Goal: Task Accomplishment & Management: Complete application form

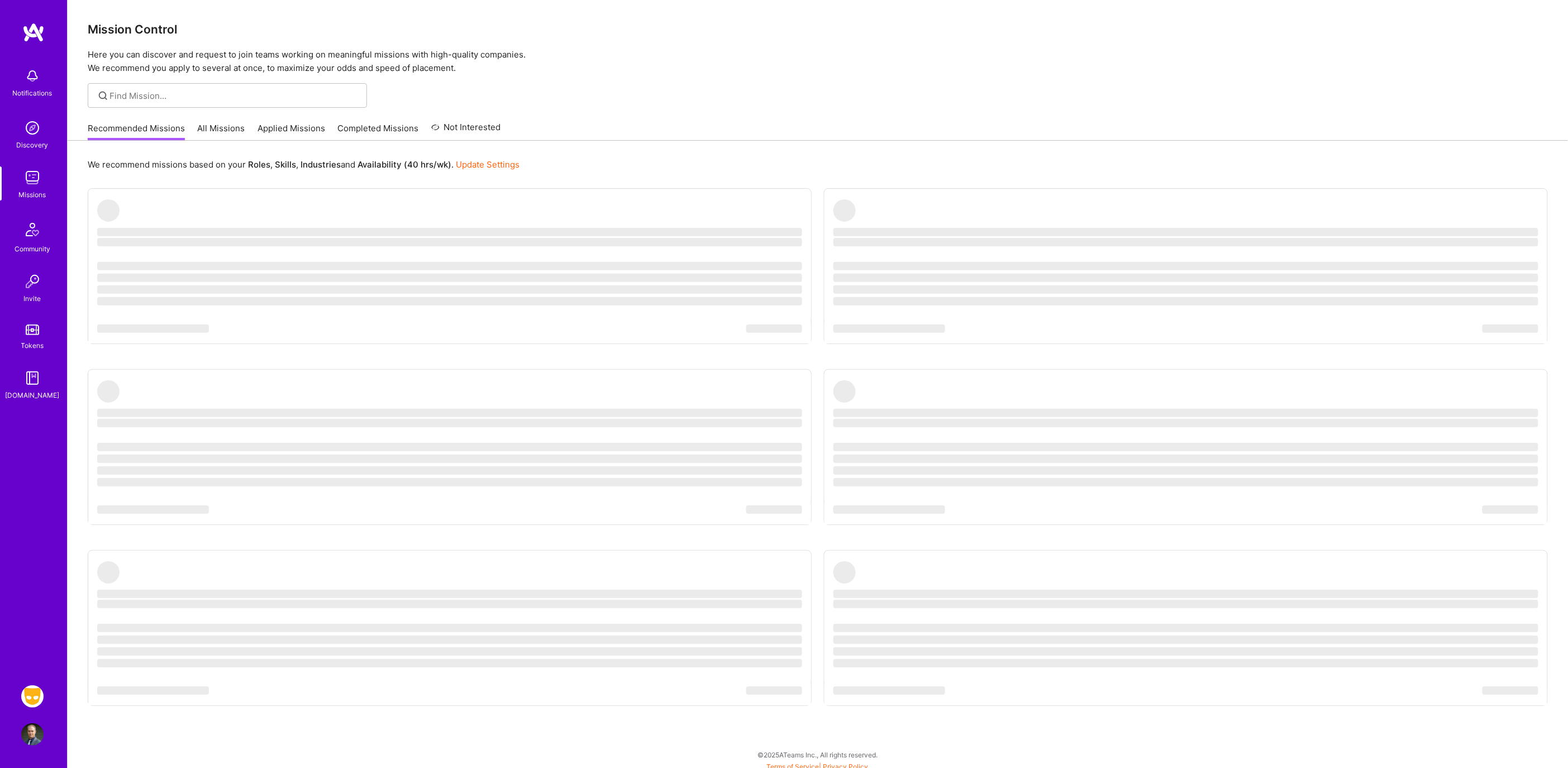
click at [18, 702] on div "Notifications Discovery Missions Community Invite Tokens [DOMAIN_NAME] Grindr: …" at bounding box center [34, 384] width 67 height 768
click at [42, 696] on img at bounding box center [32, 696] width 22 height 22
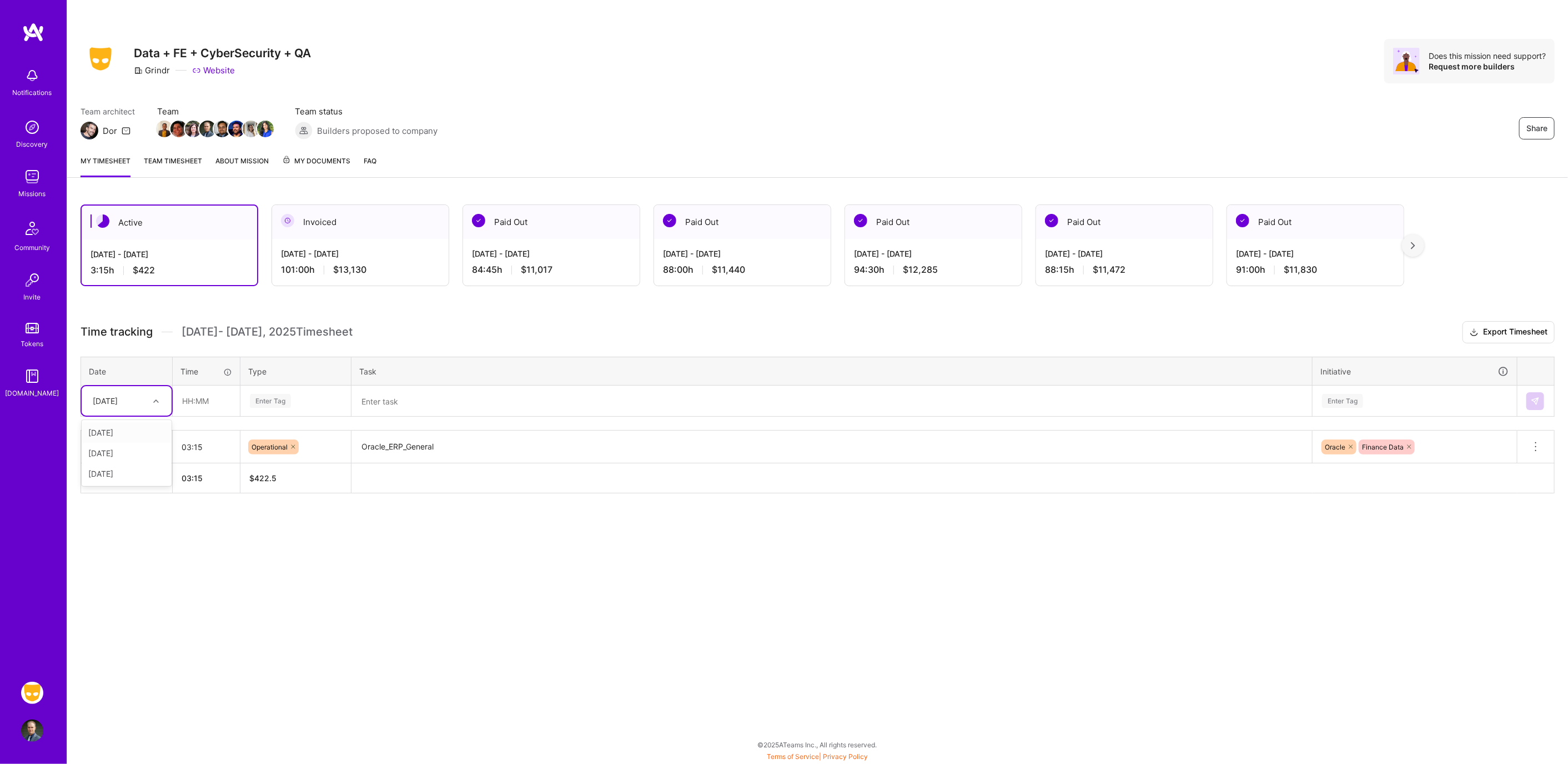
click at [132, 404] on div "[DATE]" at bounding box center [118, 400] width 61 height 18
click at [116, 434] on div "[DATE]" at bounding box center [126, 432] width 90 height 20
drag, startPoint x: 222, startPoint y: 403, endPoint x: 252, endPoint y: 413, distance: 31.6
click at [222, 403] on input "text" at bounding box center [206, 400] width 66 height 29
click at [349, 575] on div "Share Data + FE + CyberSecurity + QA Grindr Website Does this mission need supp…" at bounding box center [817, 382] width 1502 height 764
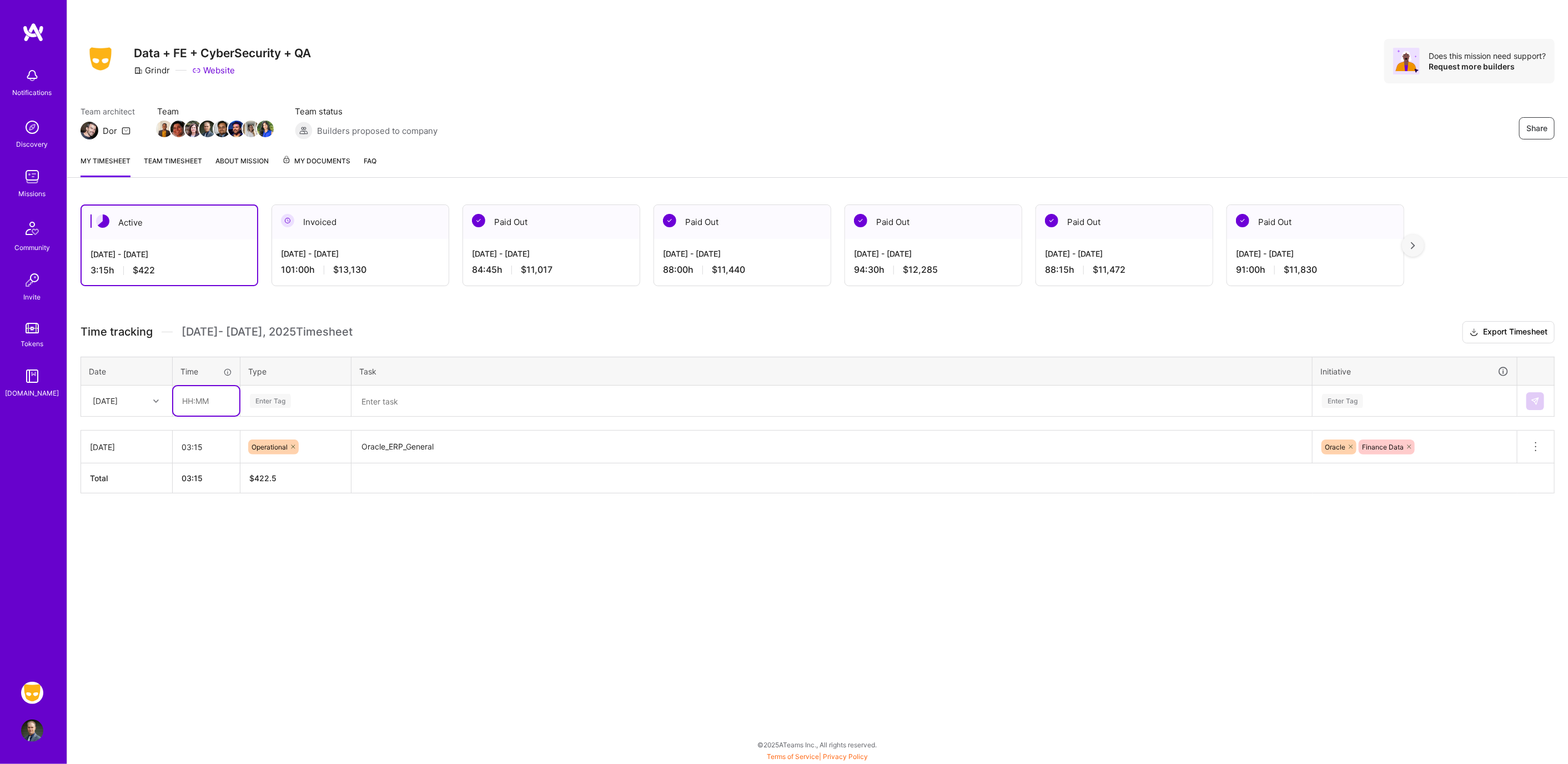
click at [200, 400] on input "text" at bounding box center [206, 400] width 66 height 29
type input "01:00"
type input "mee"
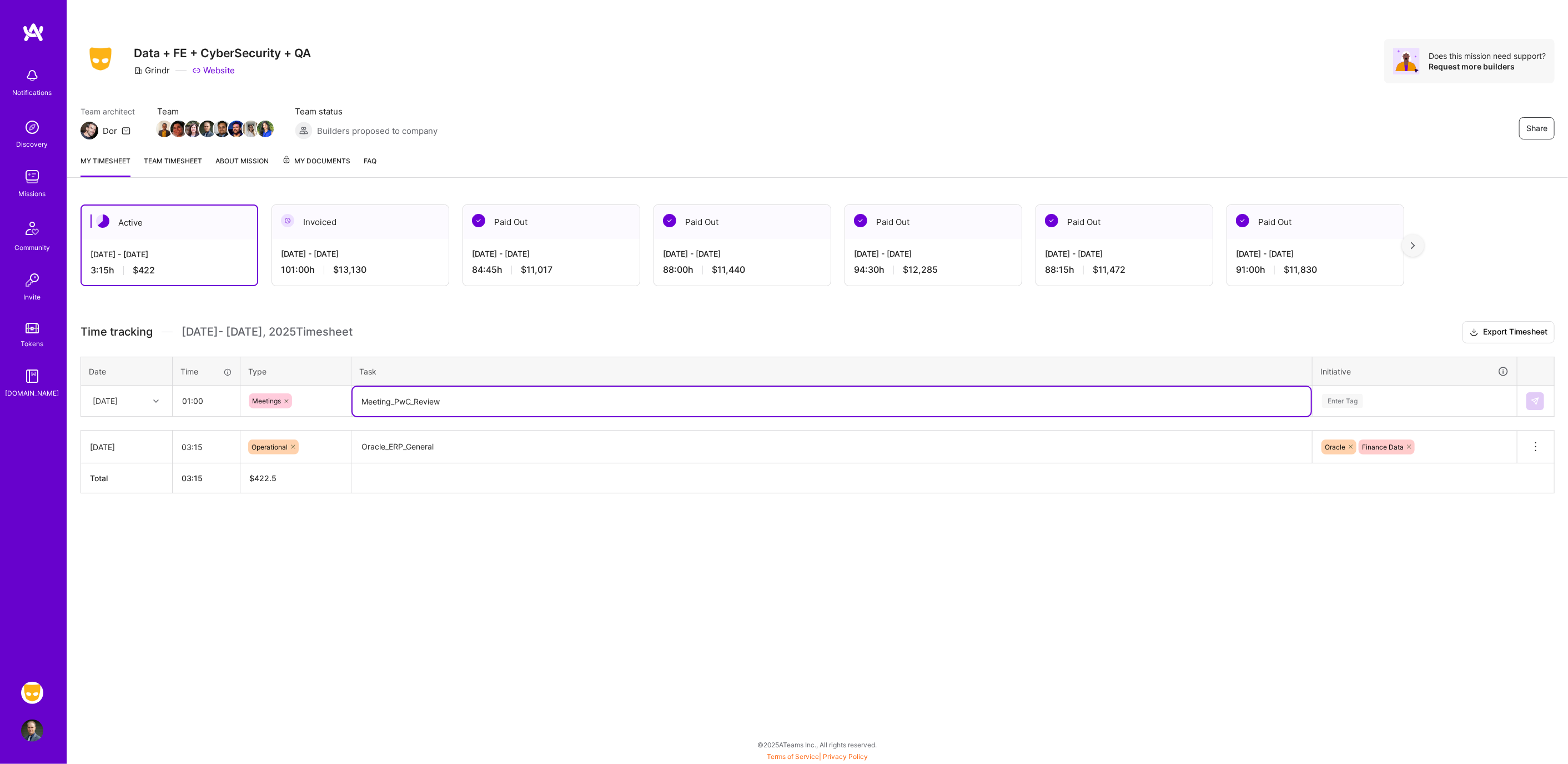
type textarea "Meeting_PwC_Review"
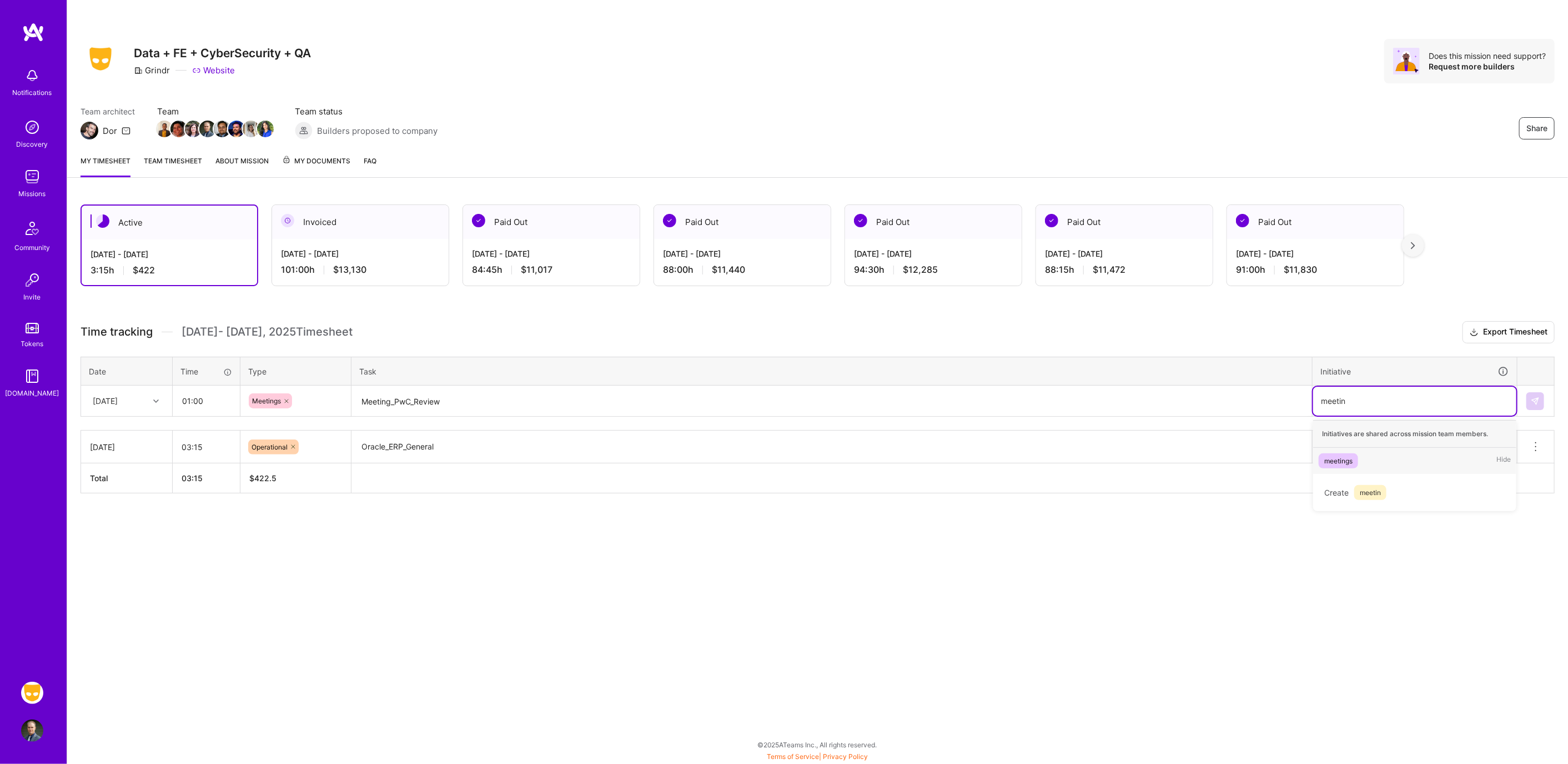
type input "meetin"
type input "end"
type input "orac"
click at [1529, 398] on button at bounding box center [1535, 400] width 17 height 17
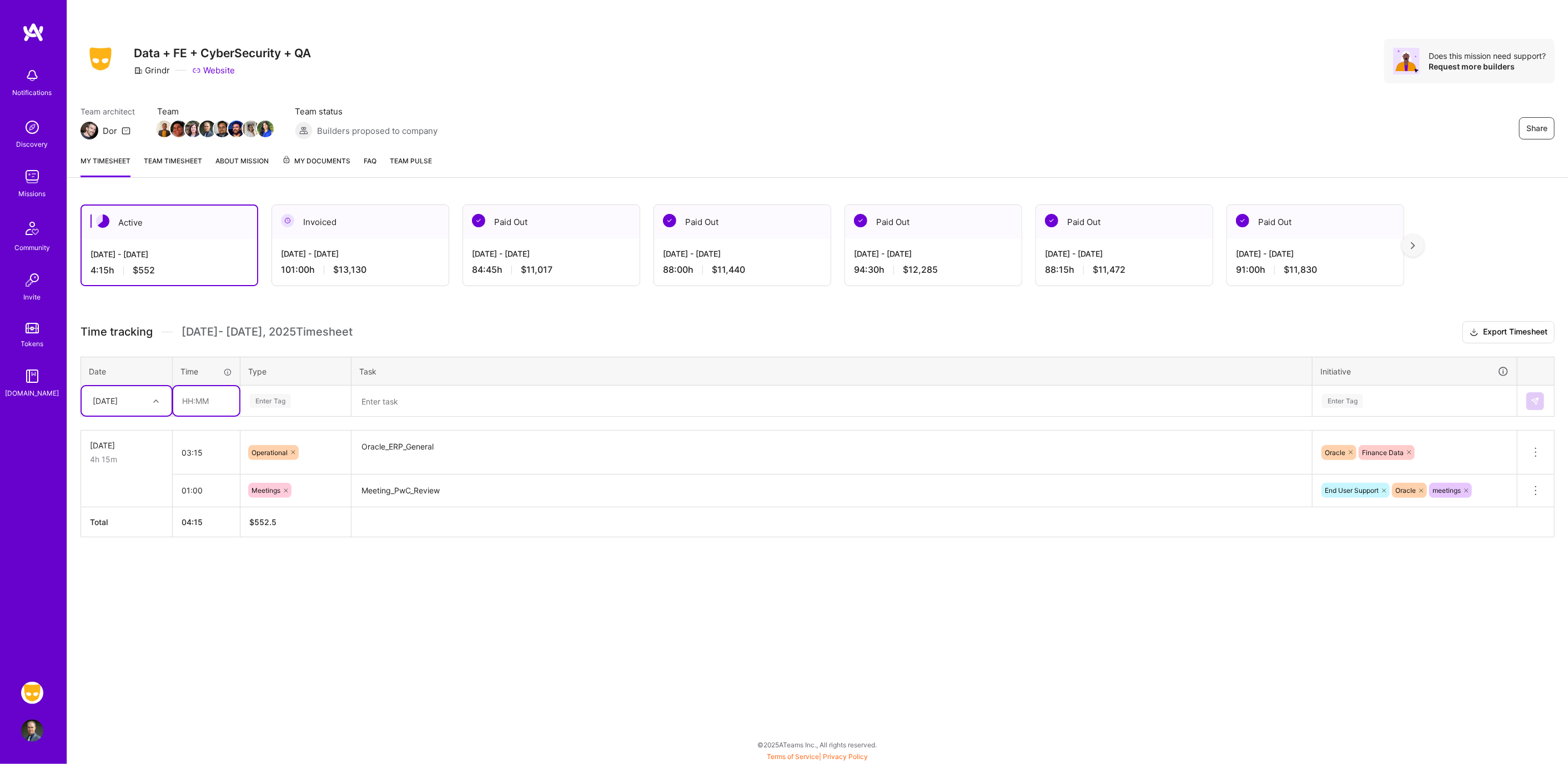
drag, startPoint x: 203, startPoint y: 399, endPoint x: 224, endPoint y: 398, distance: 21.0
click at [203, 399] on input "text" at bounding box center [206, 400] width 66 height 29
type input "03:00"
type input "op"
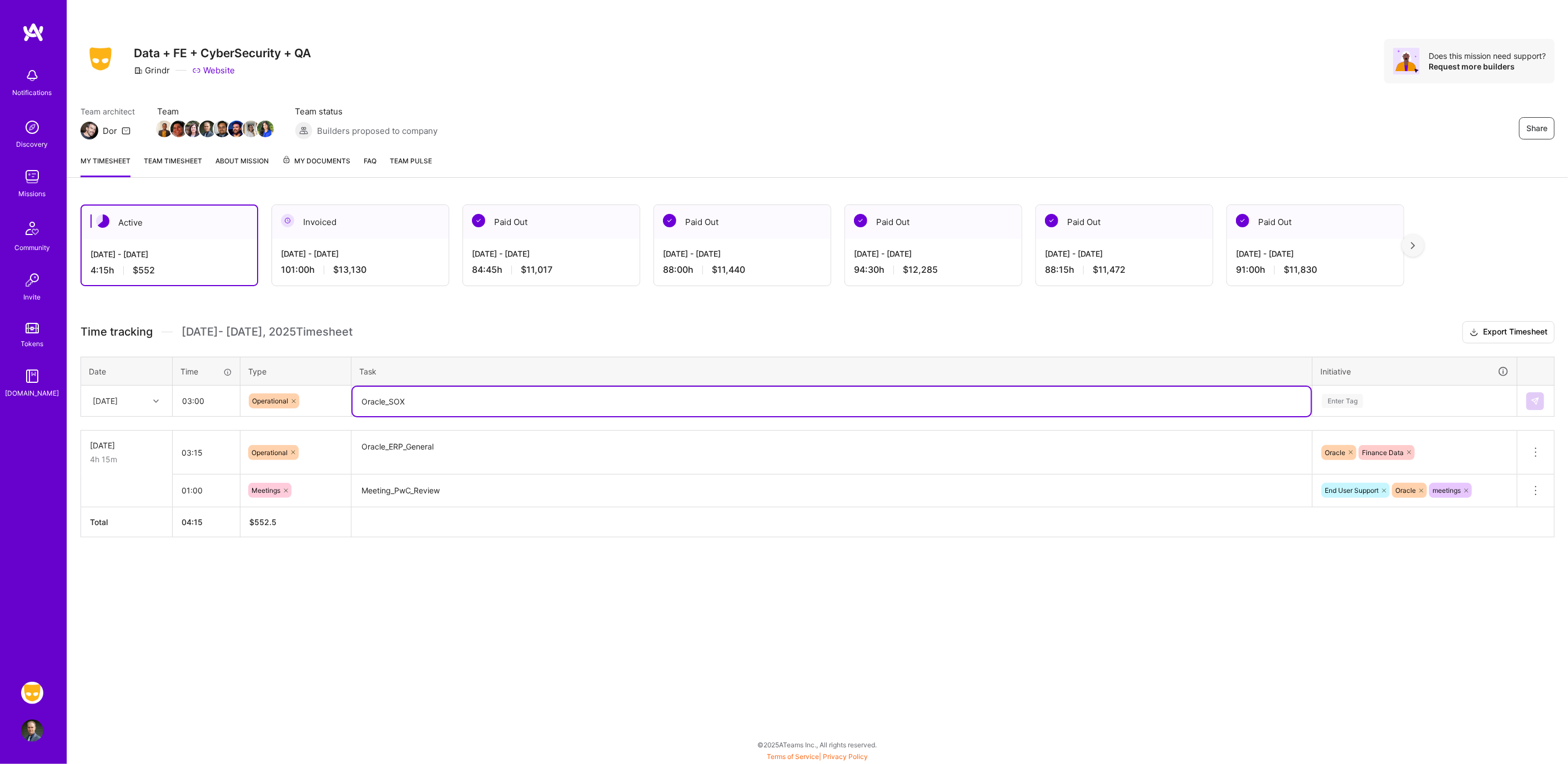
type textarea "Oracle_SOX"
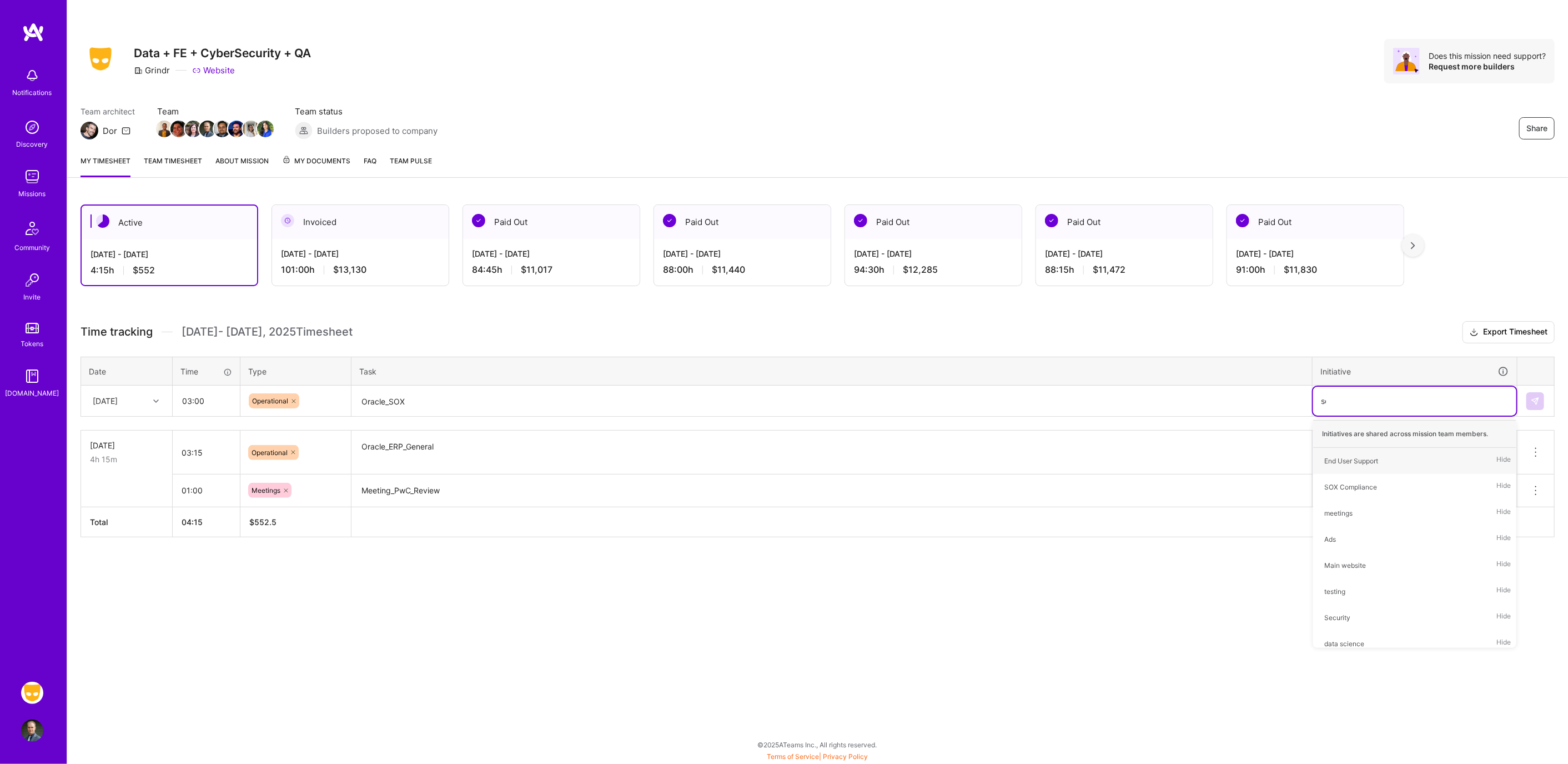
type input "sox"
type input "ora"
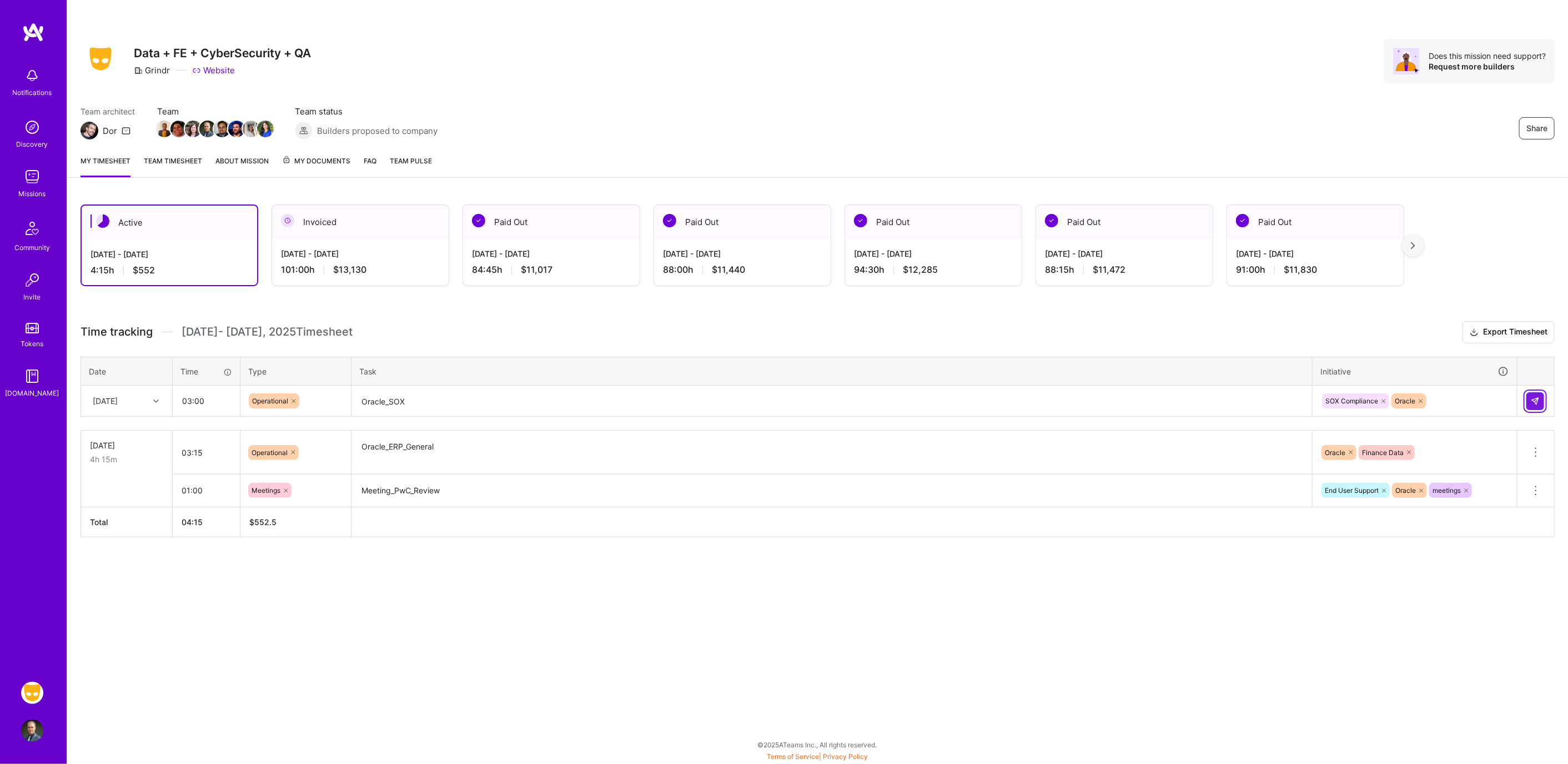
click at [1534, 397] on img at bounding box center [1535, 400] width 9 height 9
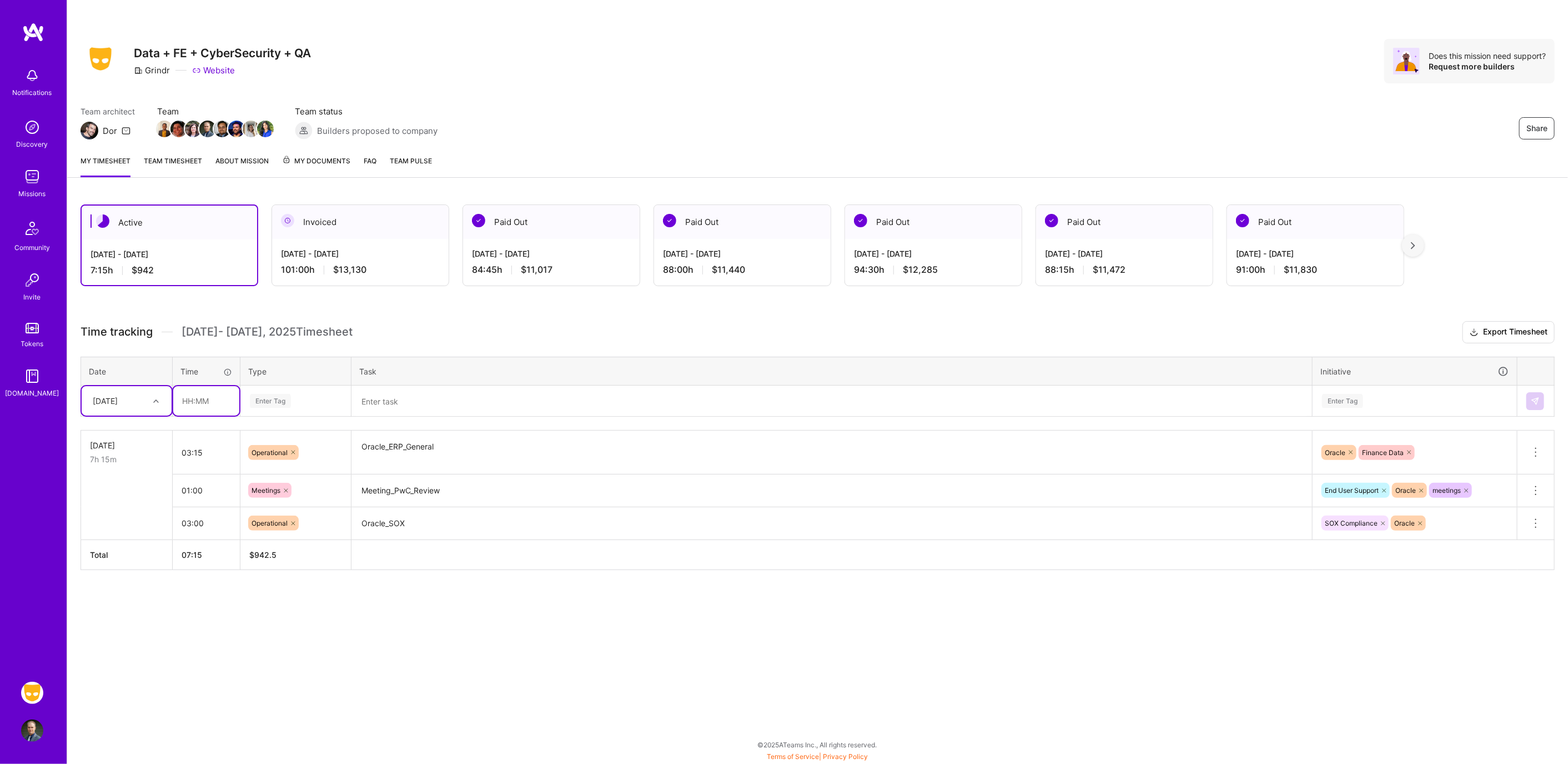
click at [207, 393] on input "text" at bounding box center [206, 400] width 66 height 29
type input "01:00"
type input "p"
type input "o"
type input "op"
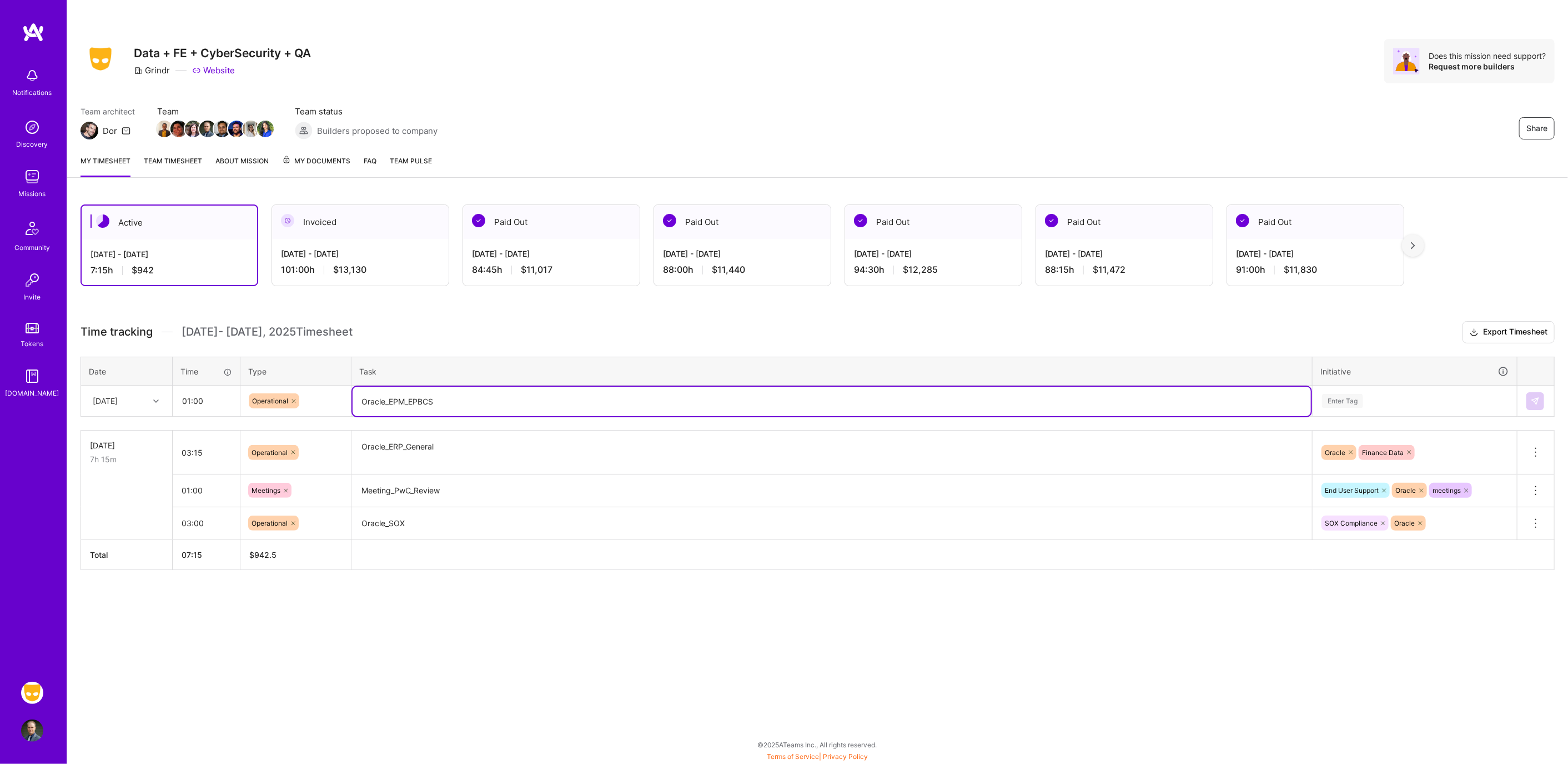
type textarea "Oracle_EPM_EPBCS"
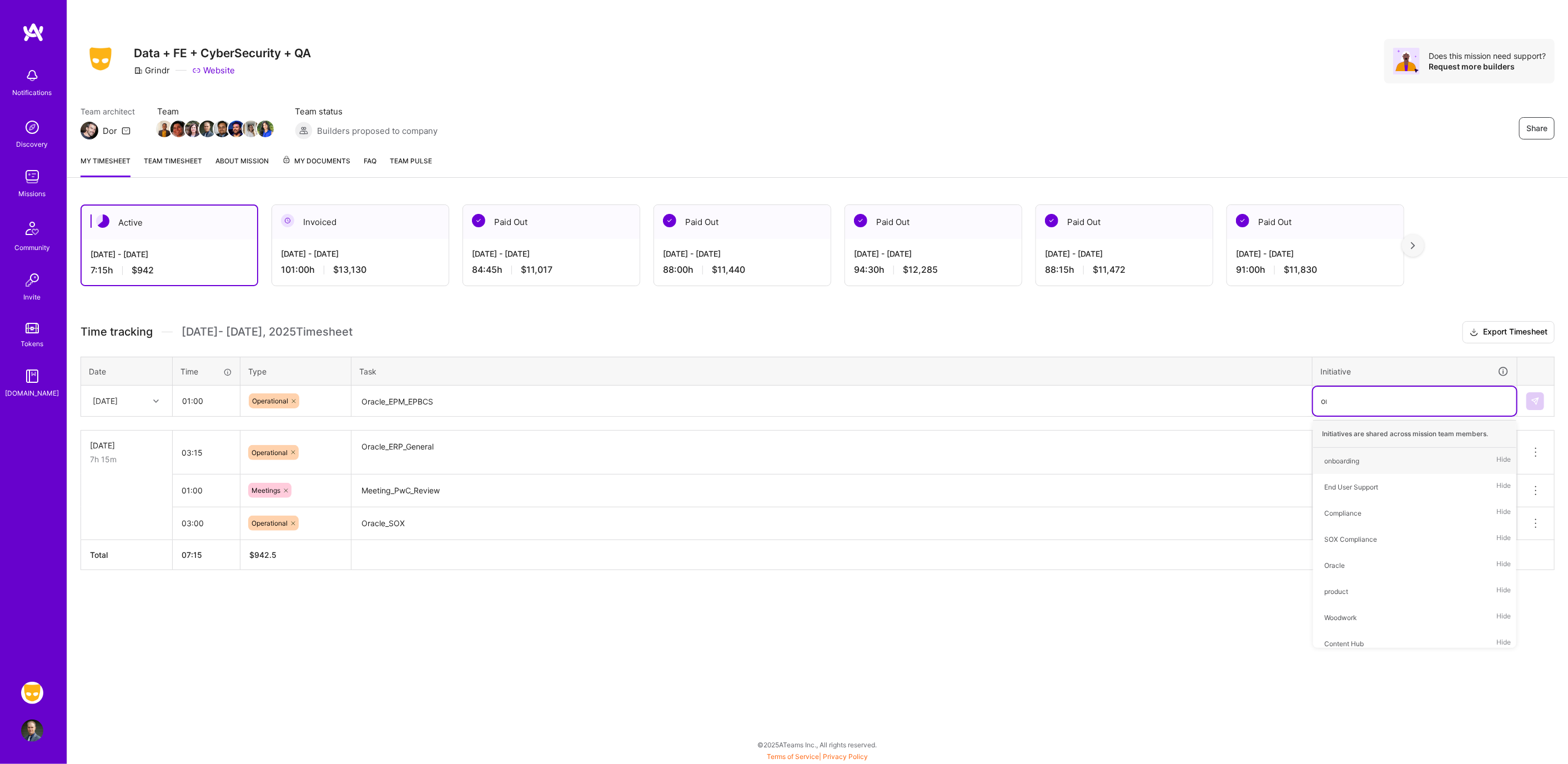
type input "ora"
type input "fina"
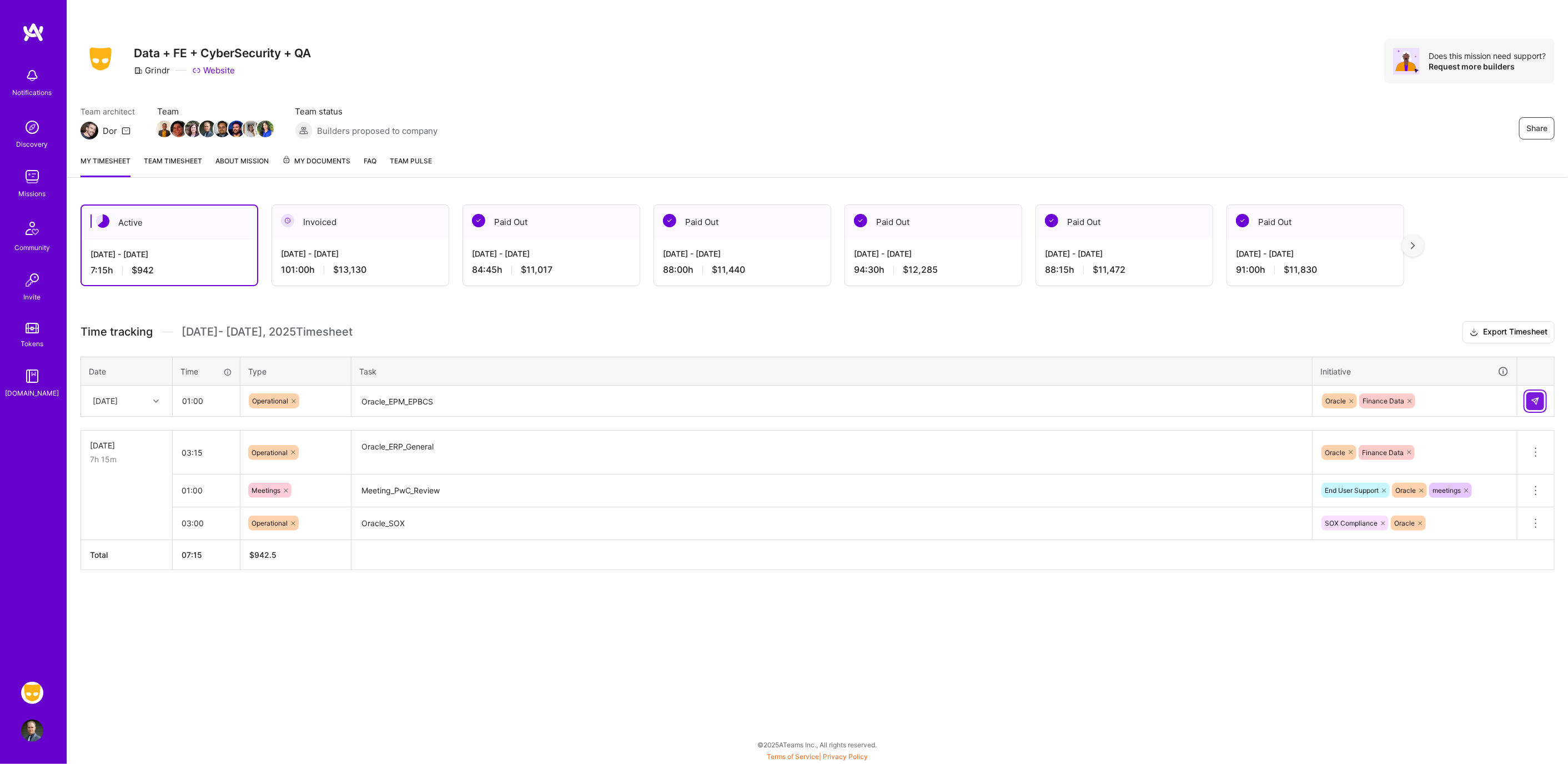
click at [1539, 401] on img at bounding box center [1535, 400] width 9 height 9
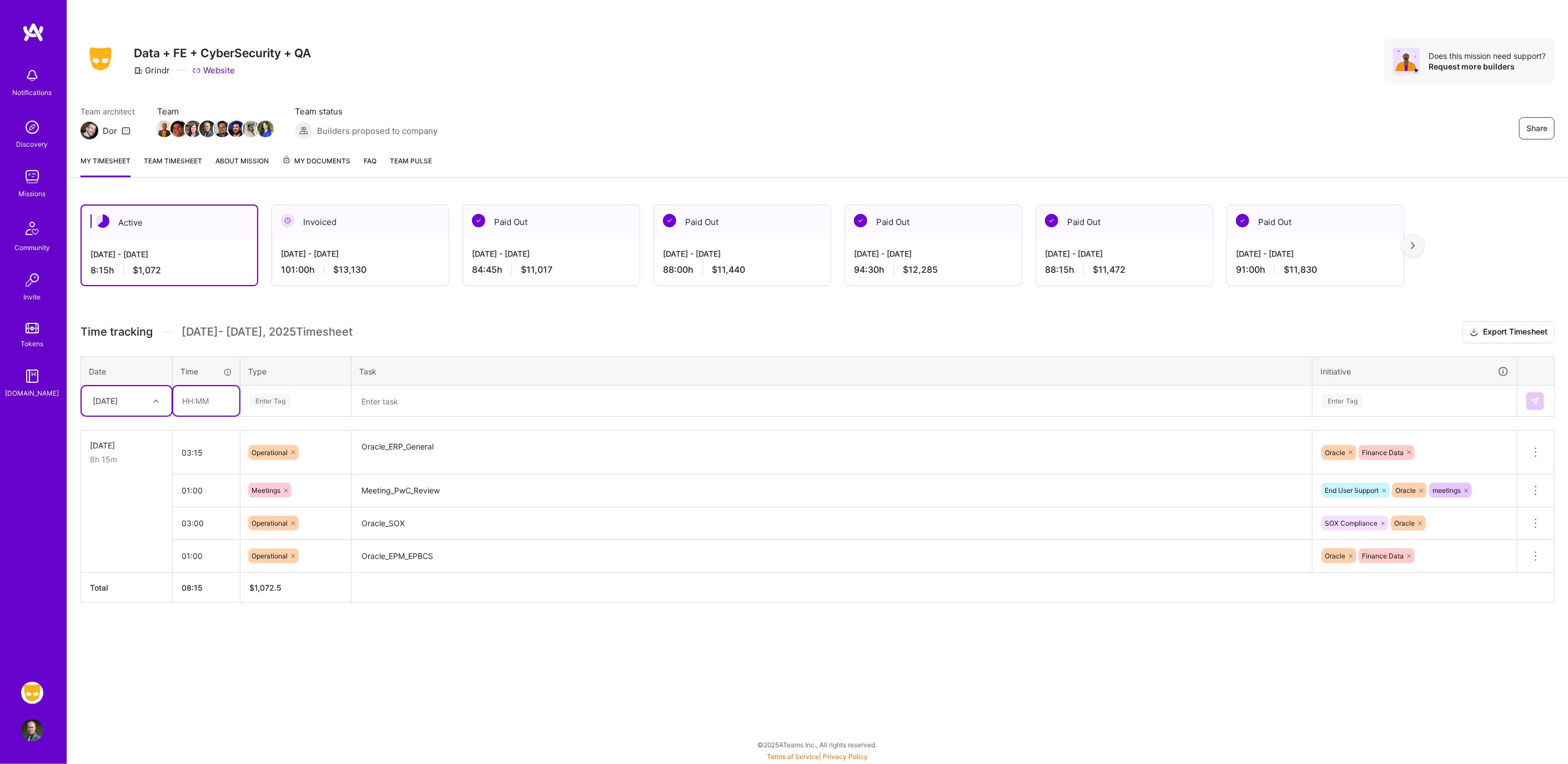
click at [191, 397] on input "text" at bounding box center [206, 400] width 66 height 29
click at [118, 395] on div "[DATE]" at bounding box center [105, 400] width 25 height 12
click at [119, 437] on div "[DATE]" at bounding box center [126, 432] width 90 height 20
click at [184, 396] on input "text" at bounding box center [206, 400] width 66 height 29
type input "03:15"
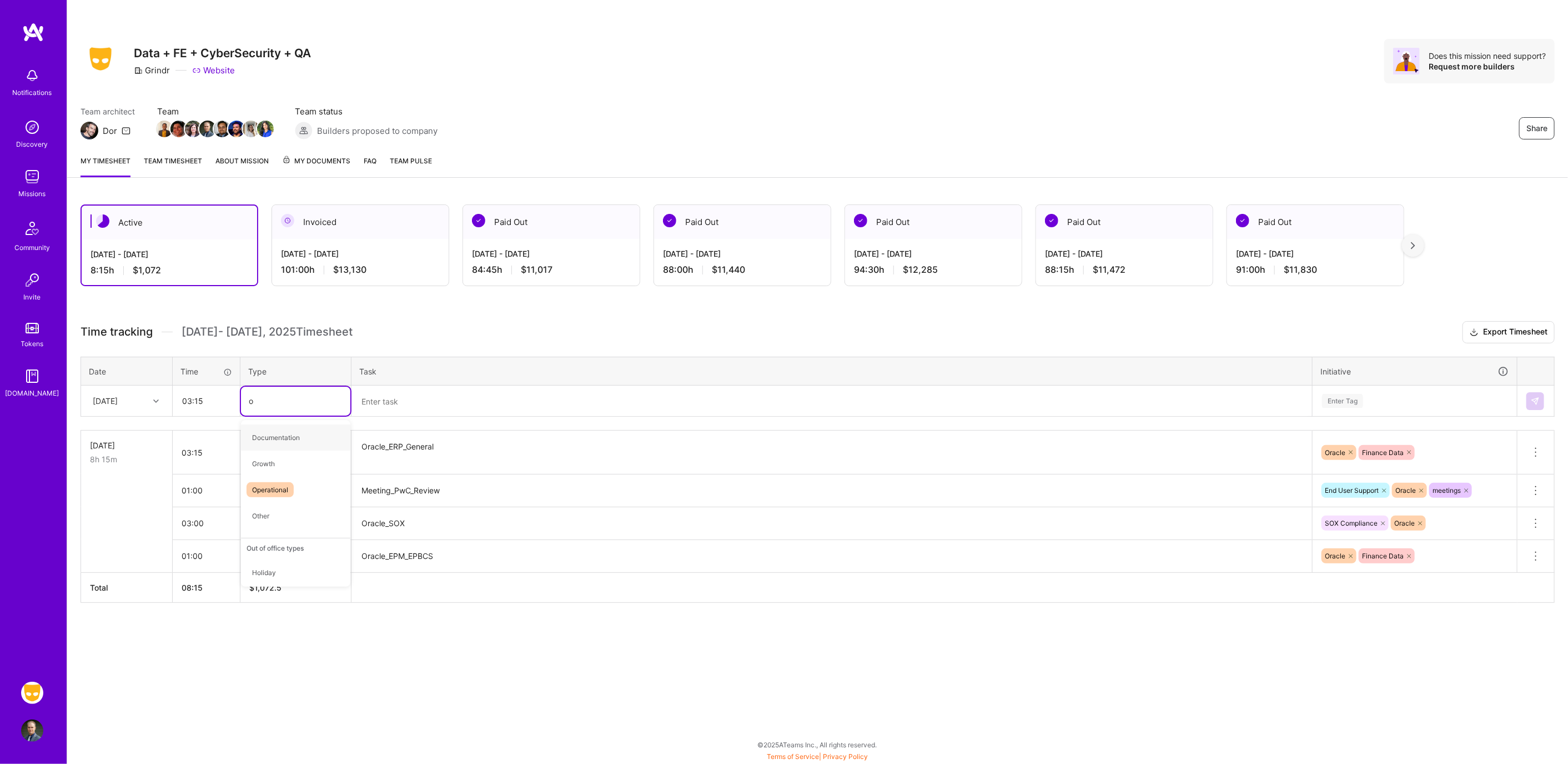
type input "op"
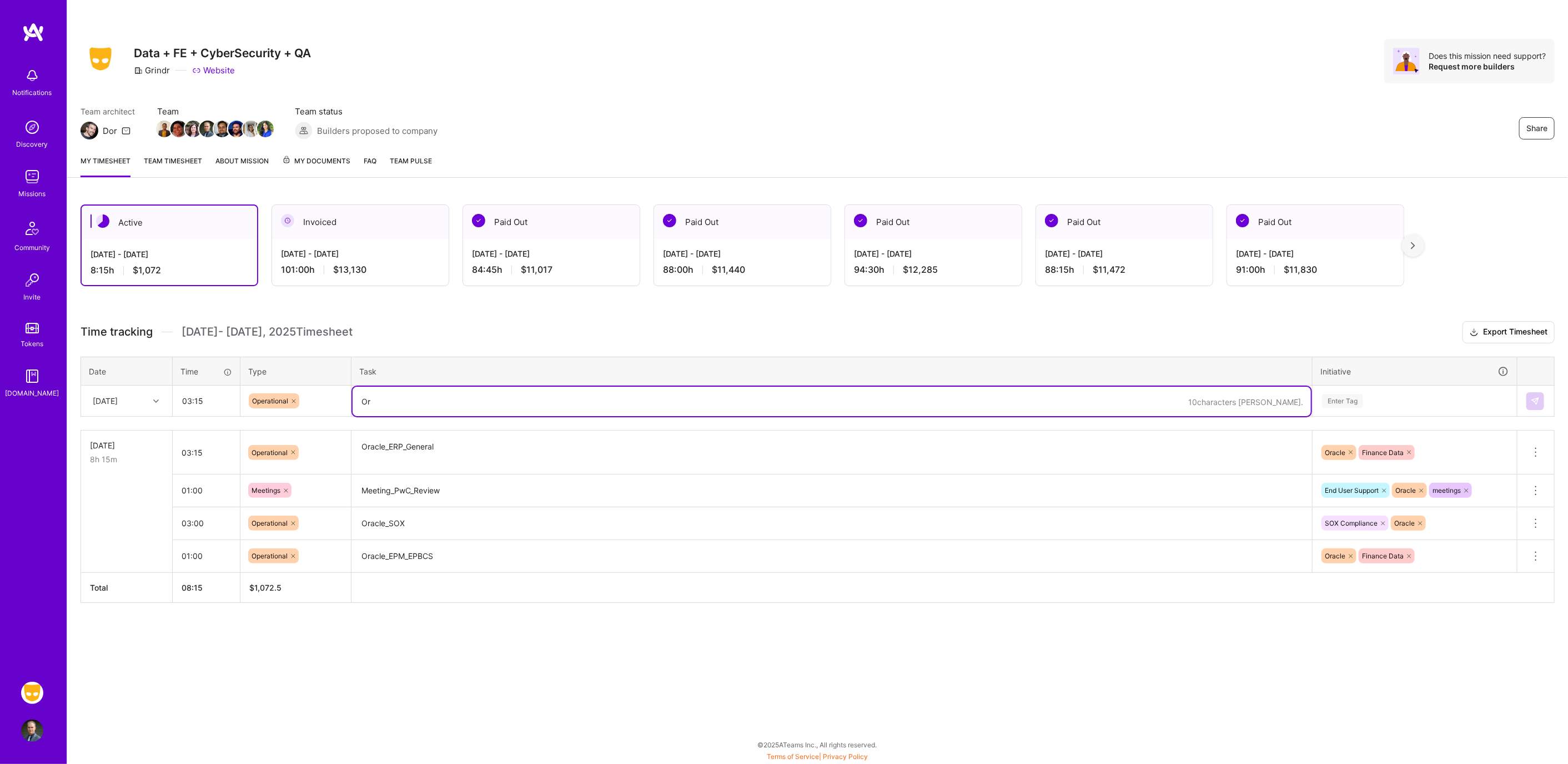
type textarea "O"
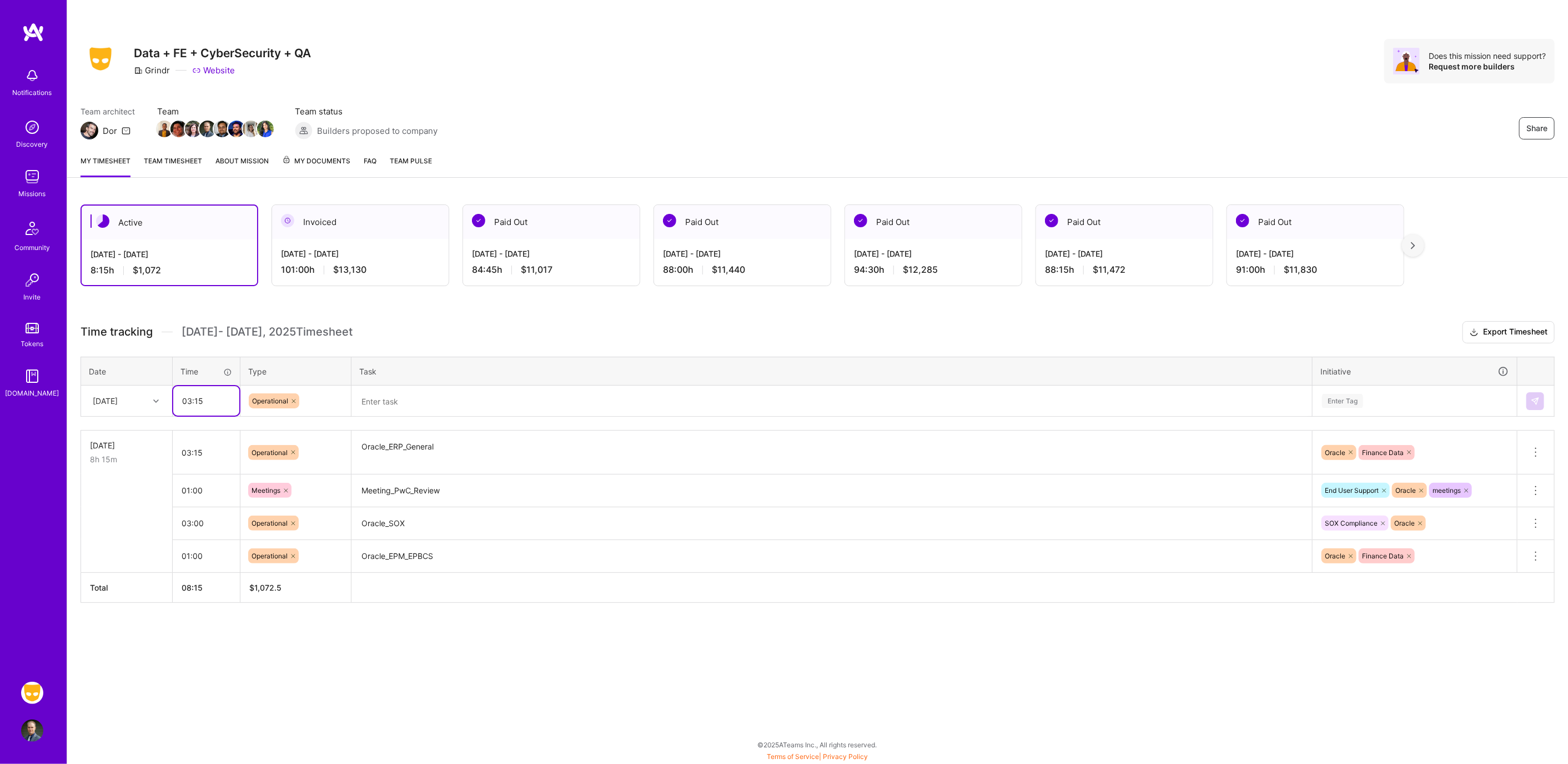
click at [214, 401] on input "03:15" at bounding box center [206, 400] width 66 height 29
type input "0"
type input "00:30"
type input "meet"
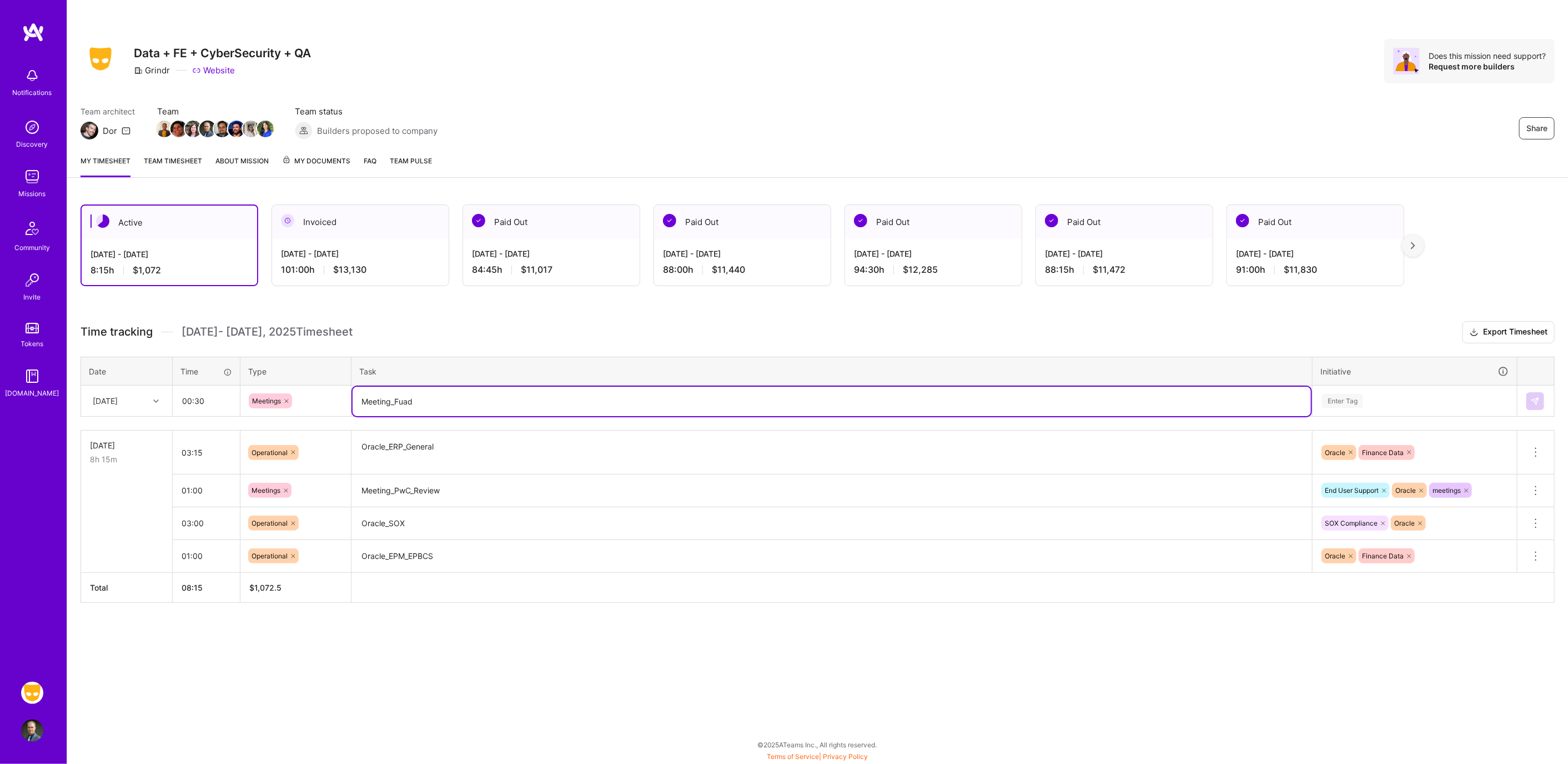
type textarea "Meeting_Fuad"
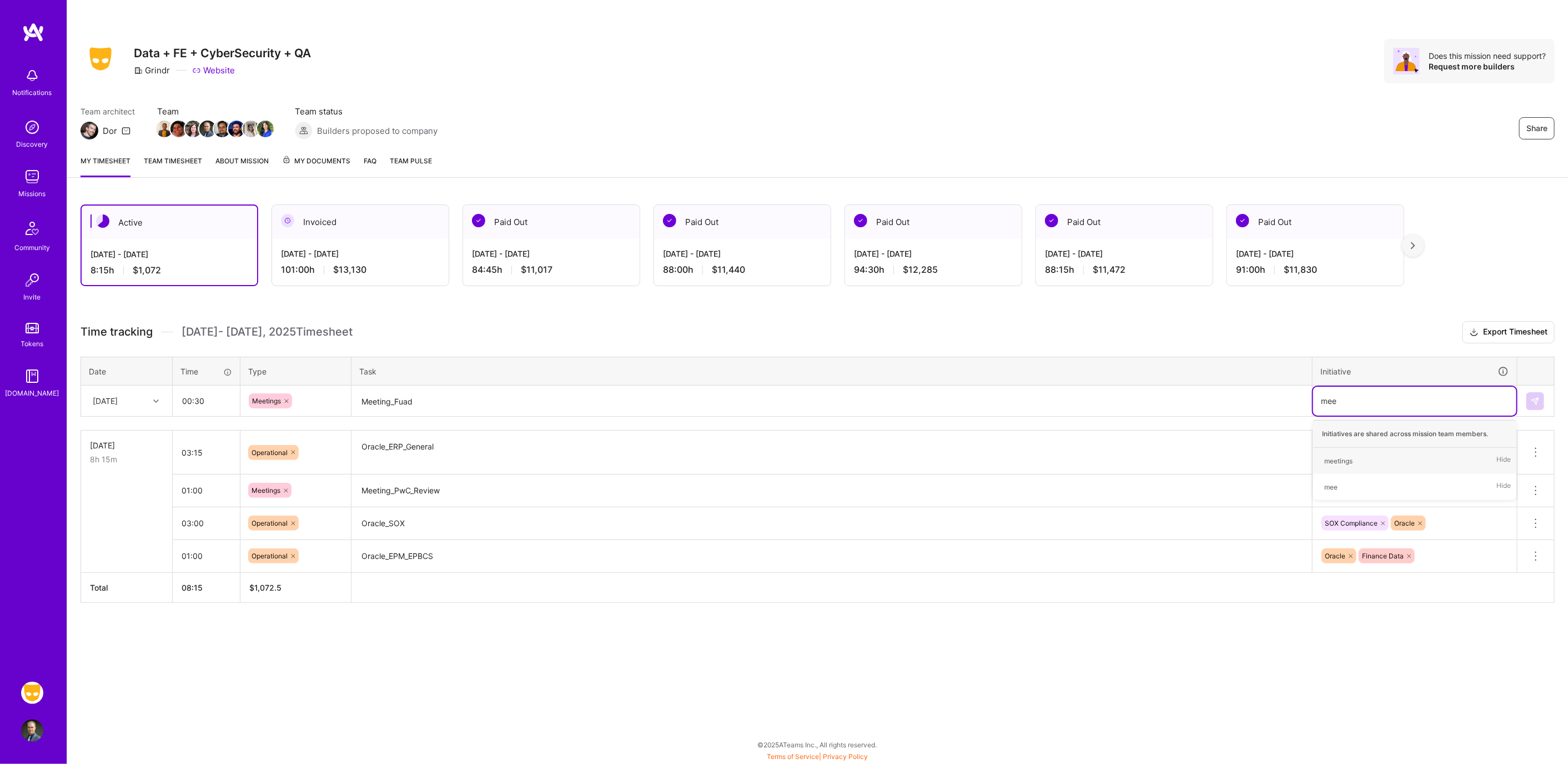
type input "meet"
type input "end"
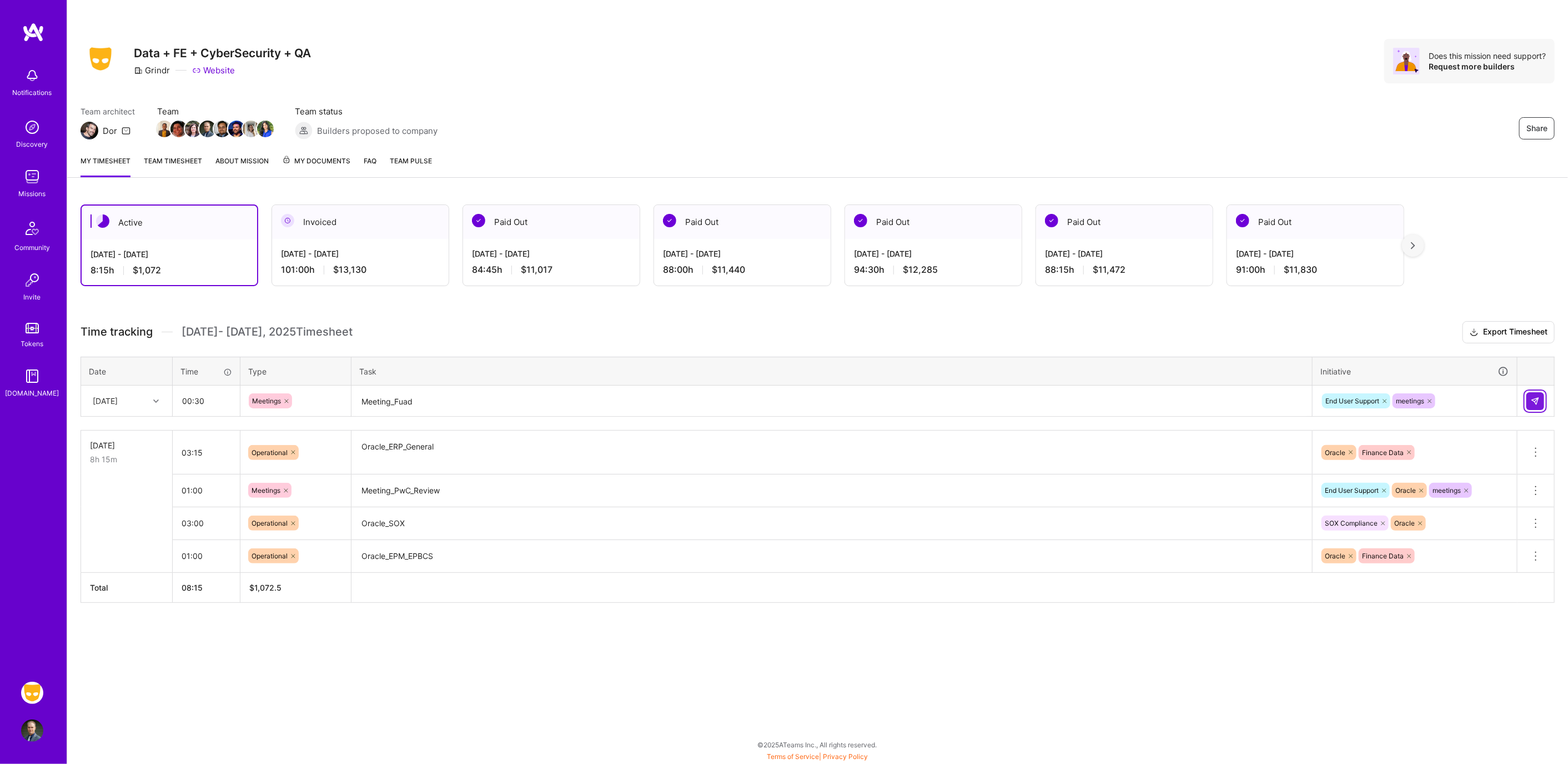
click at [1541, 403] on button at bounding box center [1535, 400] width 17 height 17
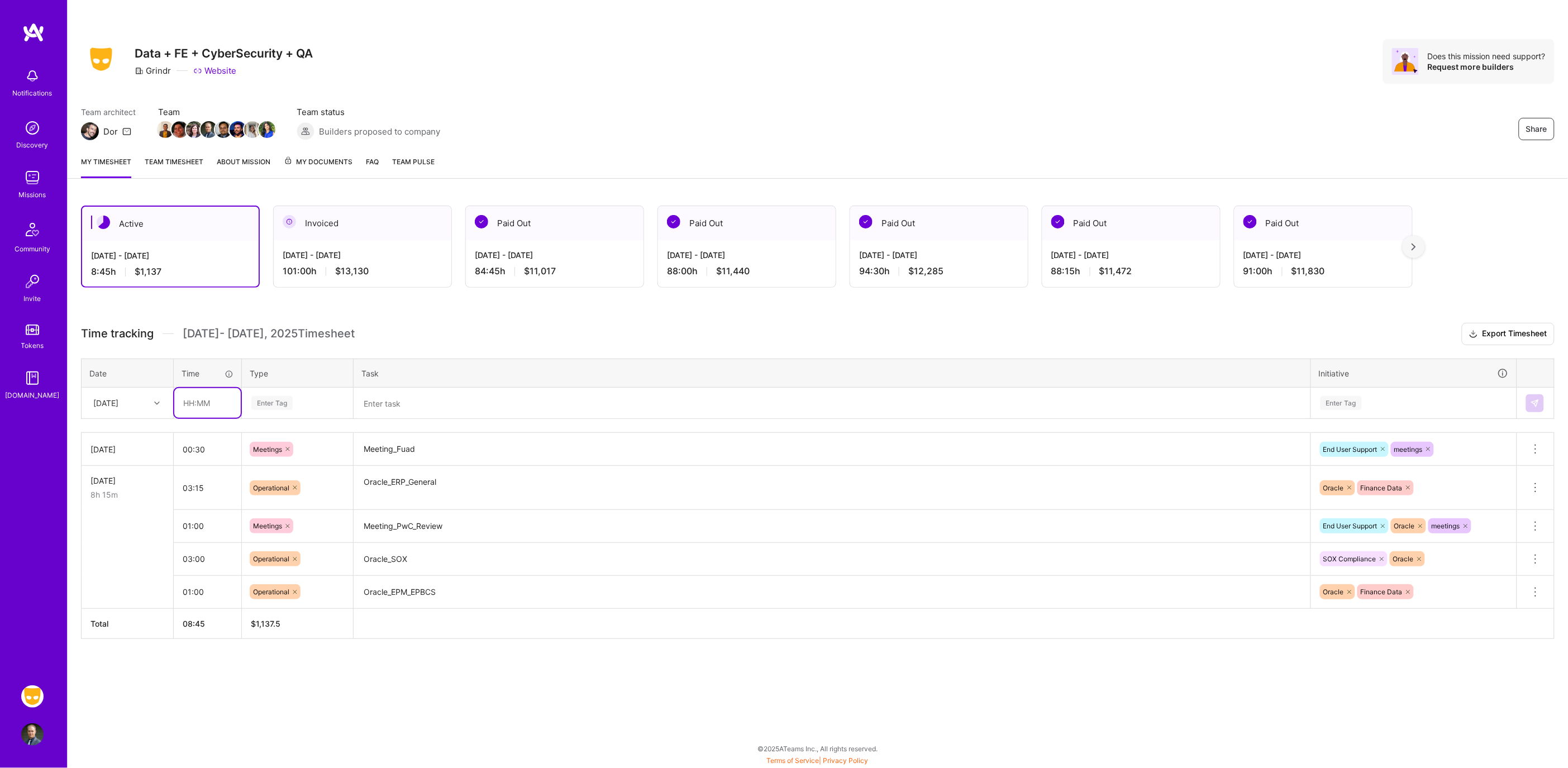
click at [201, 398] on input "text" at bounding box center [207, 403] width 67 height 29
type input "01:15"
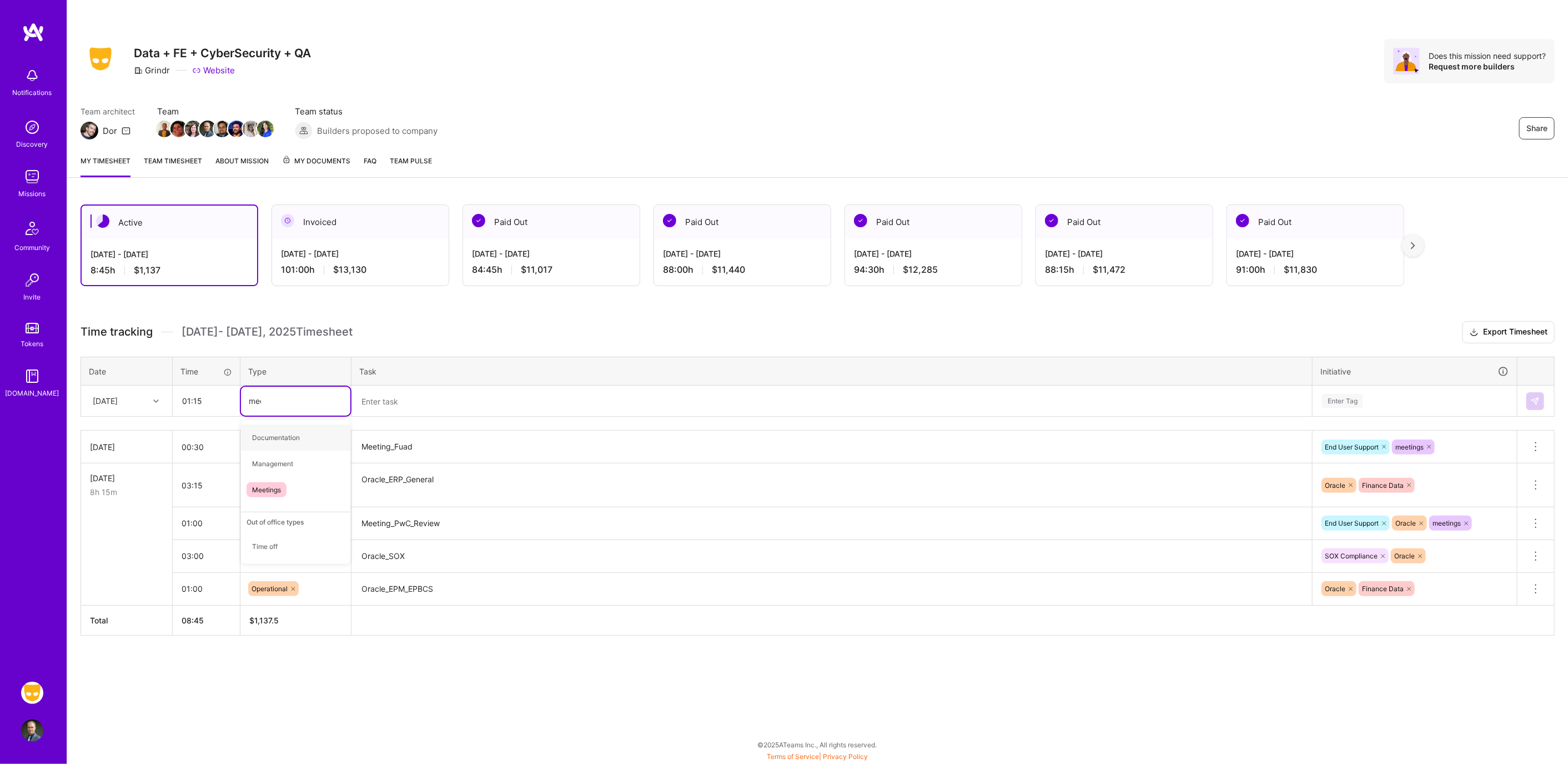
type input "meet"
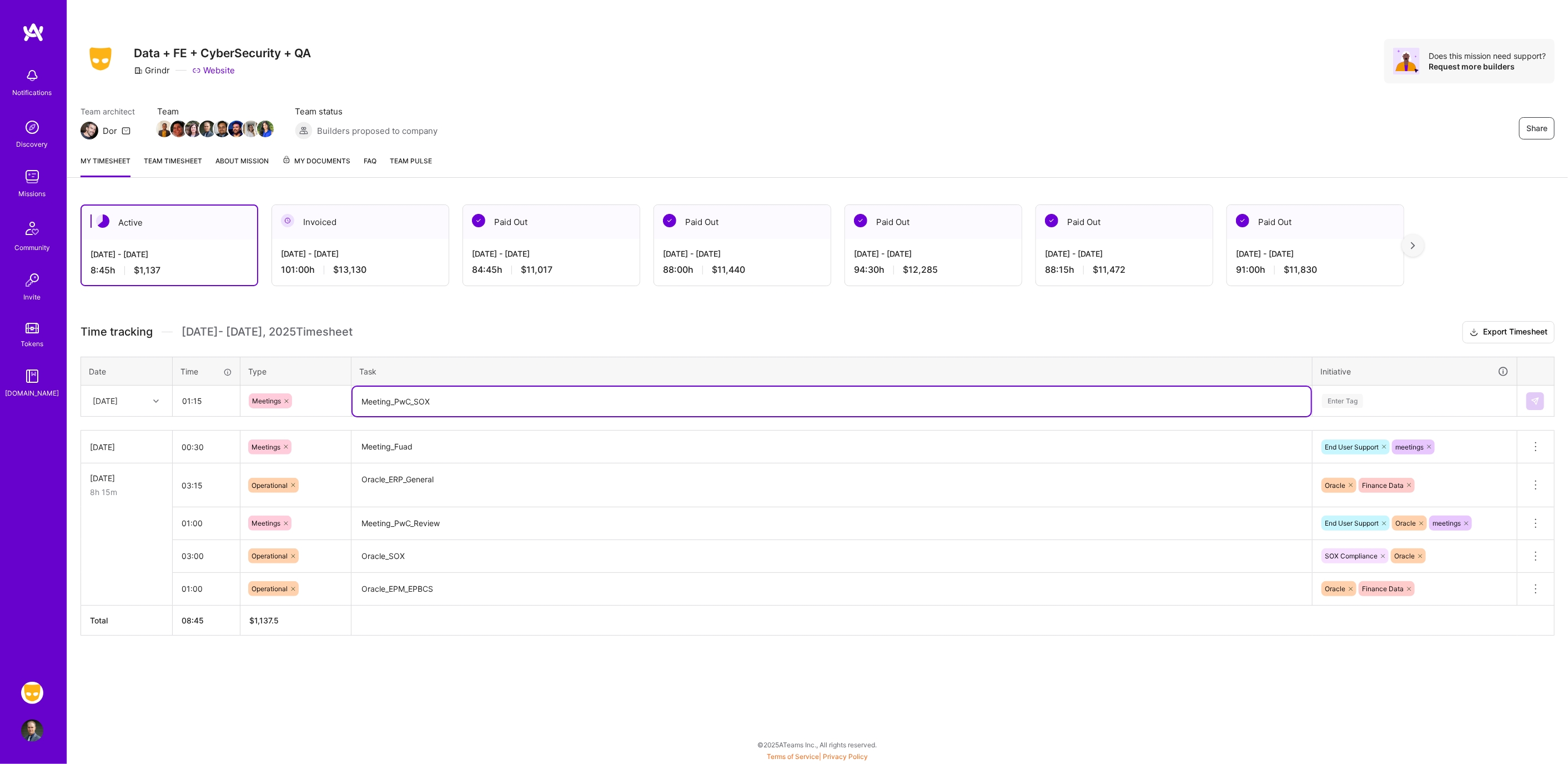
type textarea "Meeting_PwC_SOX"
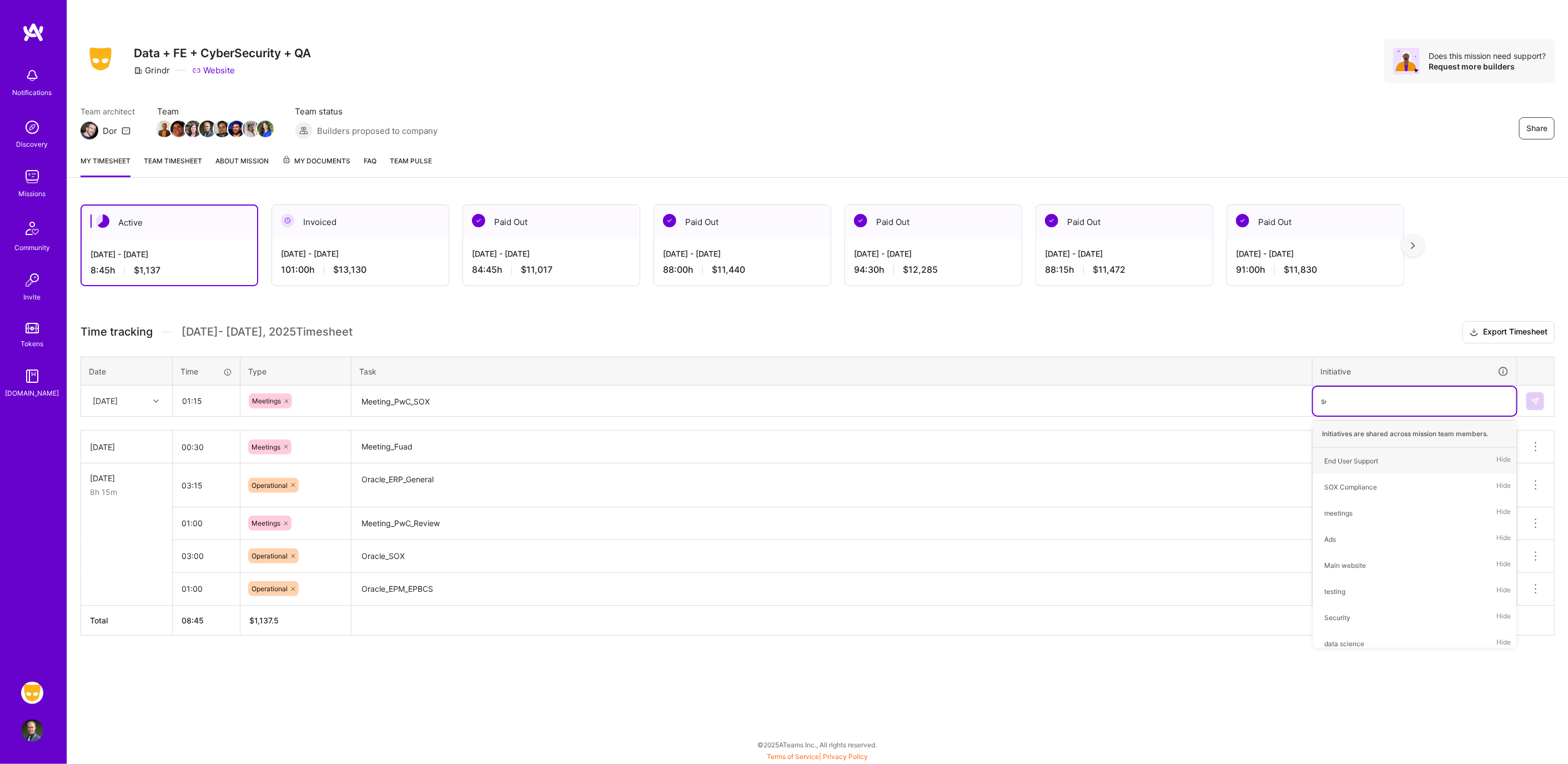
type input "sox"
type input "meet"
type input "ora"
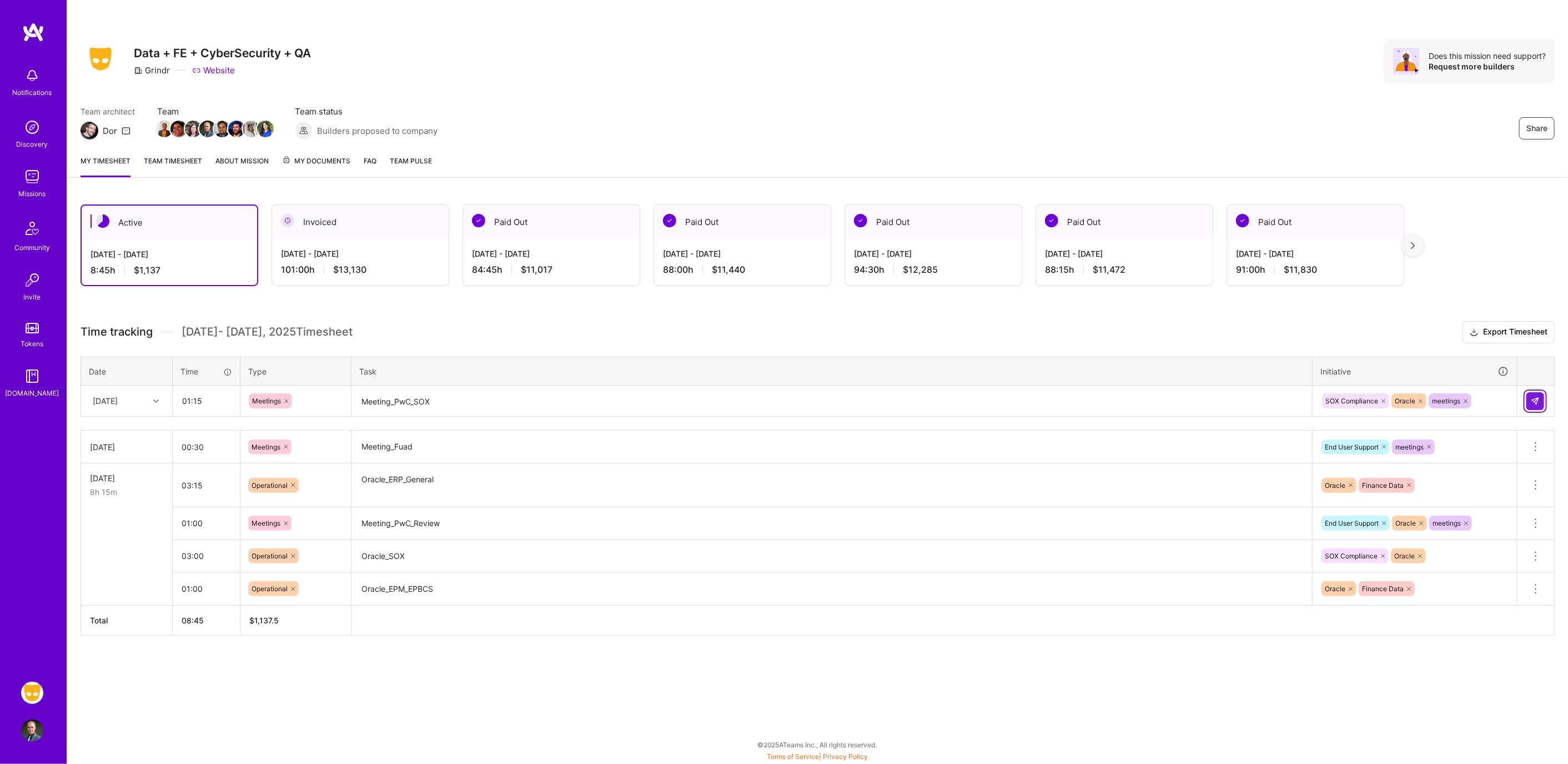
click at [1531, 396] on img at bounding box center [1535, 400] width 9 height 9
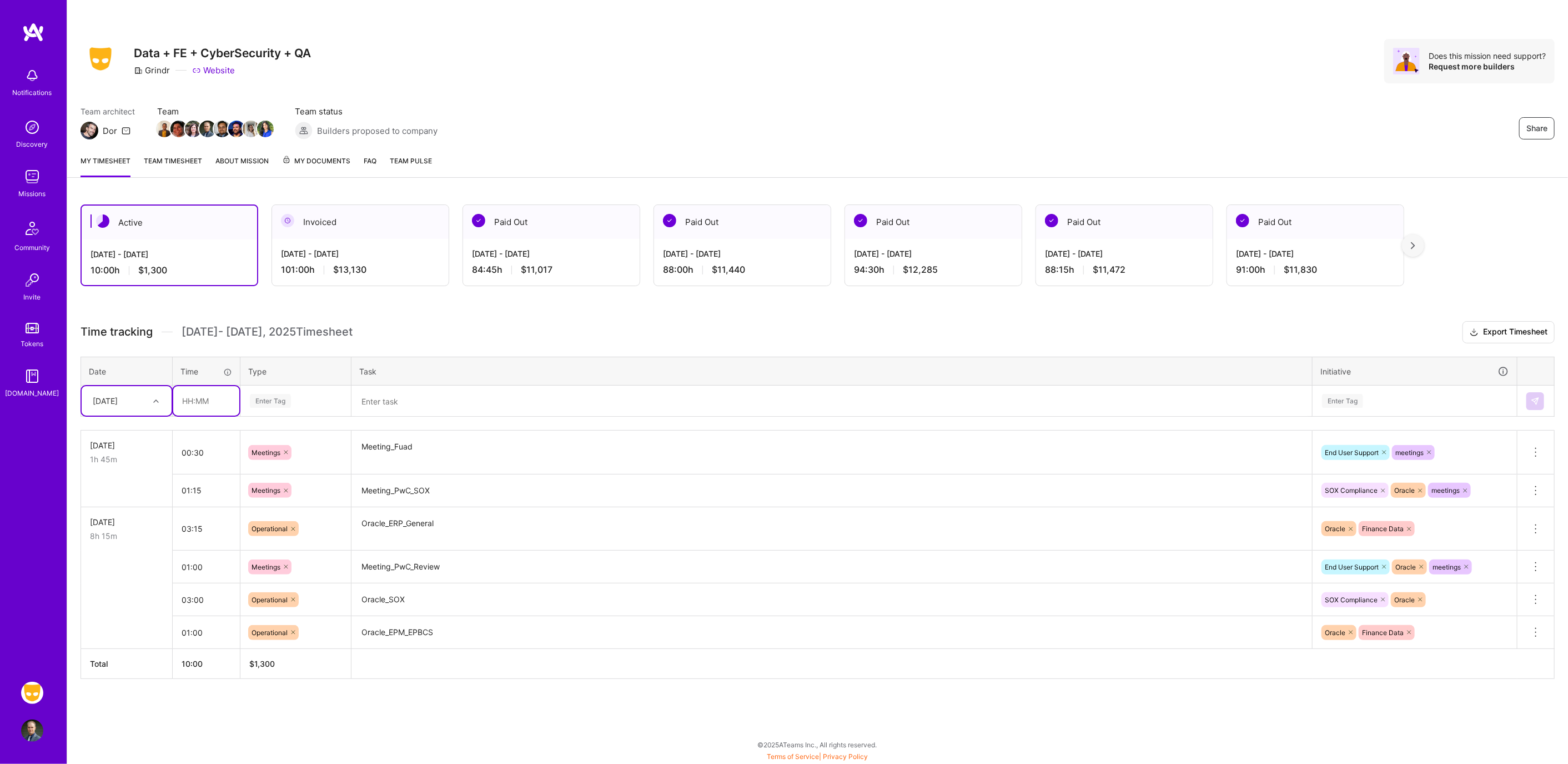
click at [216, 402] on input "text" at bounding box center [206, 400] width 66 height 29
type input "03:15"
type input "Orac;l"
type input "op"
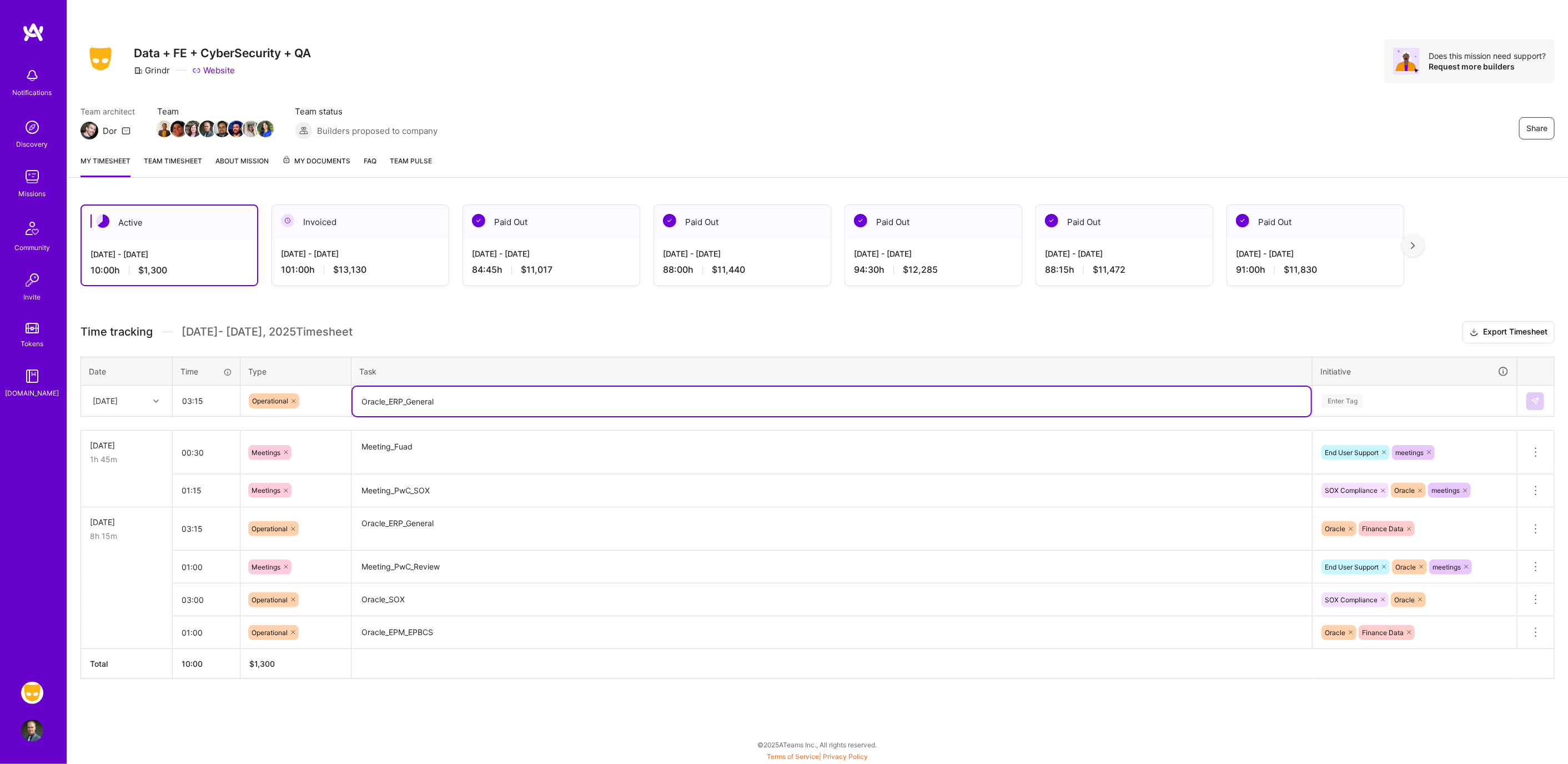
type textarea "Oracle_ERP_General"
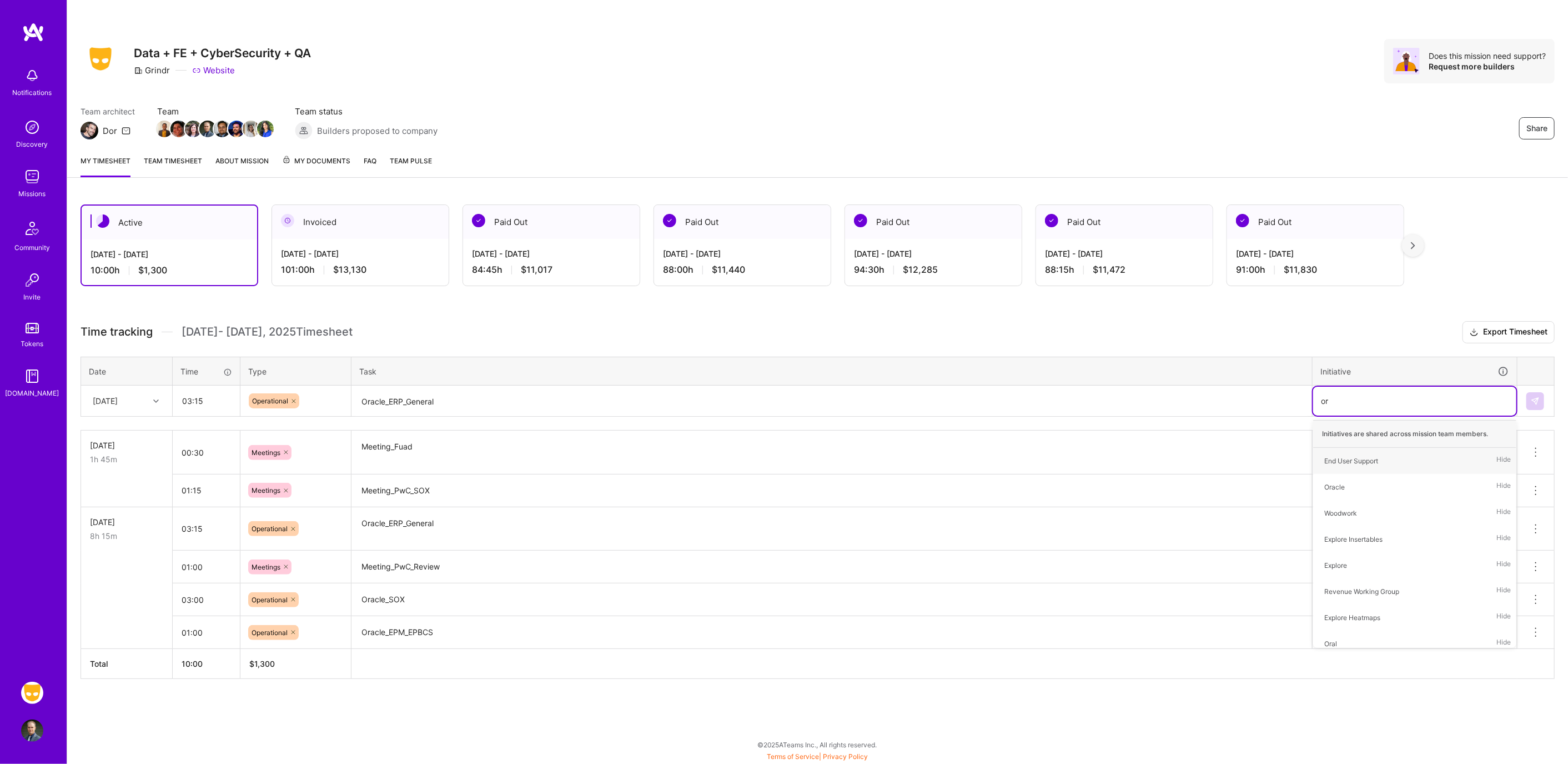
type input "ora"
type input "fina"
type input "end"
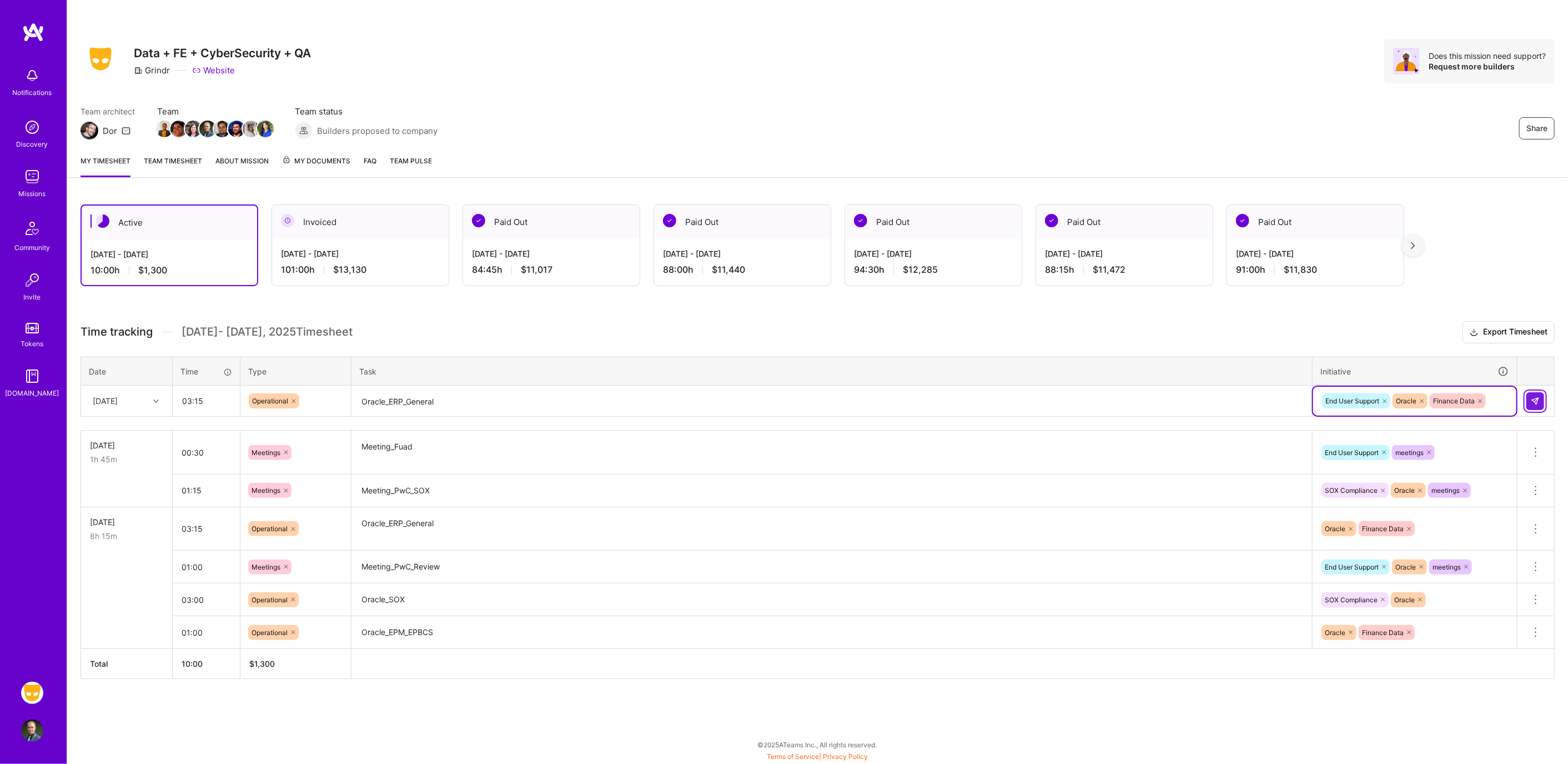
click at [1531, 396] on img at bounding box center [1535, 400] width 9 height 9
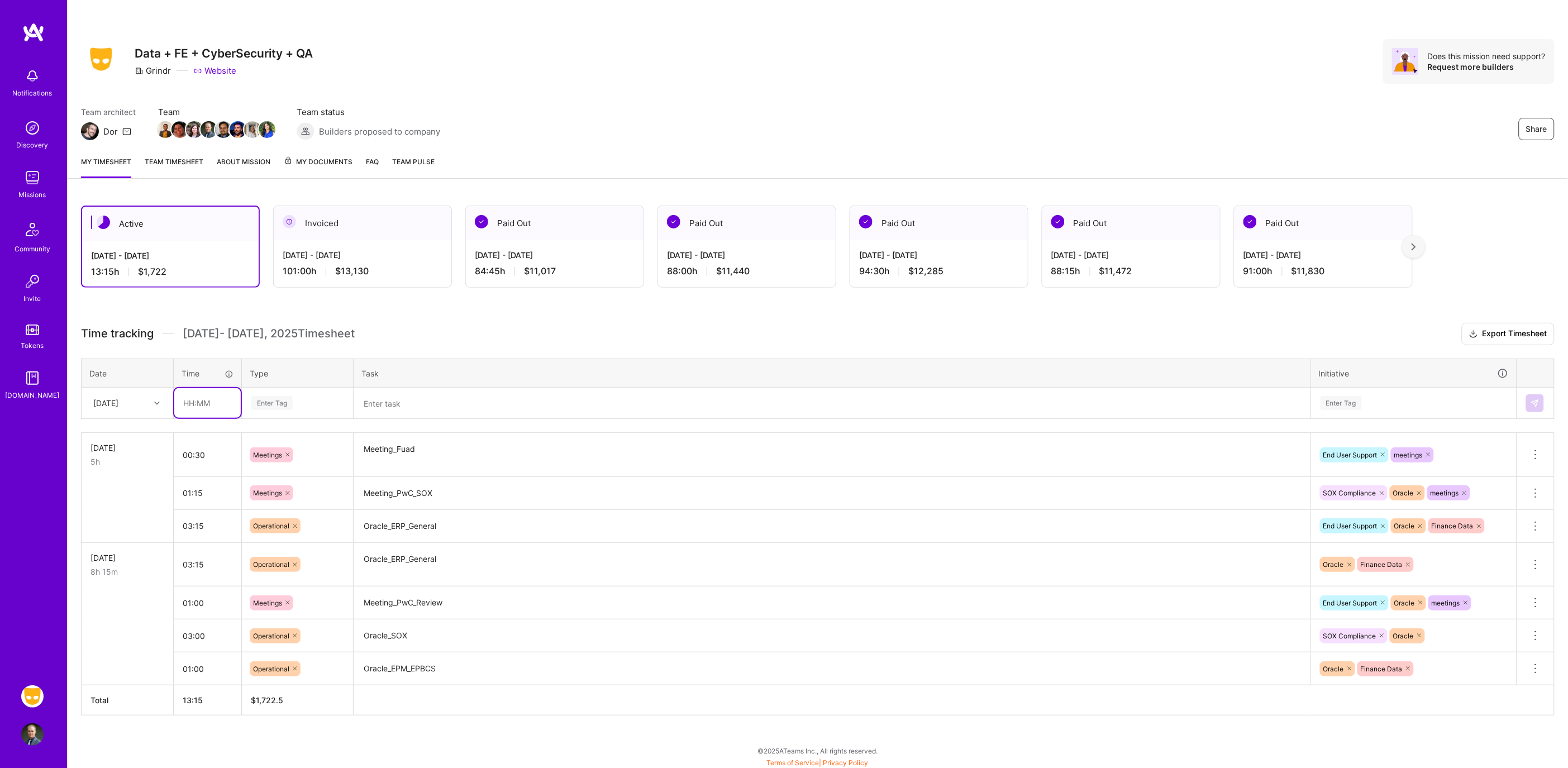
click at [201, 396] on input "text" at bounding box center [207, 403] width 67 height 29
type input "02:00"
type input "op"
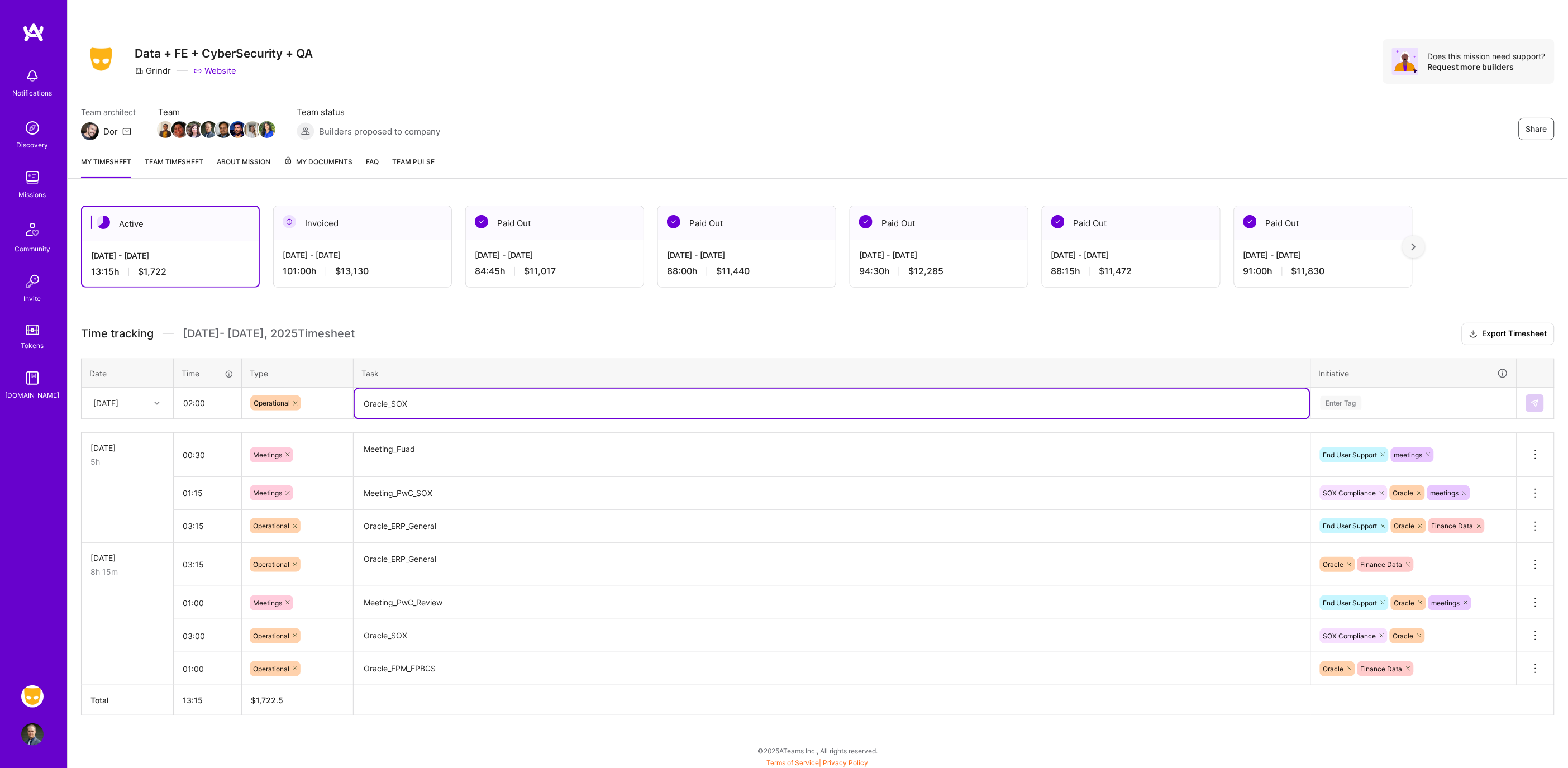
type textarea "Oracle_SOX"
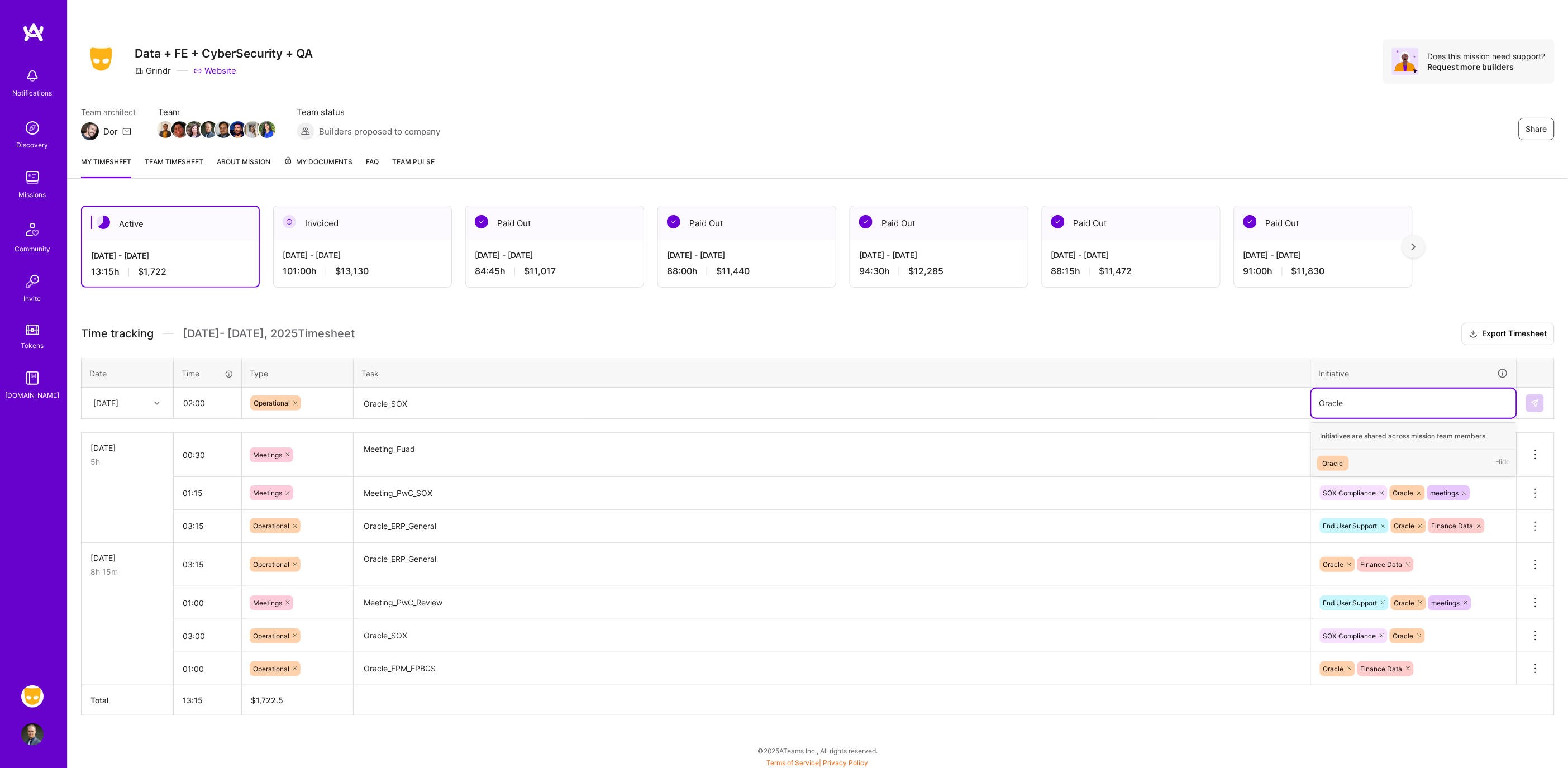
type input "Oracle"
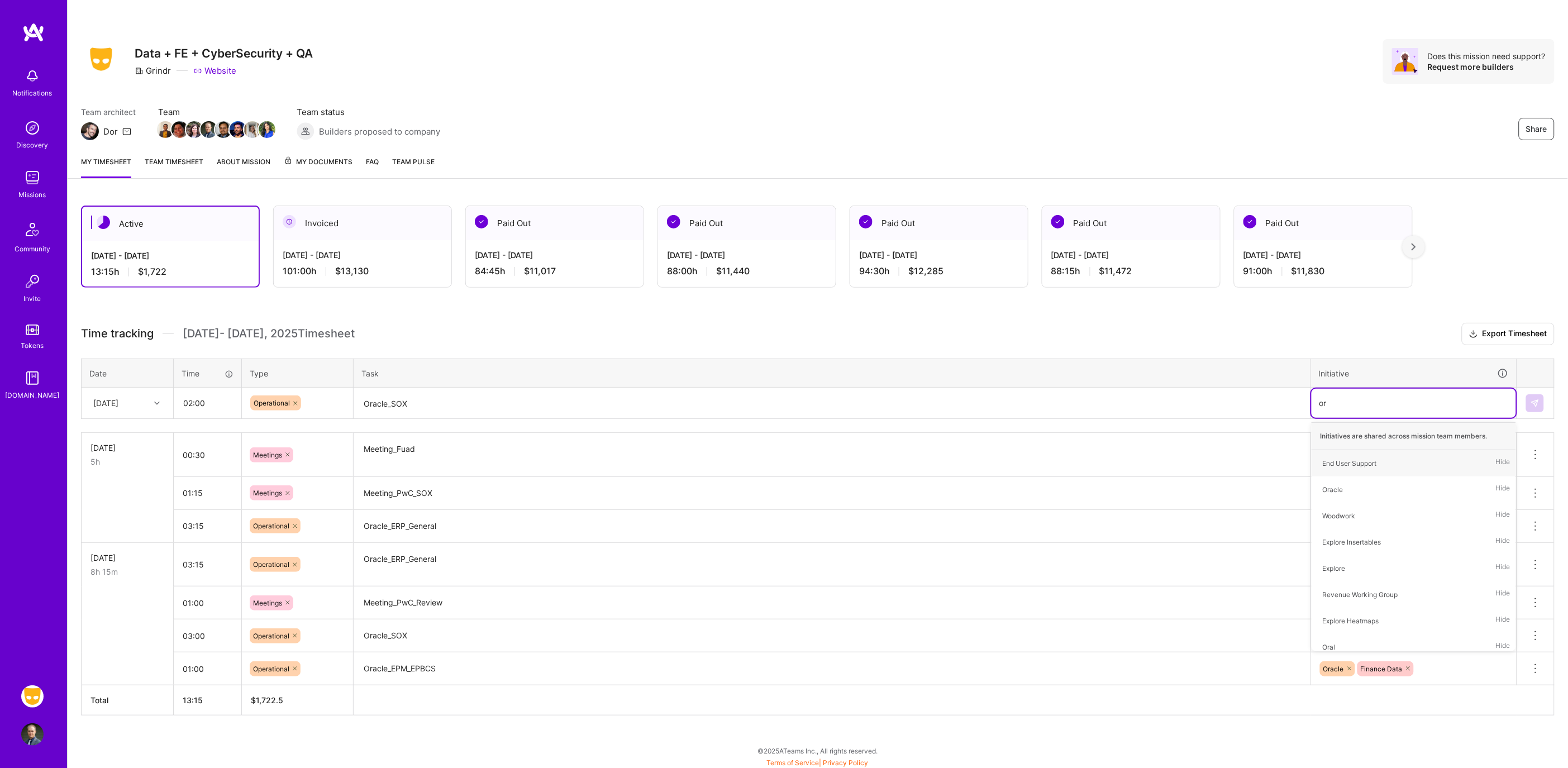
type input "ora"
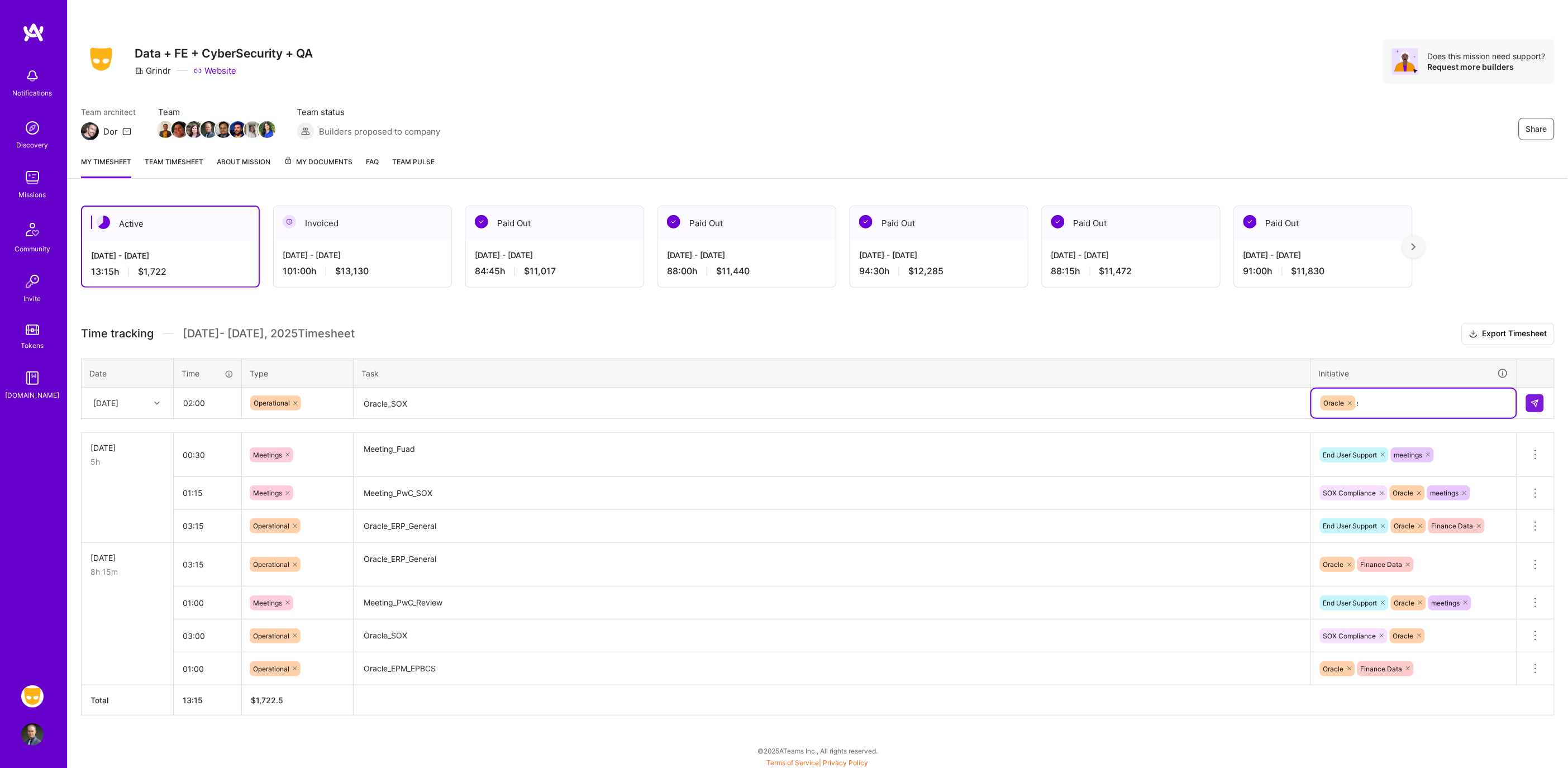
type input "sox"
click at [1533, 404] on img at bounding box center [1534, 403] width 9 height 9
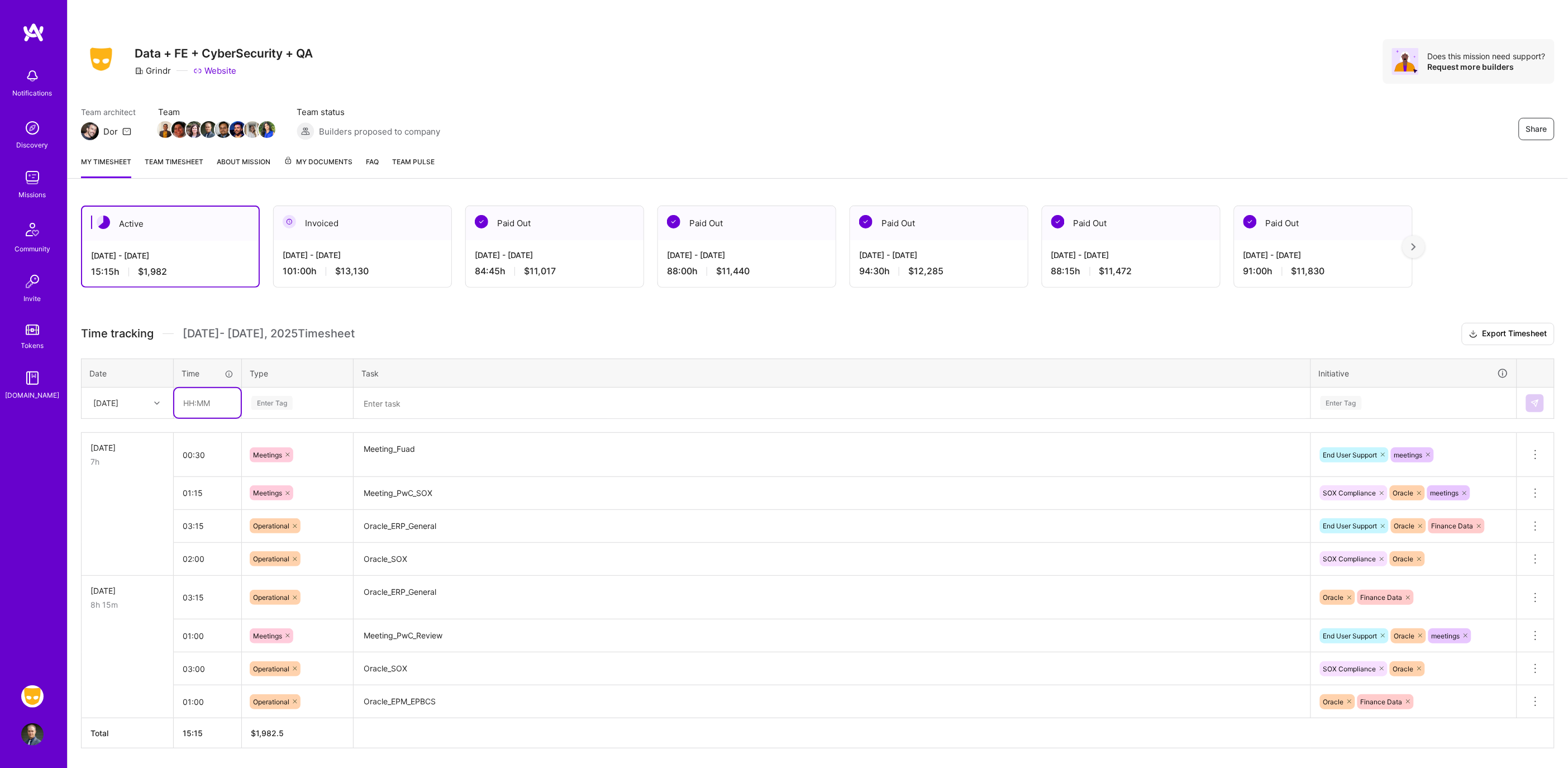
click at [217, 403] on input "text" at bounding box center [207, 403] width 67 height 29
type input "00:45"
type input "meet"
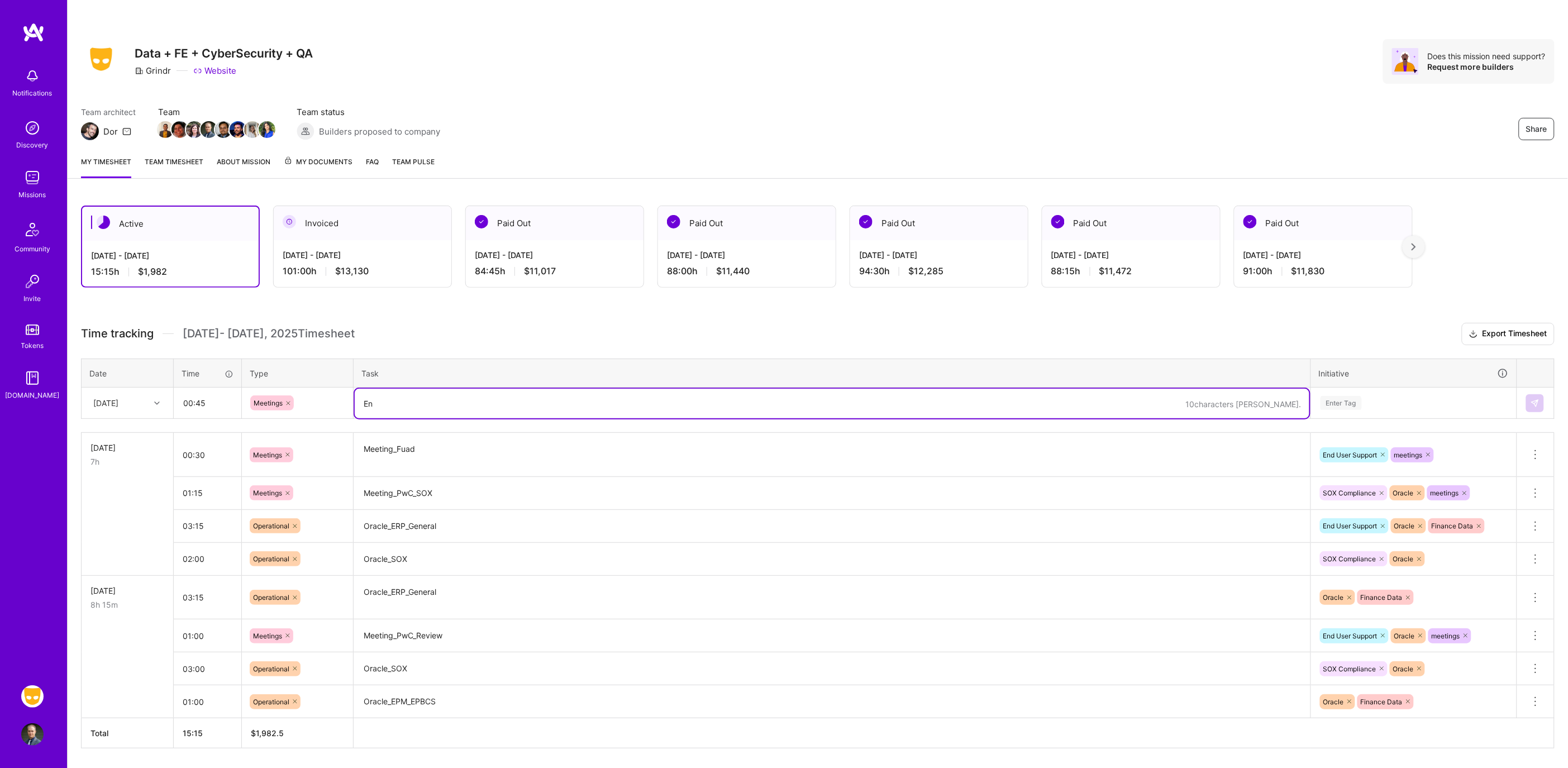
type textarea "E"
type textarea "Meeting_EndUserSupport"
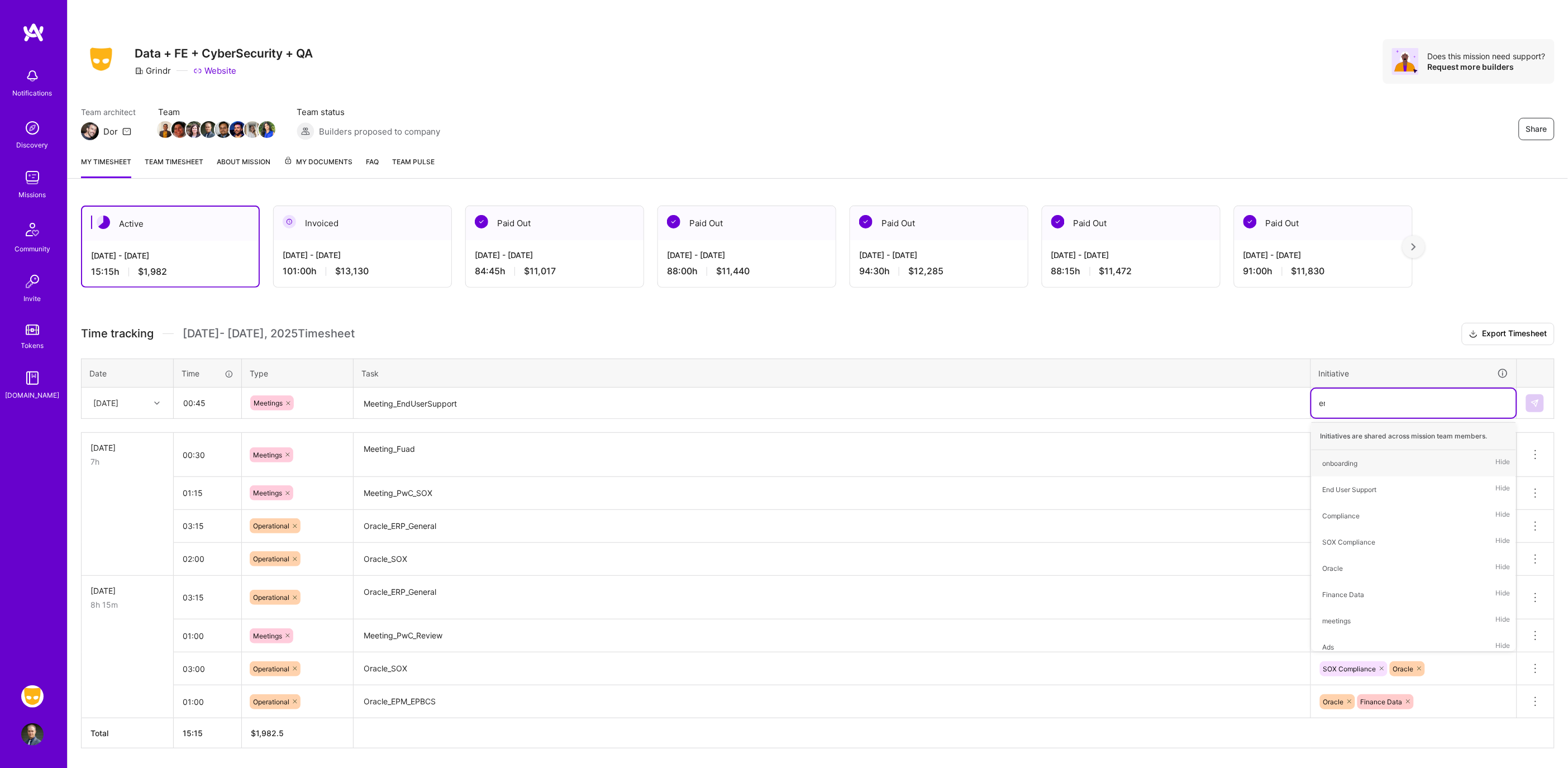
type input "end"
type input "fin"
type input "ora"
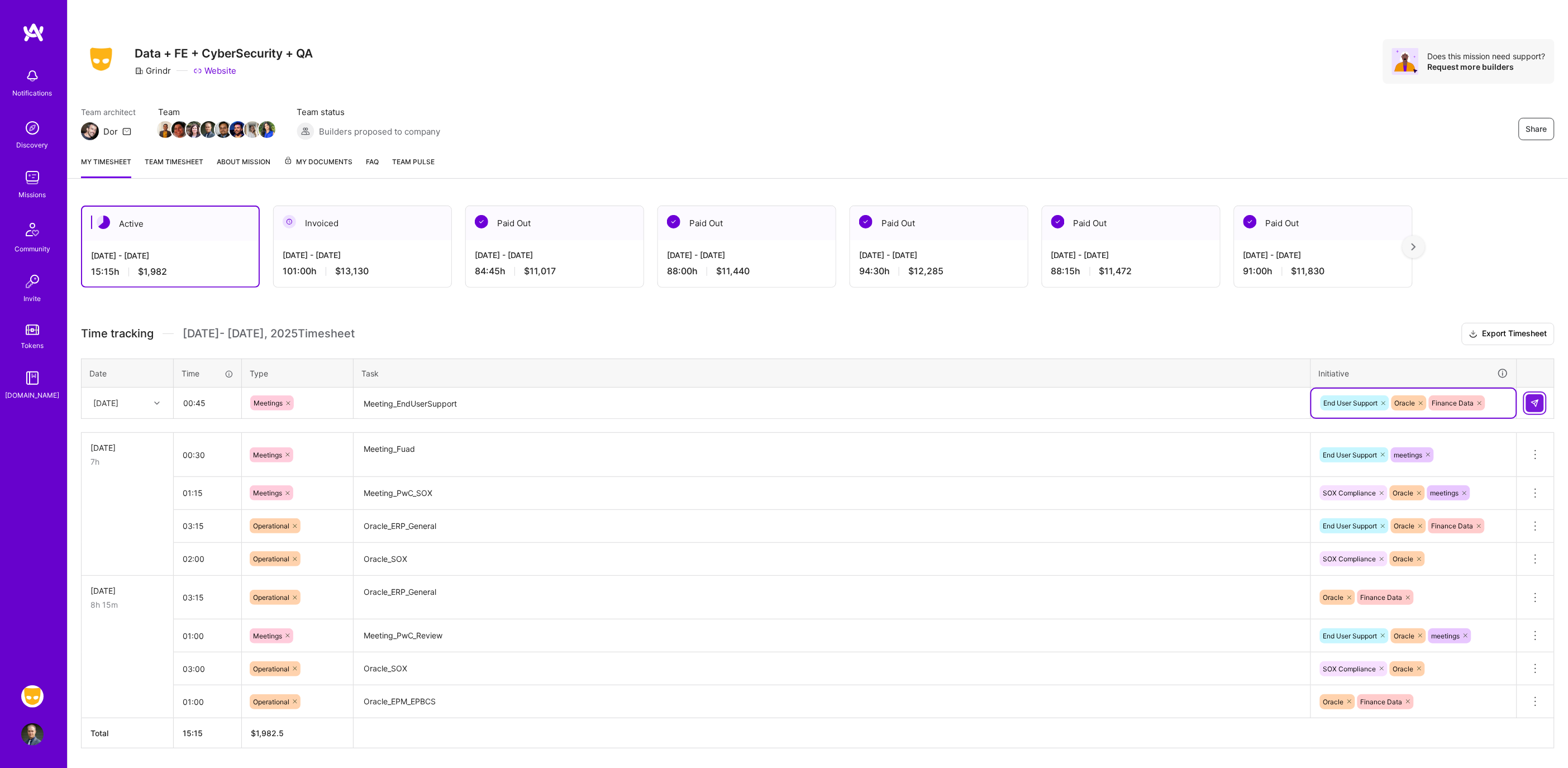
click at [1543, 400] on button at bounding box center [1534, 403] width 18 height 18
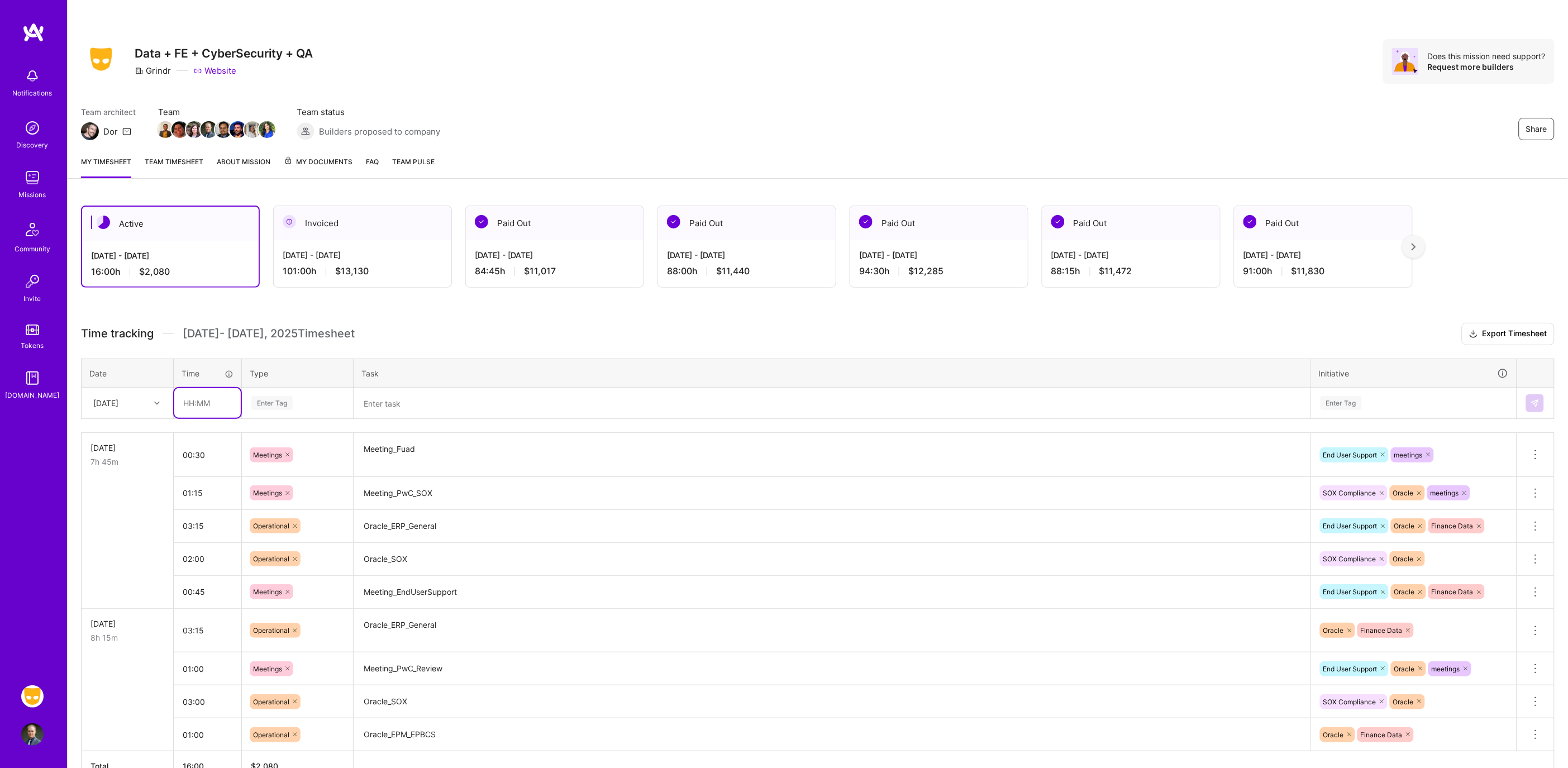
click at [203, 393] on input "text" at bounding box center [207, 403] width 67 height 29
type input "00:30"
type input "op"
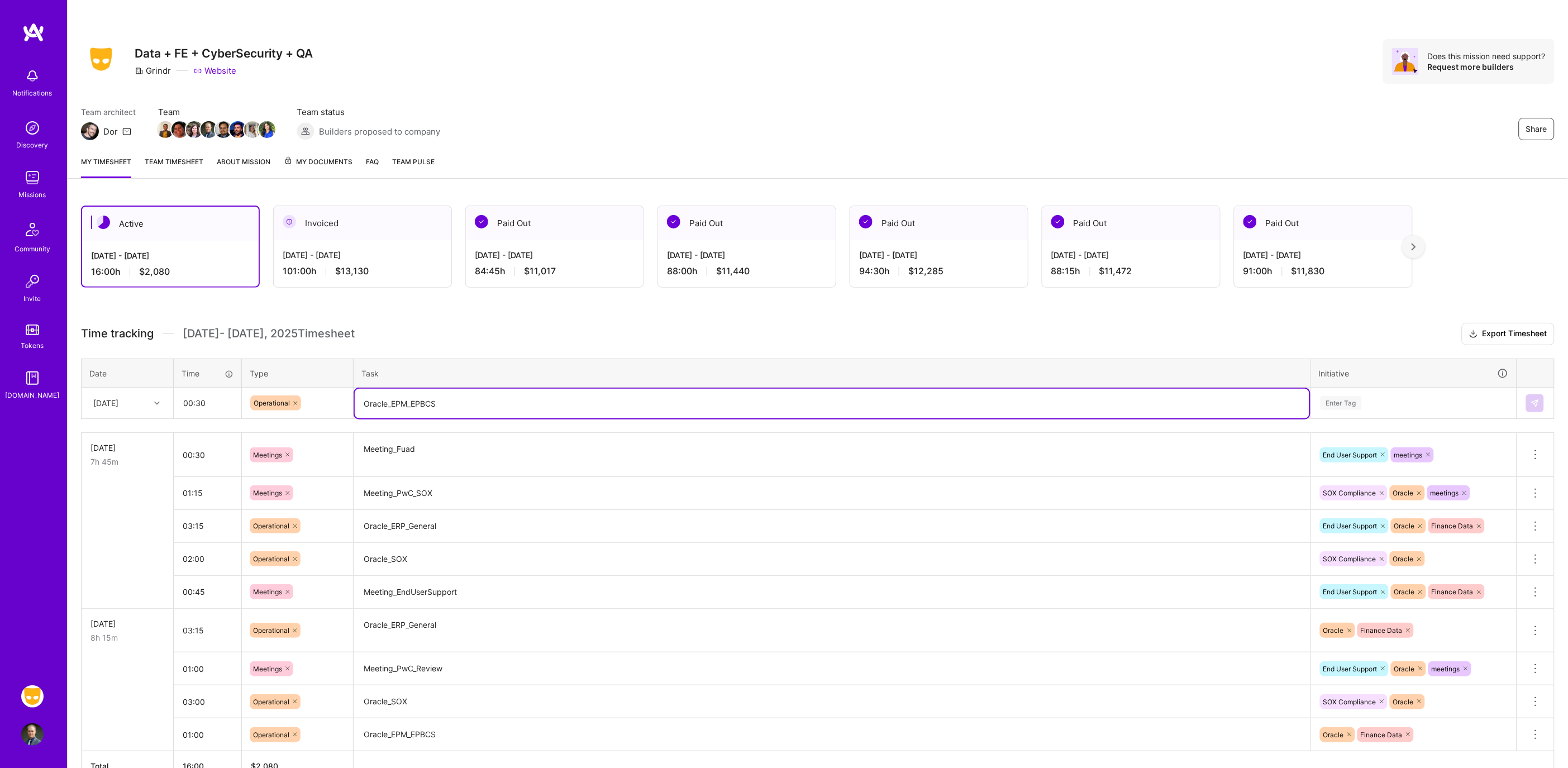
type textarea "Oracle_EPM_EPBCS"
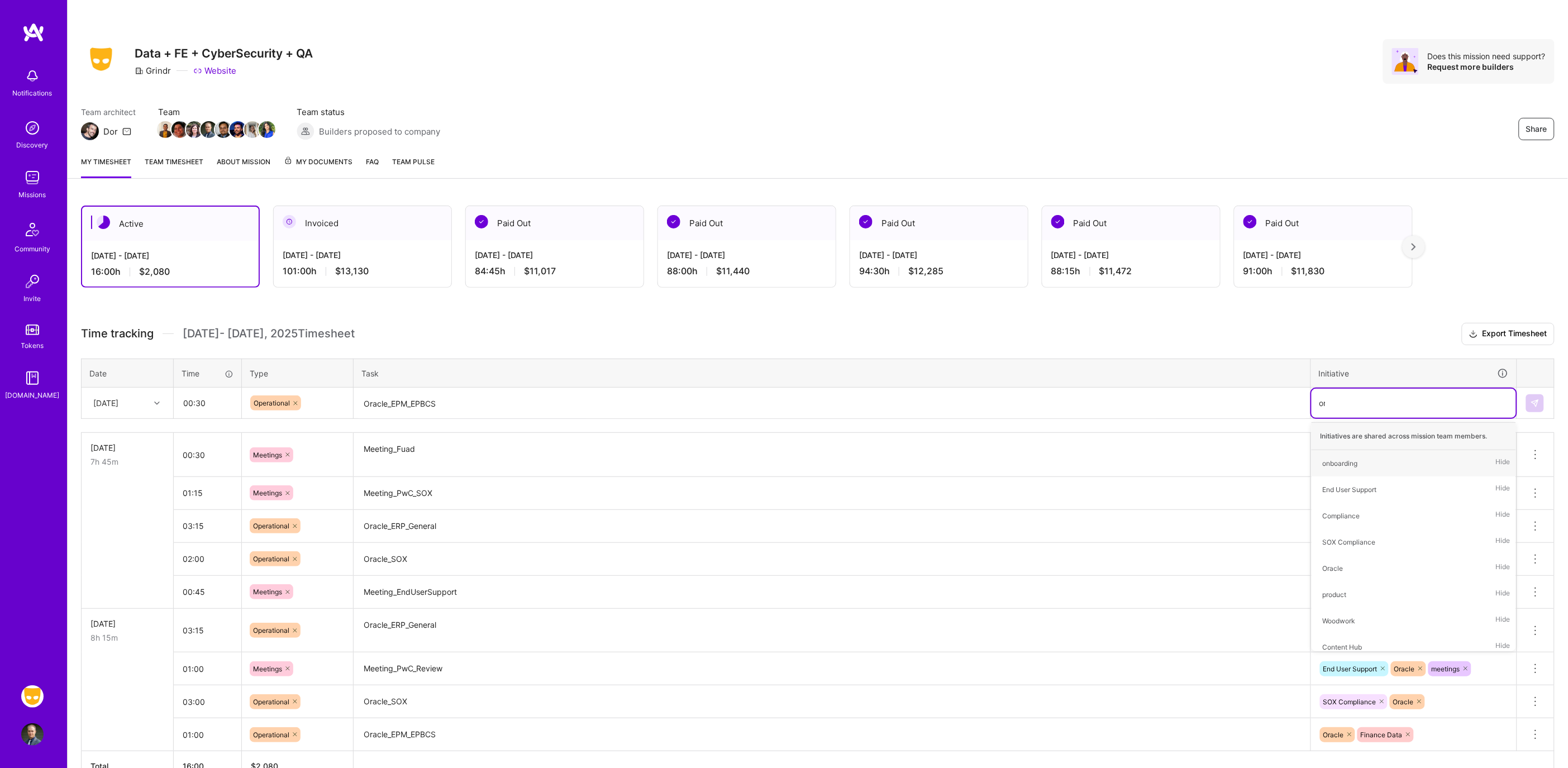
type input "ora"
type input "fin"
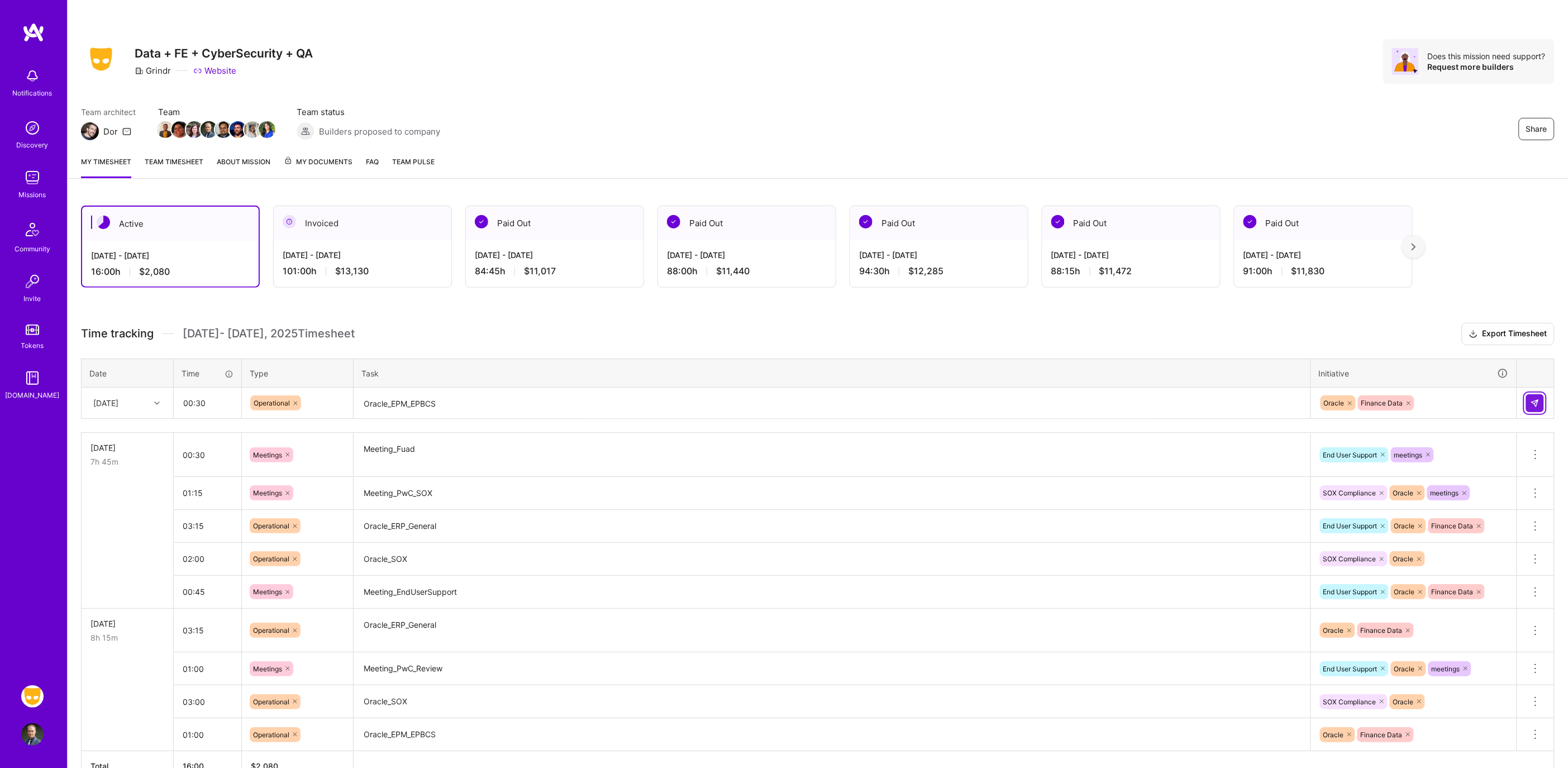
click at [1533, 401] on img at bounding box center [1534, 403] width 9 height 9
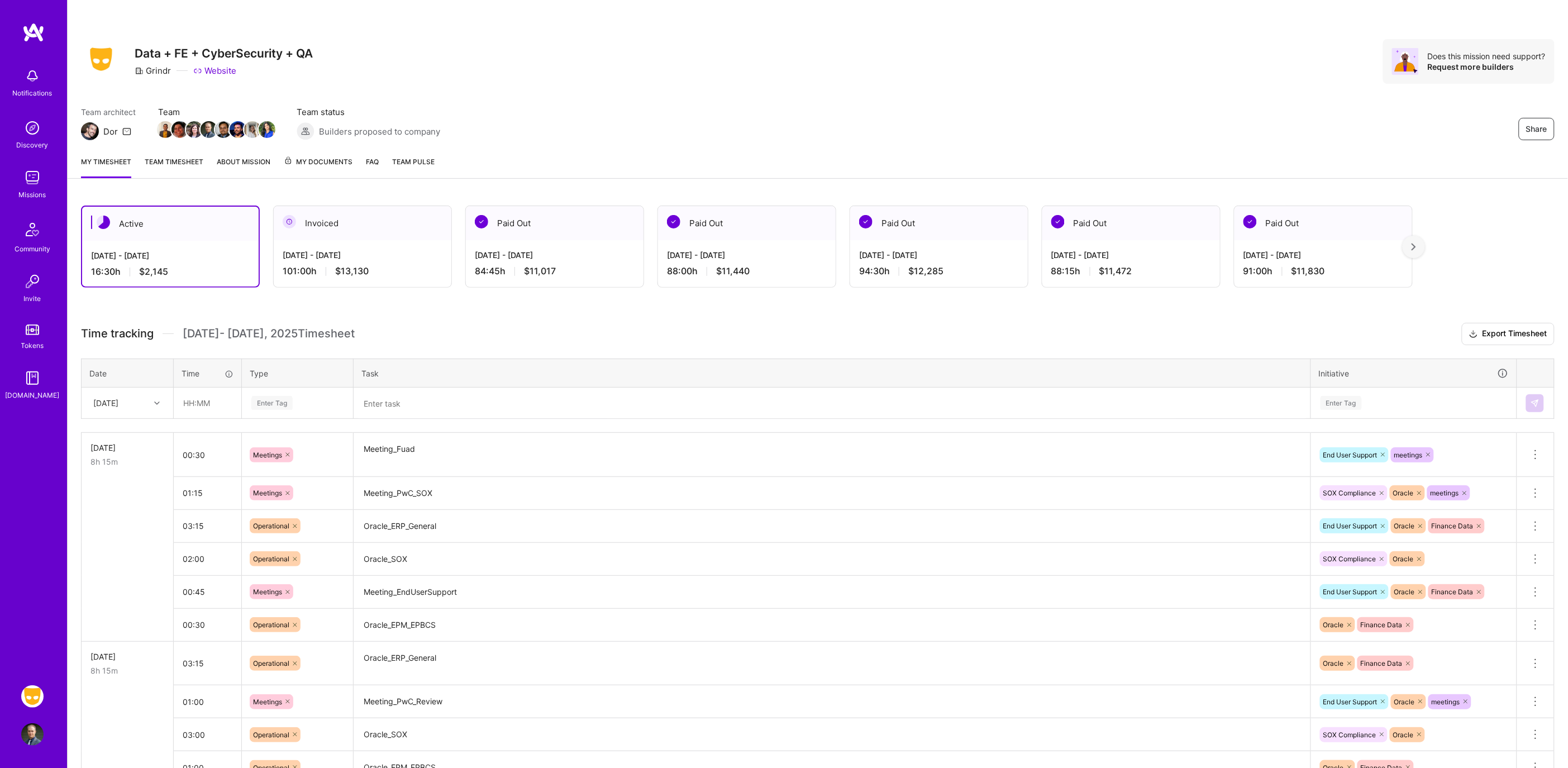
click at [149, 412] on div "[DATE]" at bounding box center [127, 403] width 91 height 29
click at [147, 447] on div "[DATE]" at bounding box center [127, 454] width 91 height 20
click at [237, 400] on input "text" at bounding box center [207, 403] width 67 height 29
type input "03:30"
type input "op"
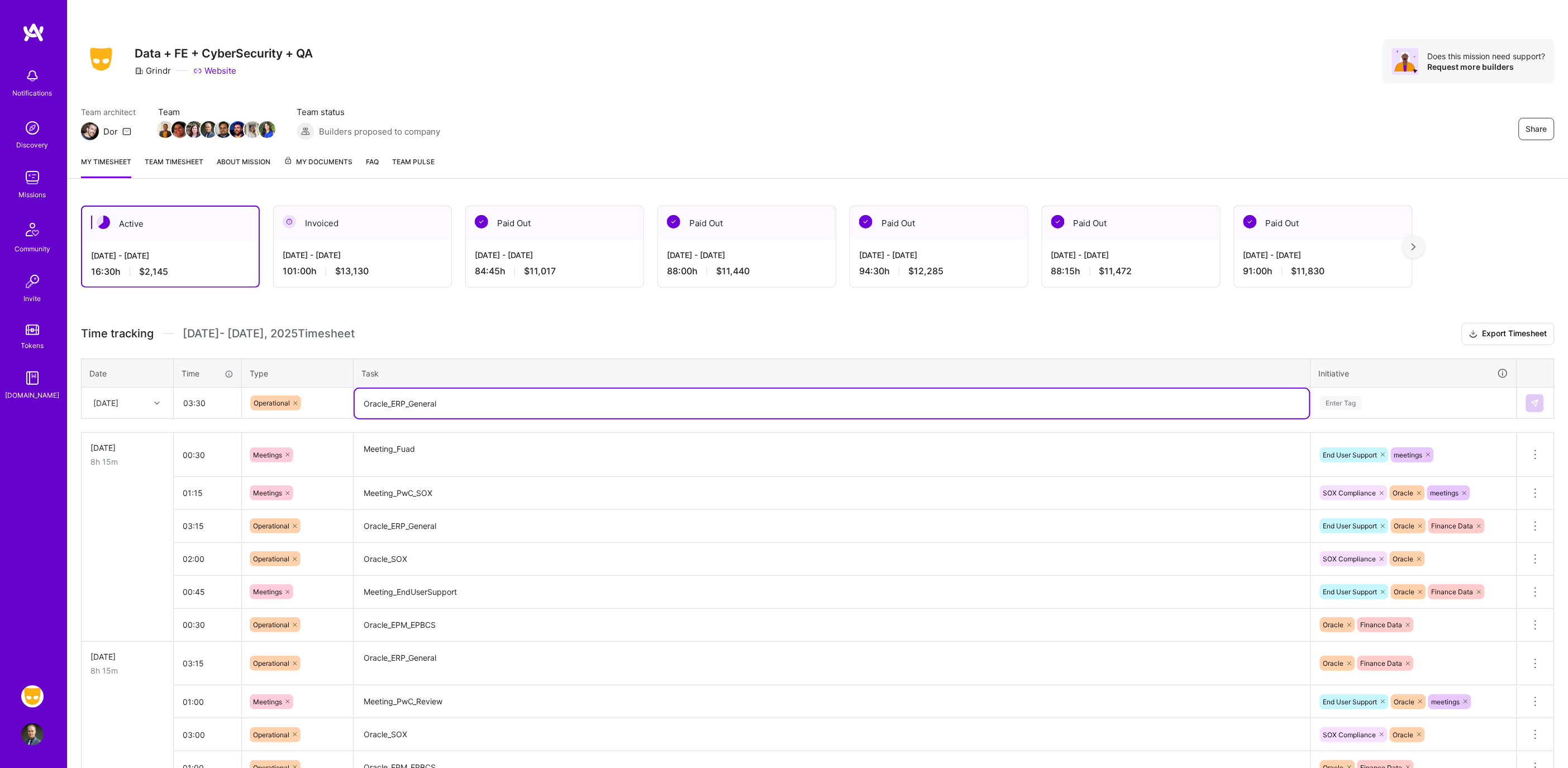
type textarea "Oracle_ERP_General"
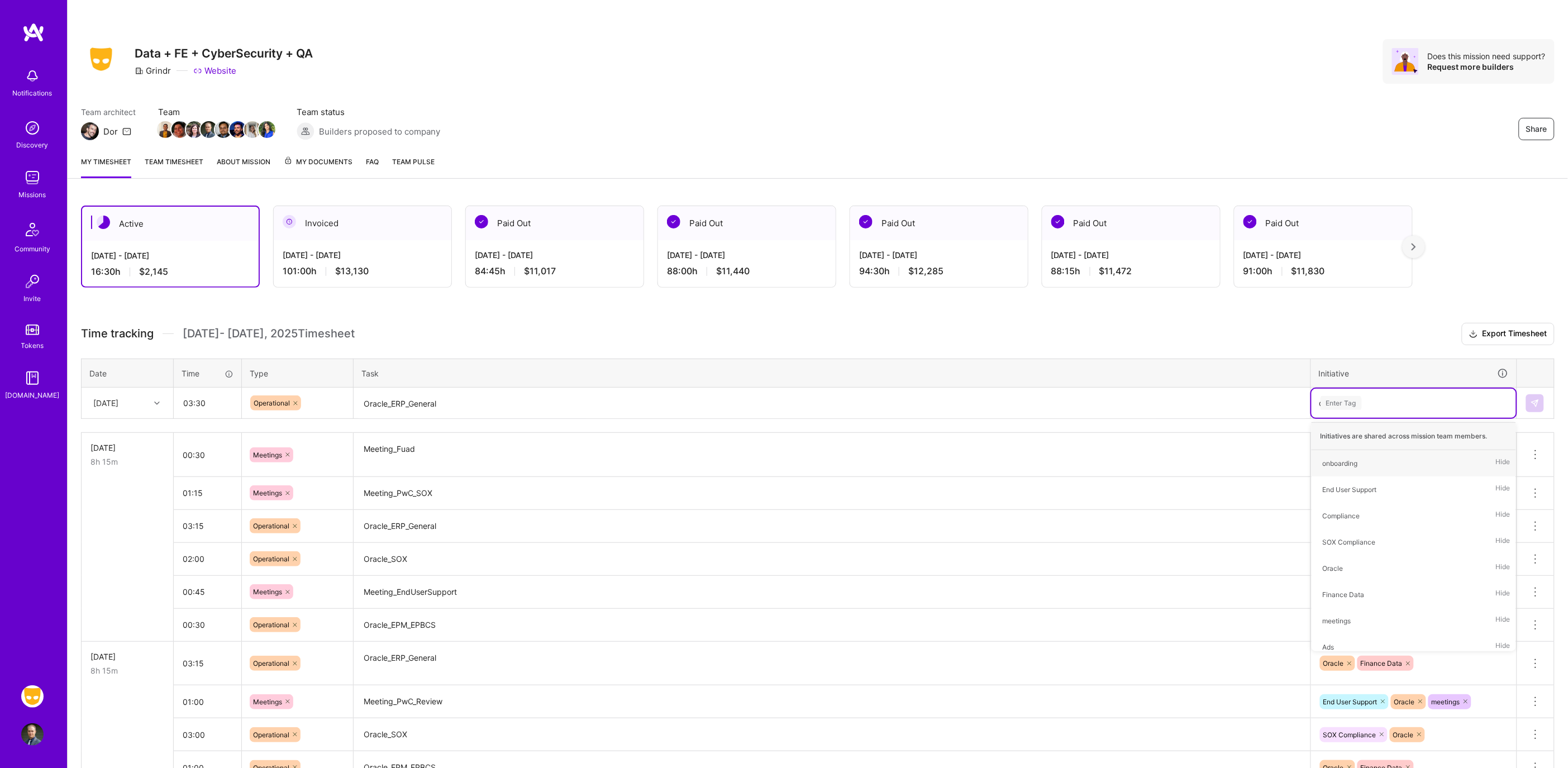
type input "ora"
type input "fina"
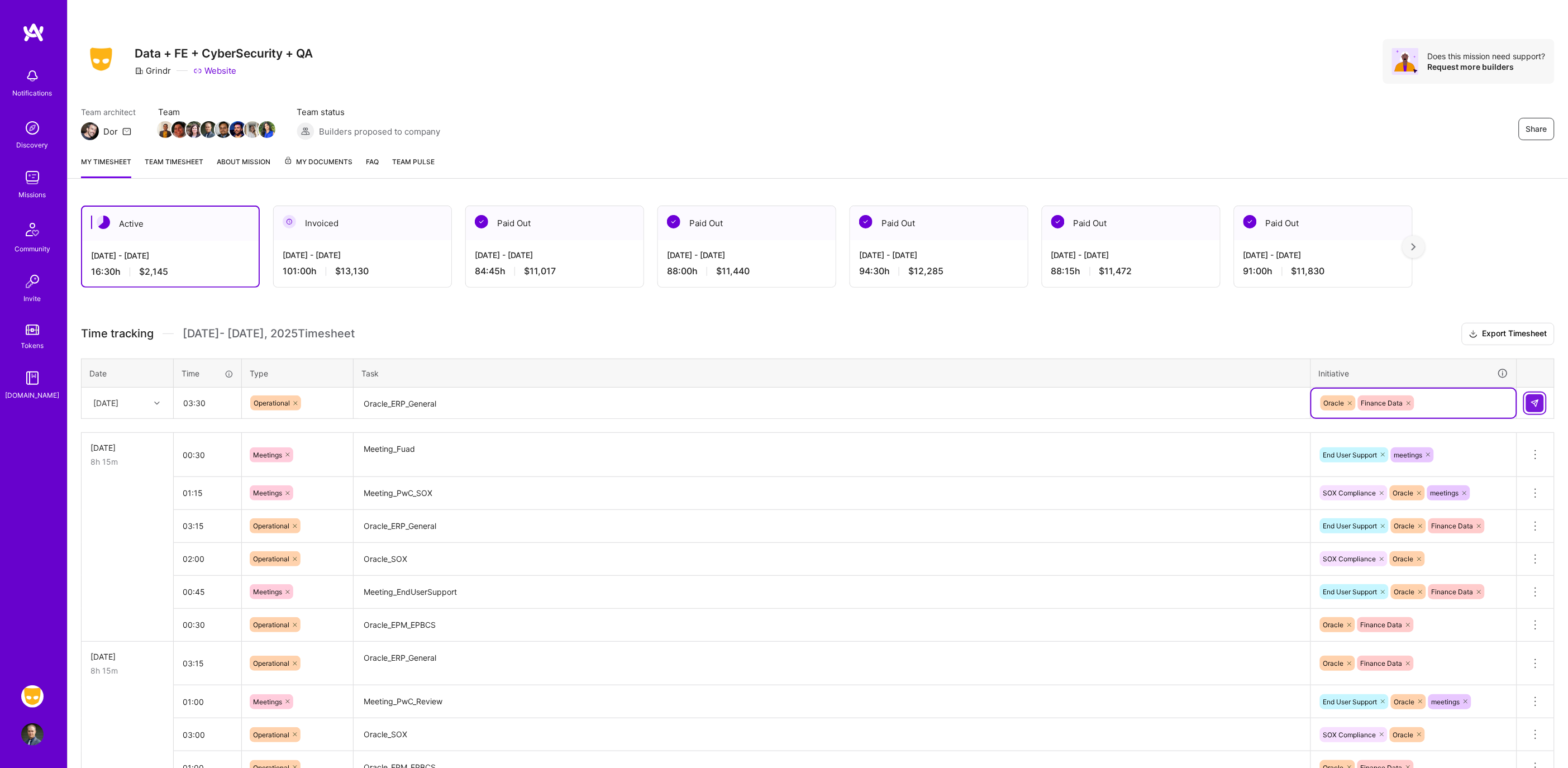
drag, startPoint x: 1539, startPoint y: 403, endPoint x: 1502, endPoint y: 405, distance: 37.1
click at [1538, 403] on img at bounding box center [1534, 403] width 9 height 9
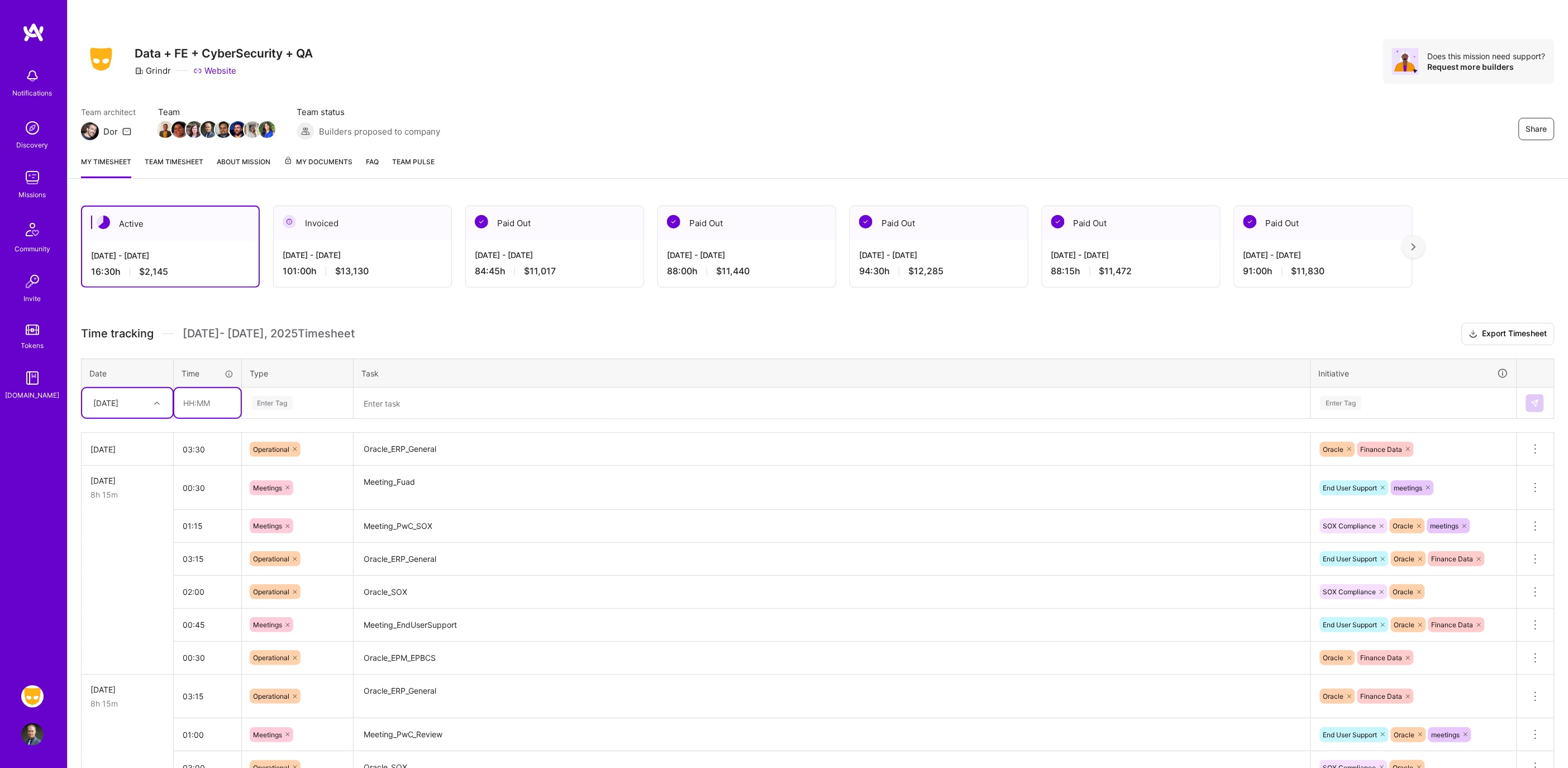
click at [217, 403] on input "text" at bounding box center [207, 403] width 67 height 29
type input "00:30"
type input "meet"
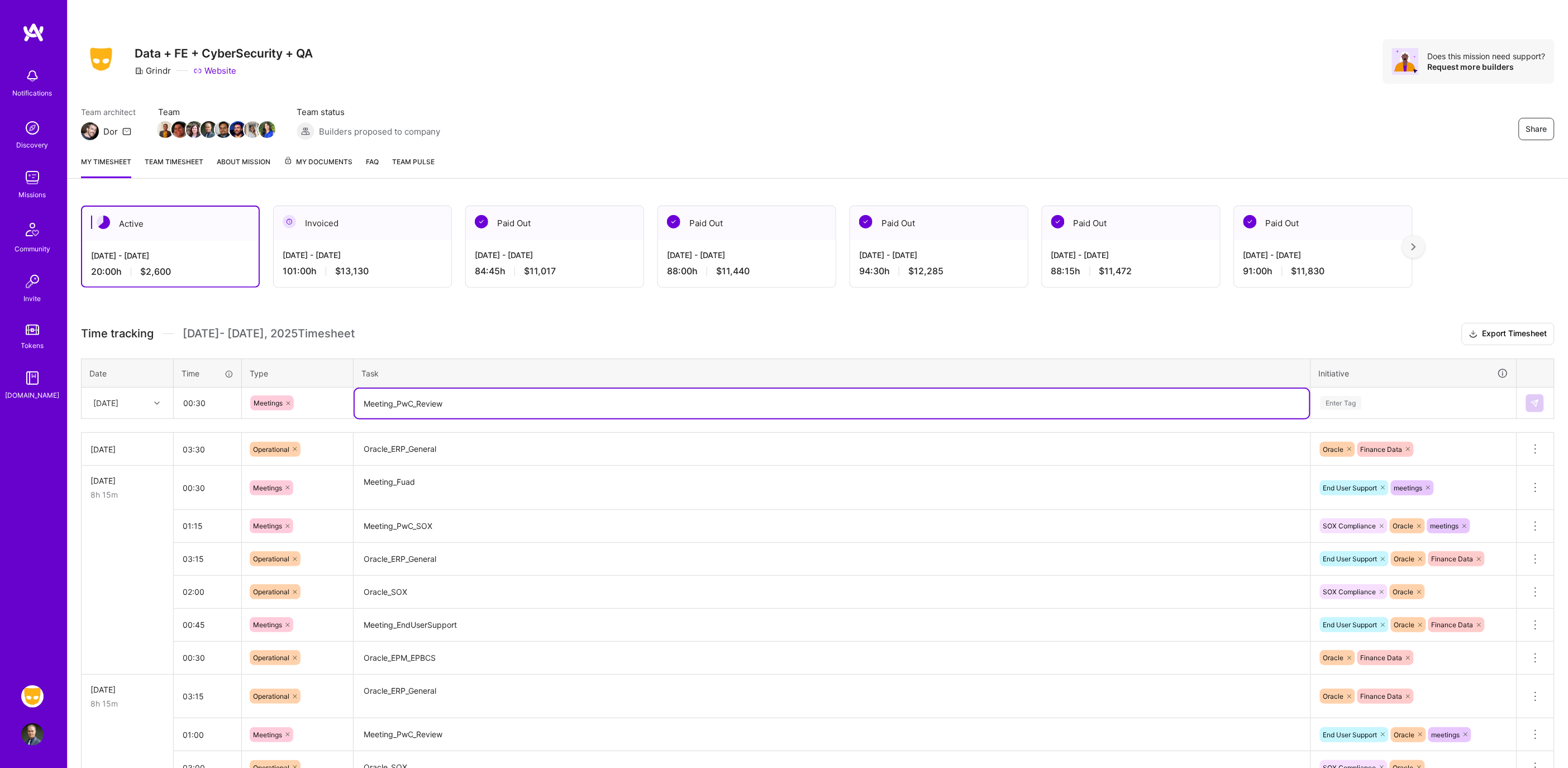
type textarea "Meeting_PwC_Review"
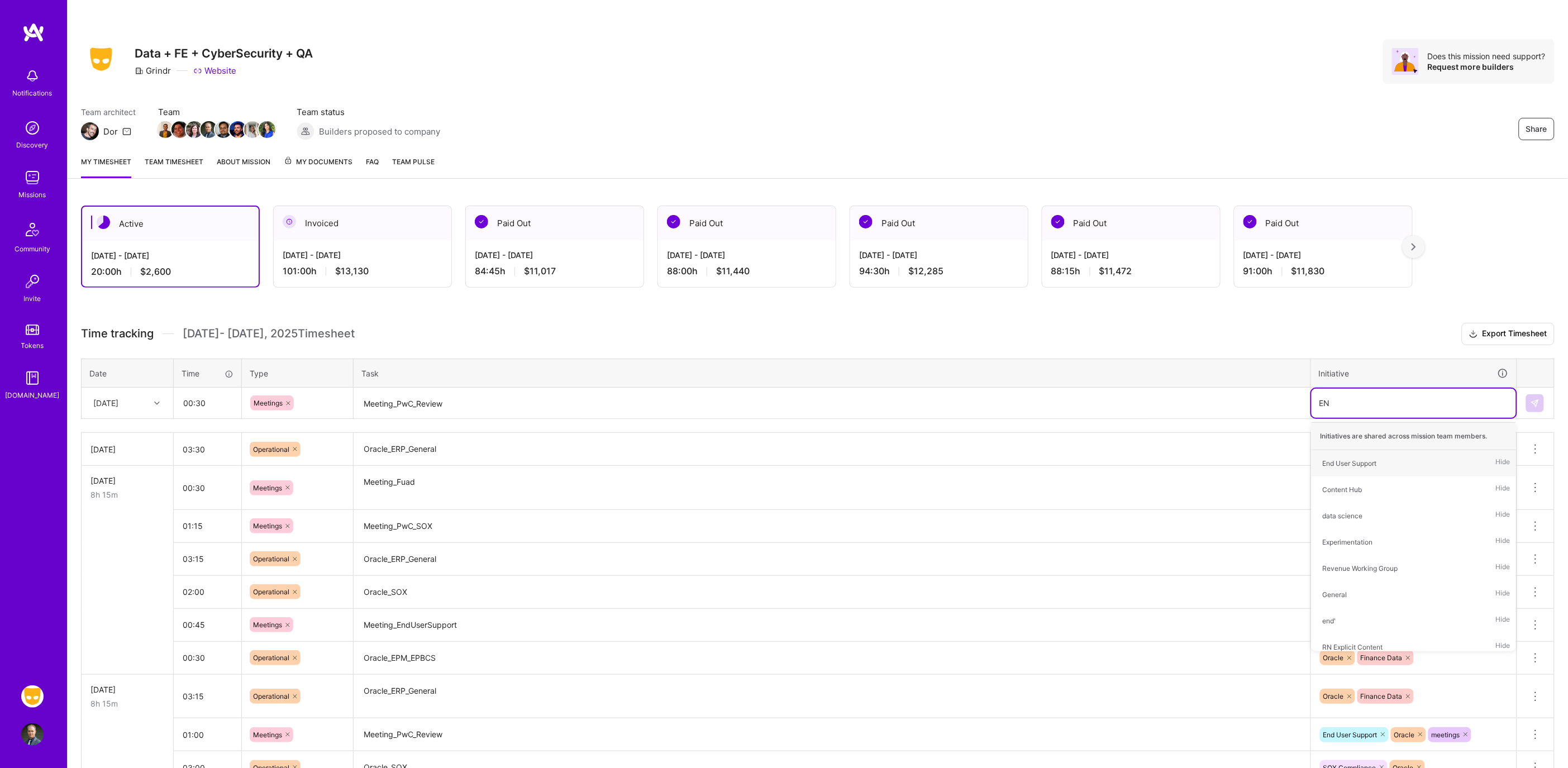
type input "END"
type input "ORA"
type input "mee"
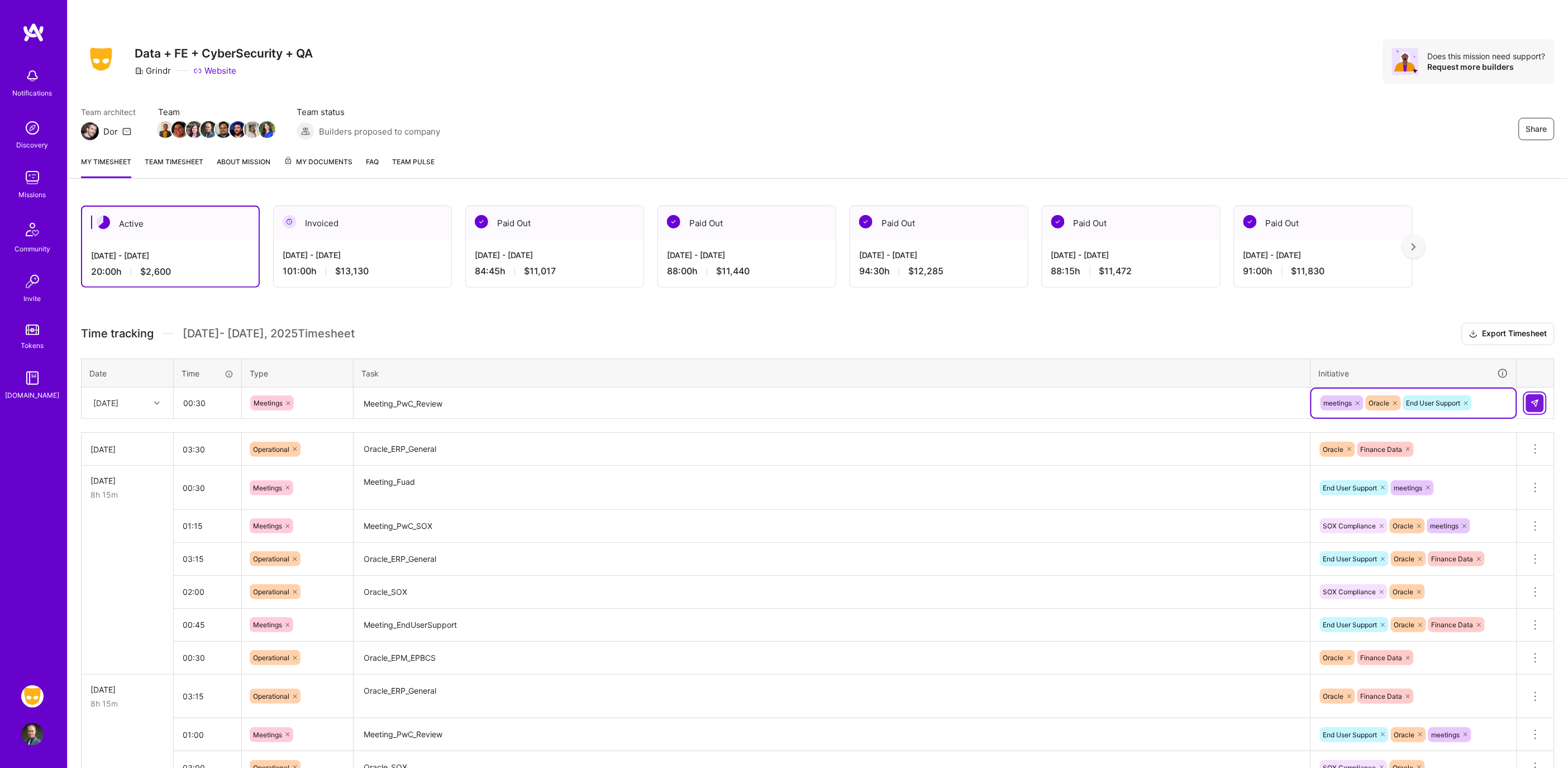
click at [1530, 399] on button at bounding box center [1534, 403] width 18 height 18
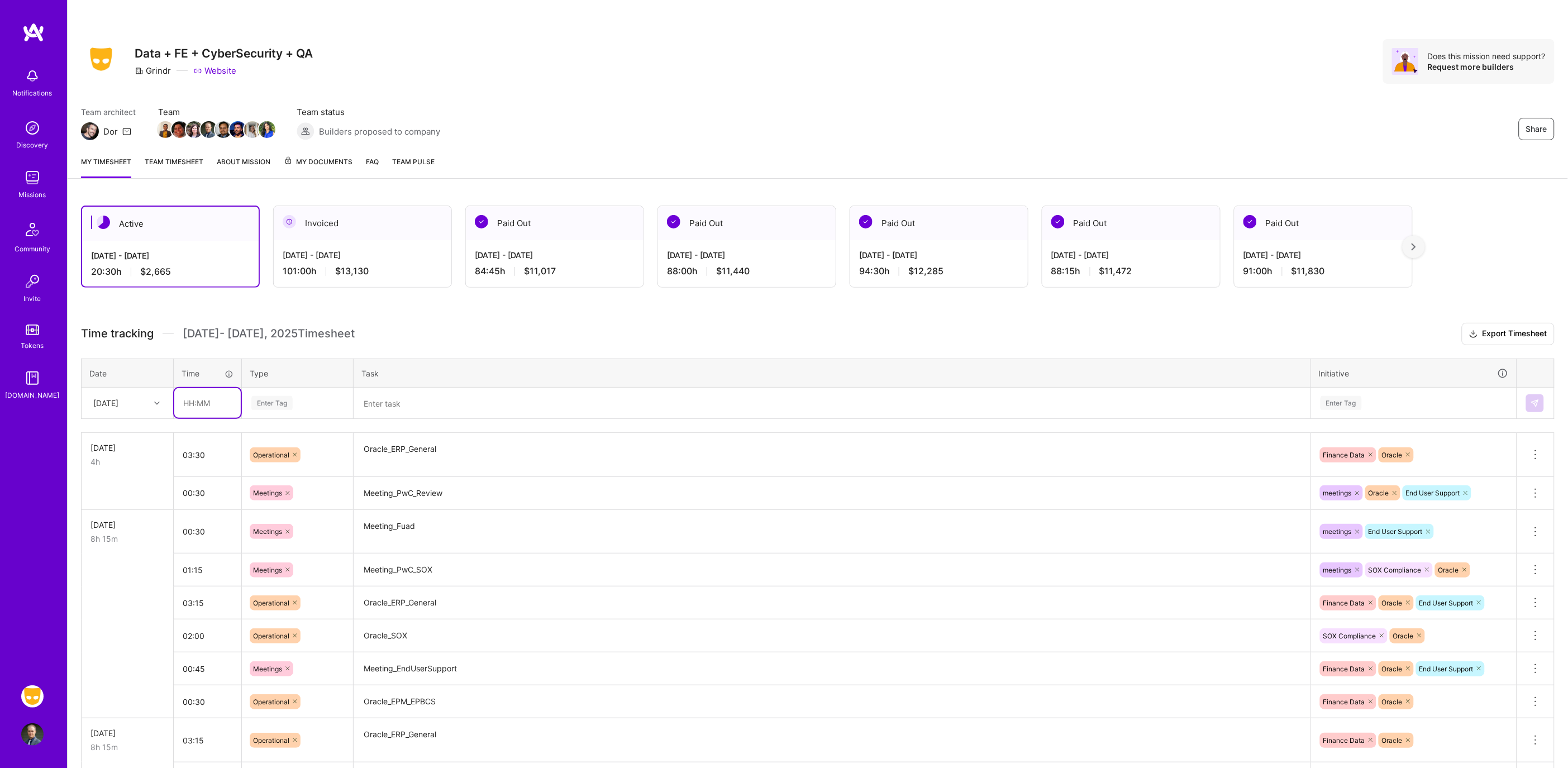
click at [226, 398] on input "text" at bounding box center [207, 403] width 67 height 29
type input "02:15"
type input "op"
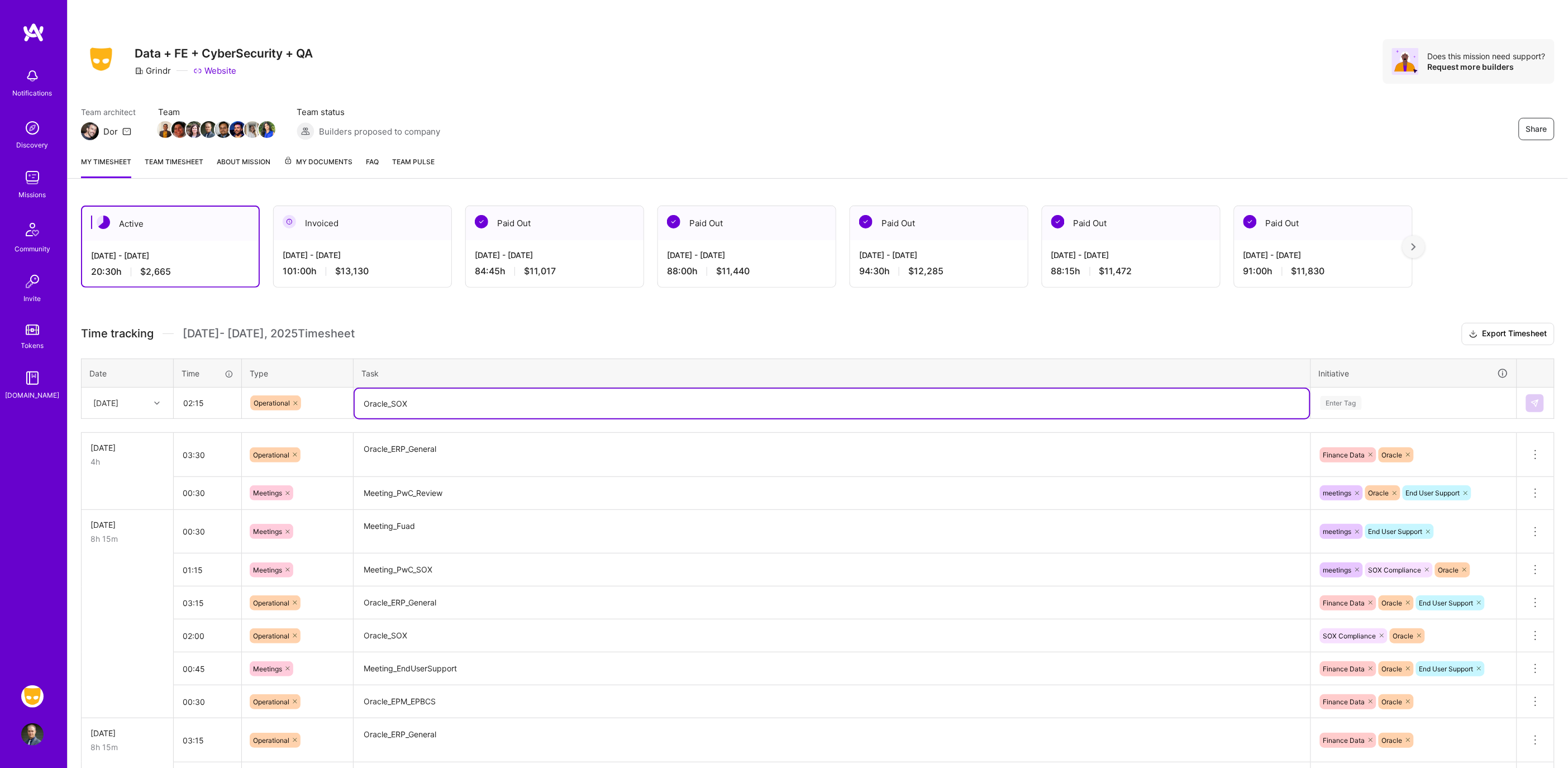
type textarea "Oracle_SOX"
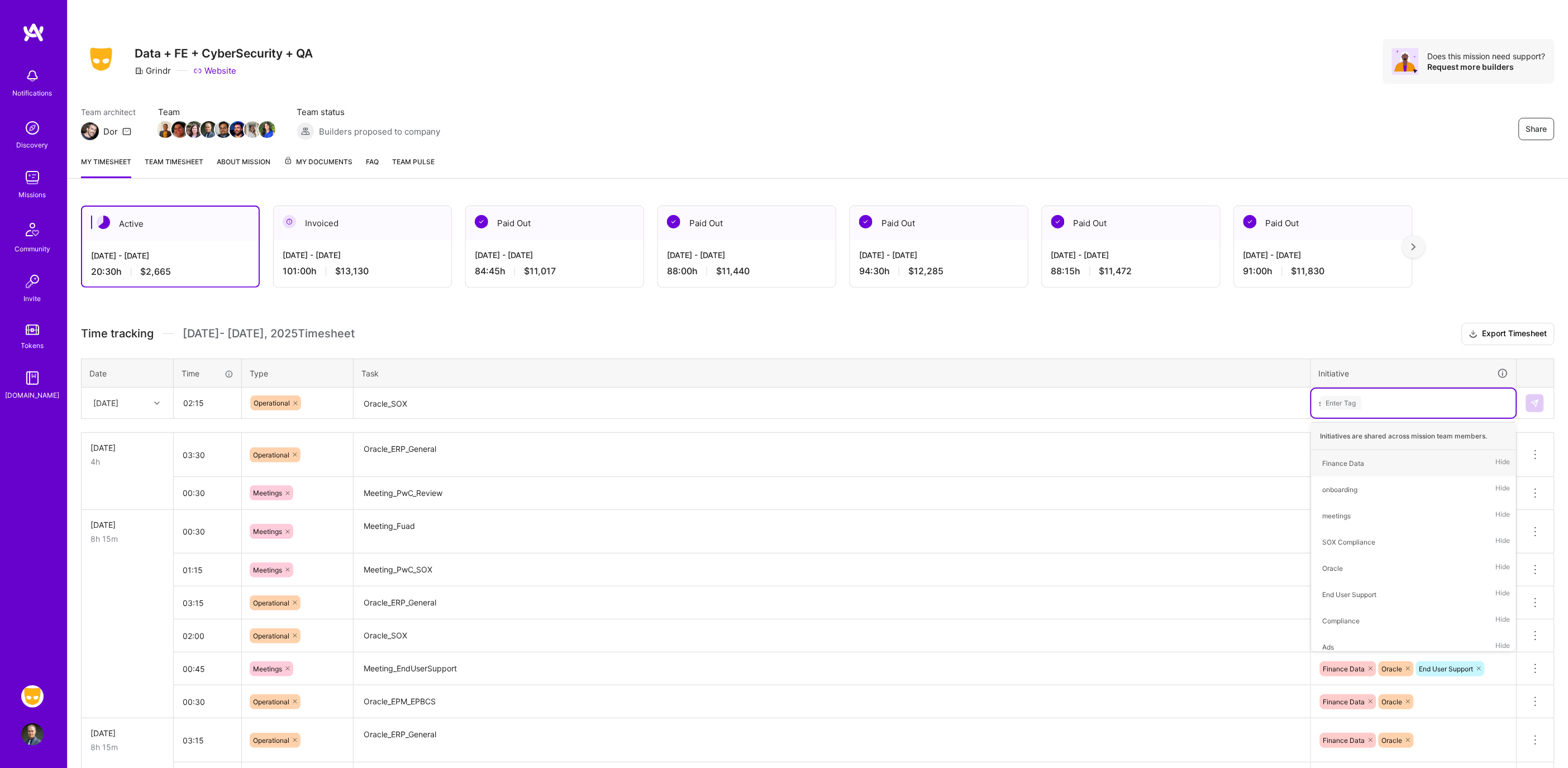
type input "sox"
type input "Ora"
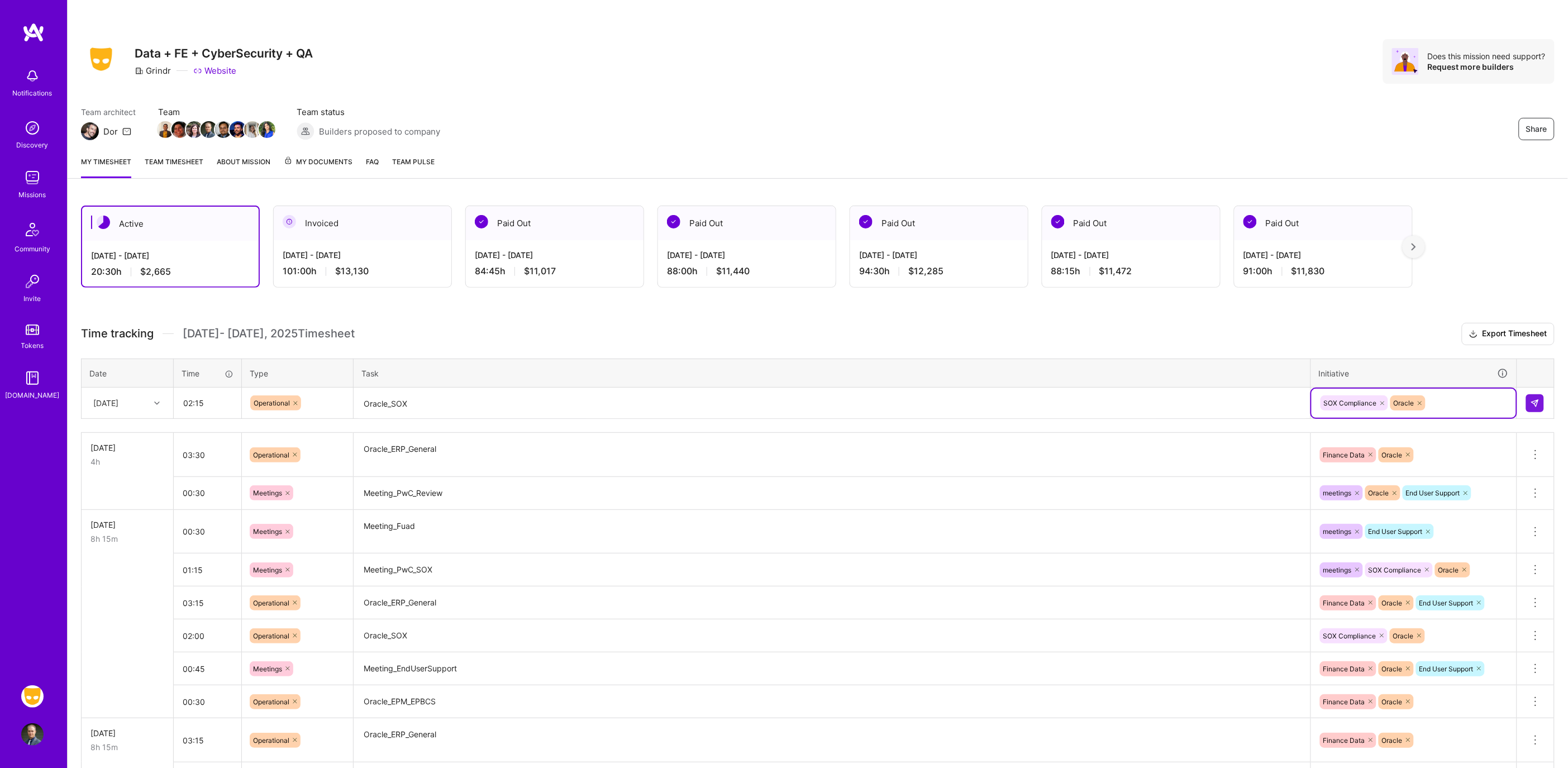
click at [1525, 405] on td at bounding box center [1535, 403] width 37 height 32
click at [1536, 403] on img at bounding box center [1534, 403] width 9 height 9
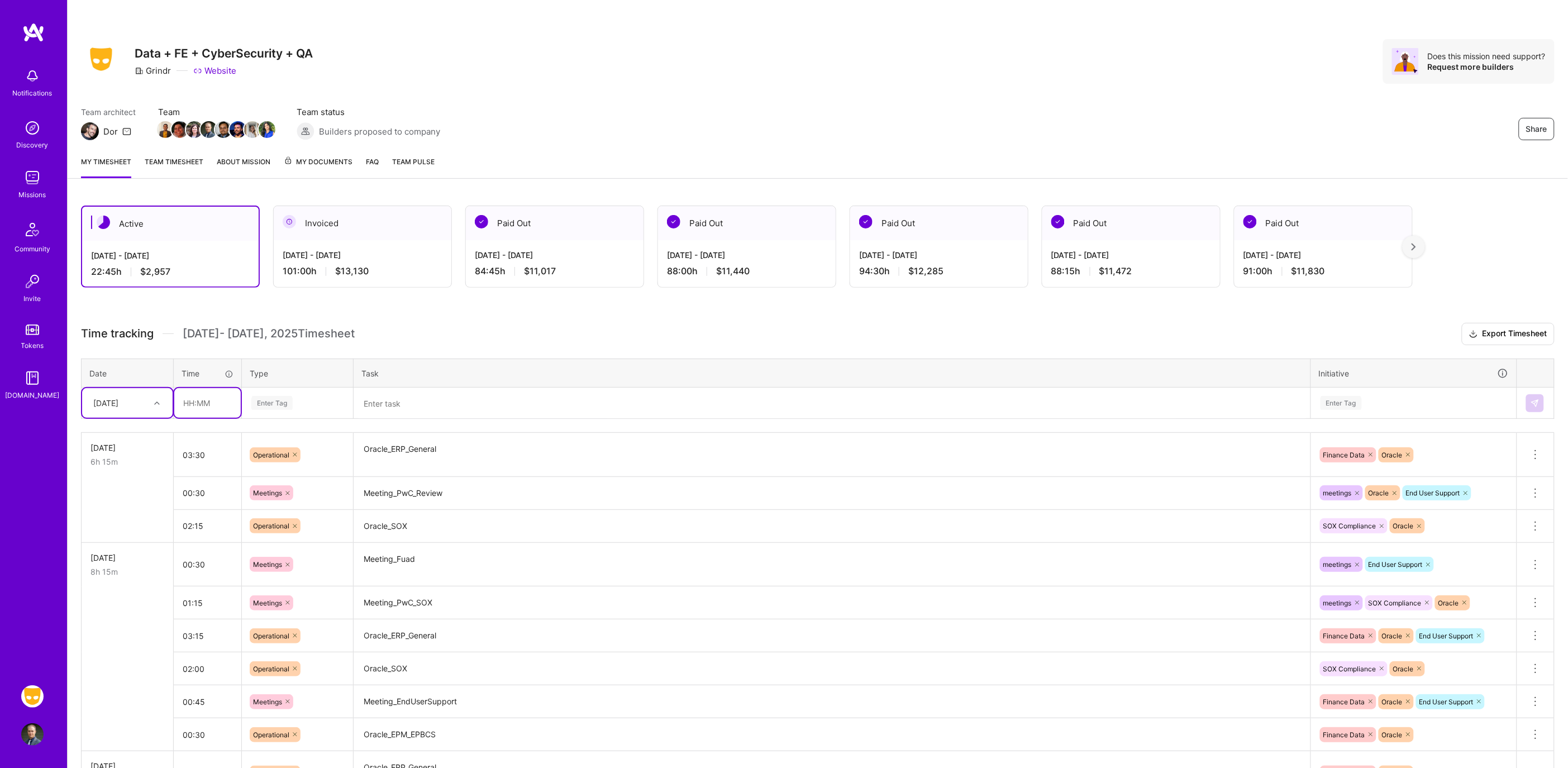
click at [216, 398] on input "text" at bounding box center [207, 403] width 67 height 29
type input "00:30"
type input "meet"
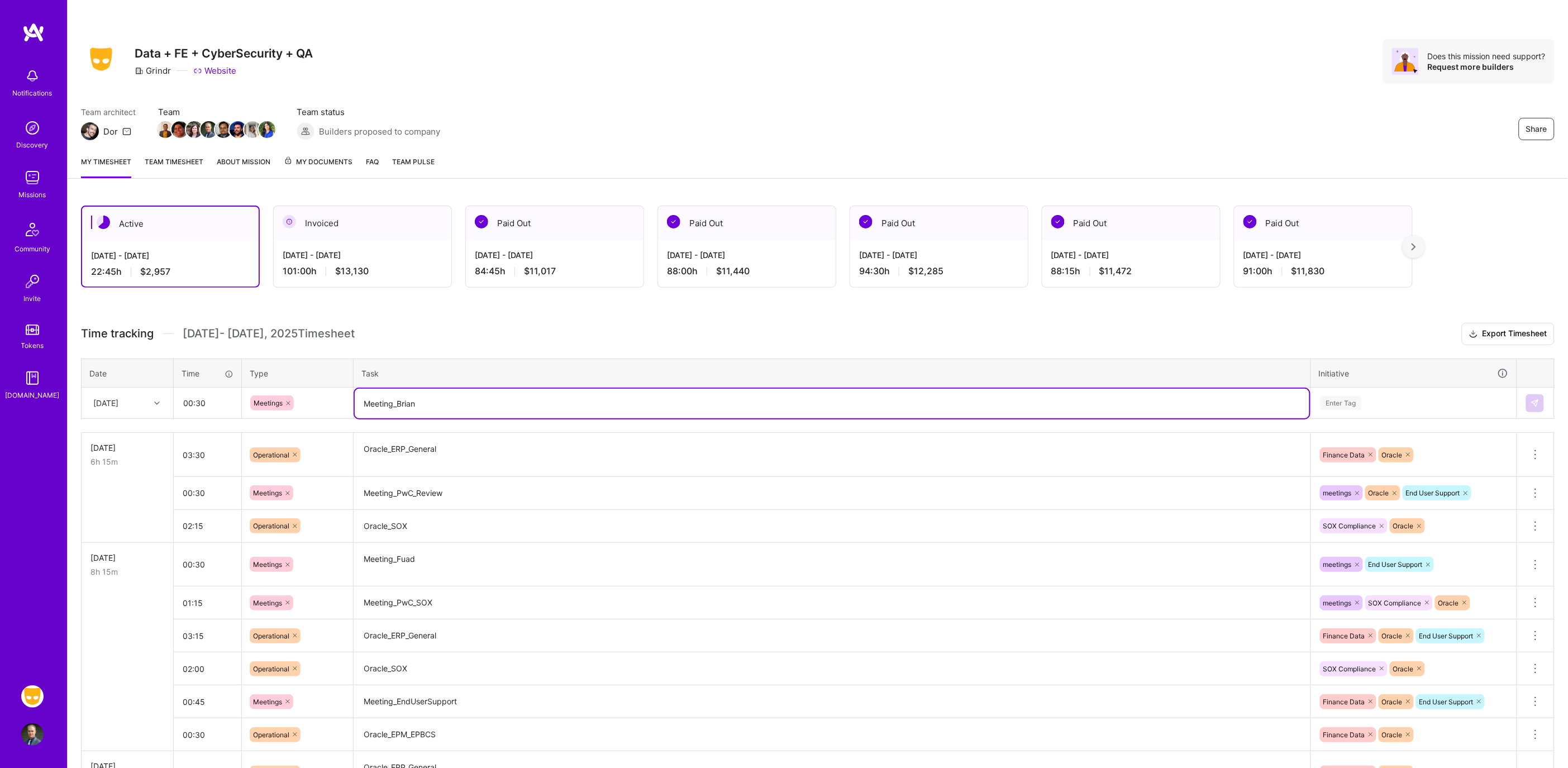
click at [481, 401] on textarea "Meeting_Brian" at bounding box center [831, 403] width 954 height 29
type textarea "Meeting_IT_Sync"
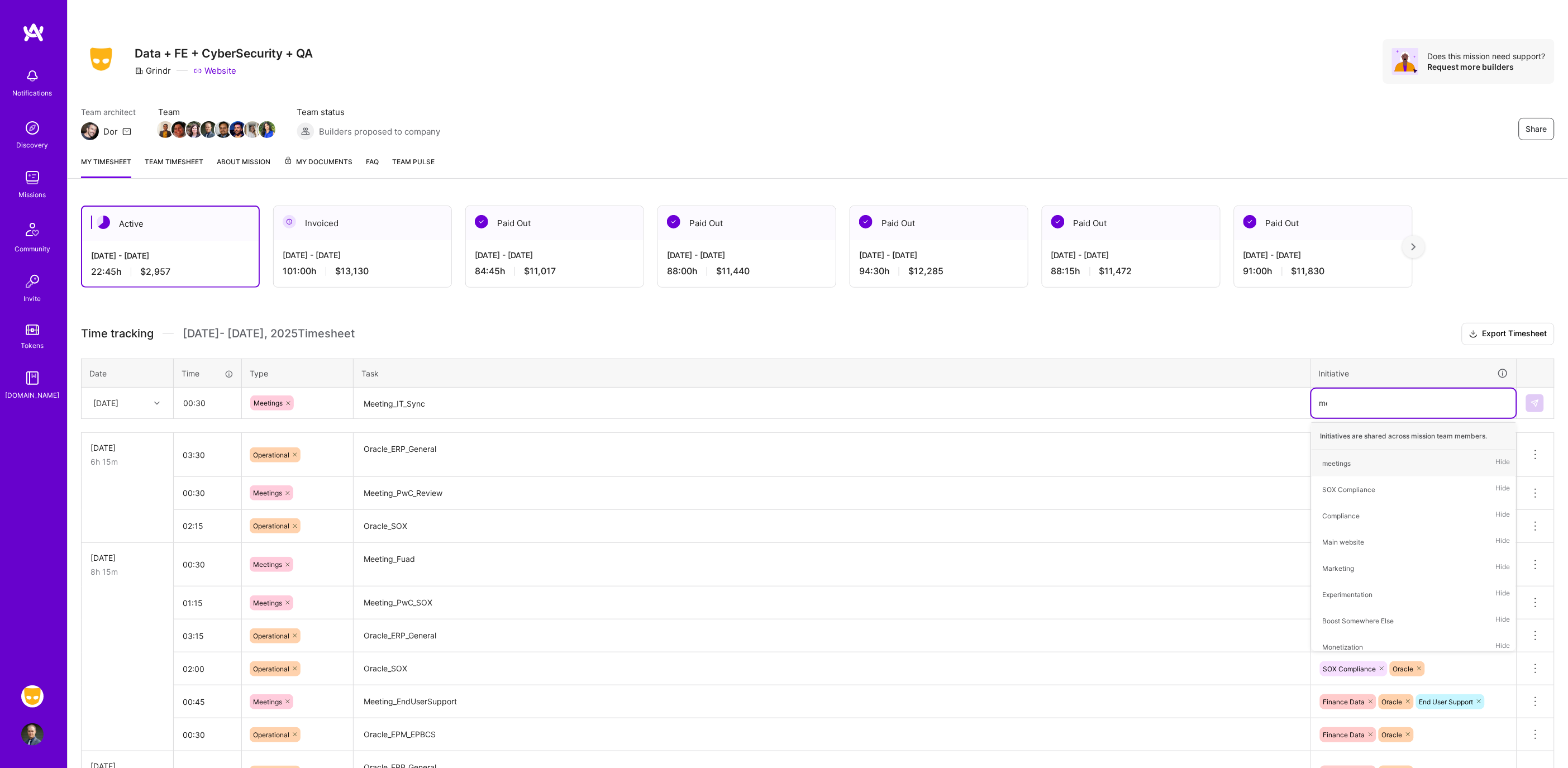
type input "meet"
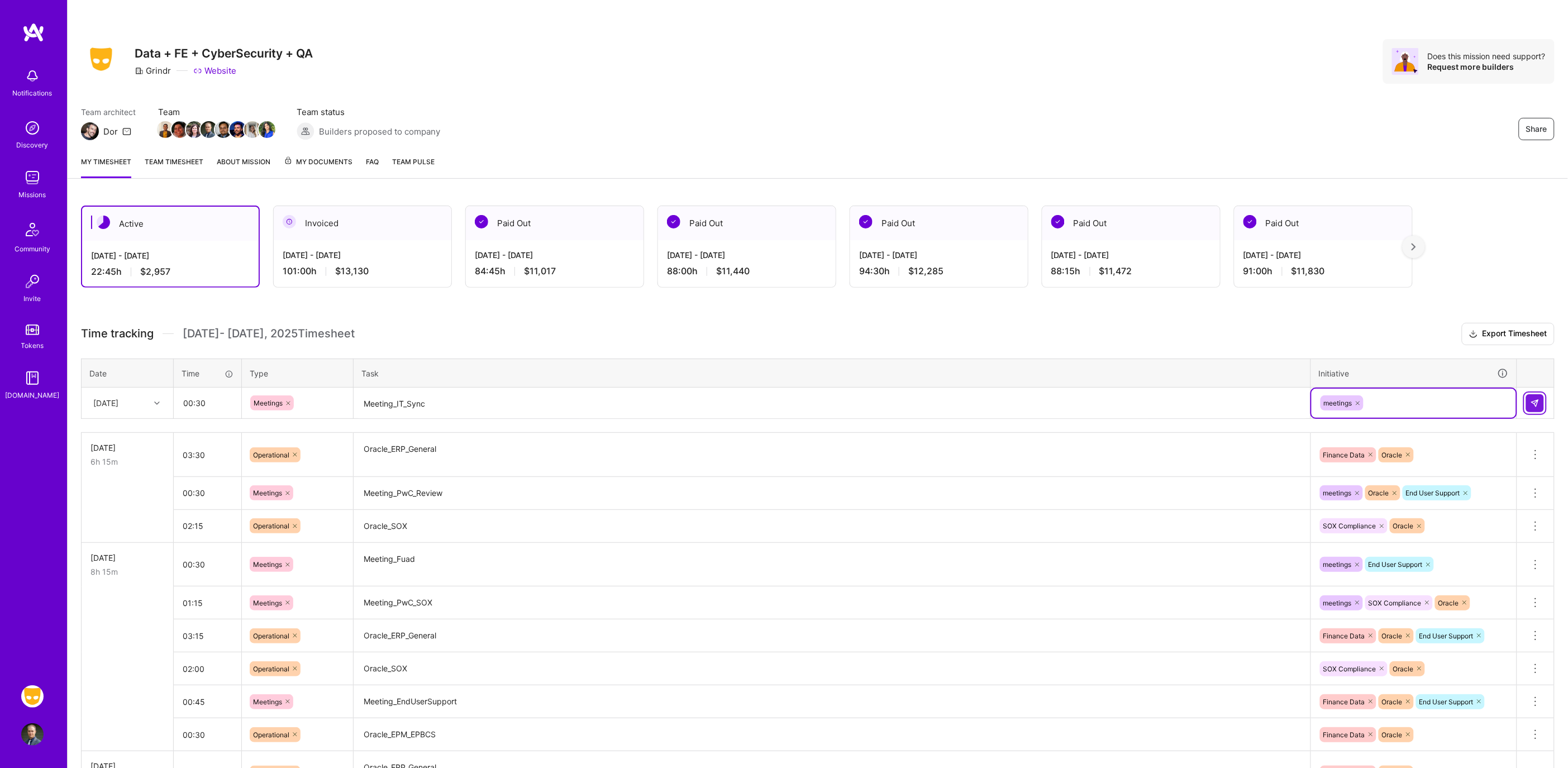
click at [1541, 403] on button at bounding box center [1534, 403] width 18 height 18
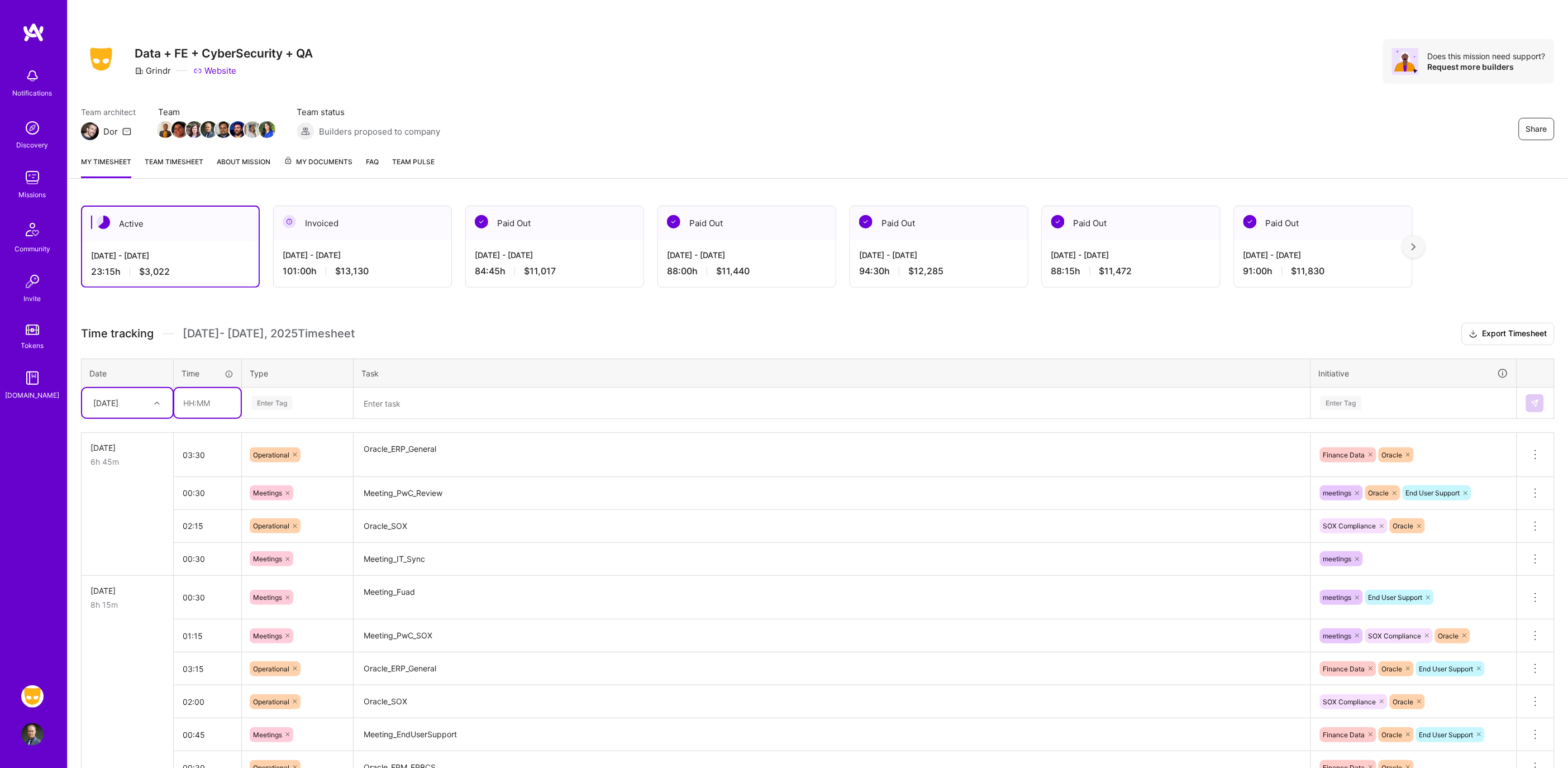
click at [208, 408] on input "text" at bounding box center [207, 403] width 67 height 29
type input "00:30"
type input "meet"
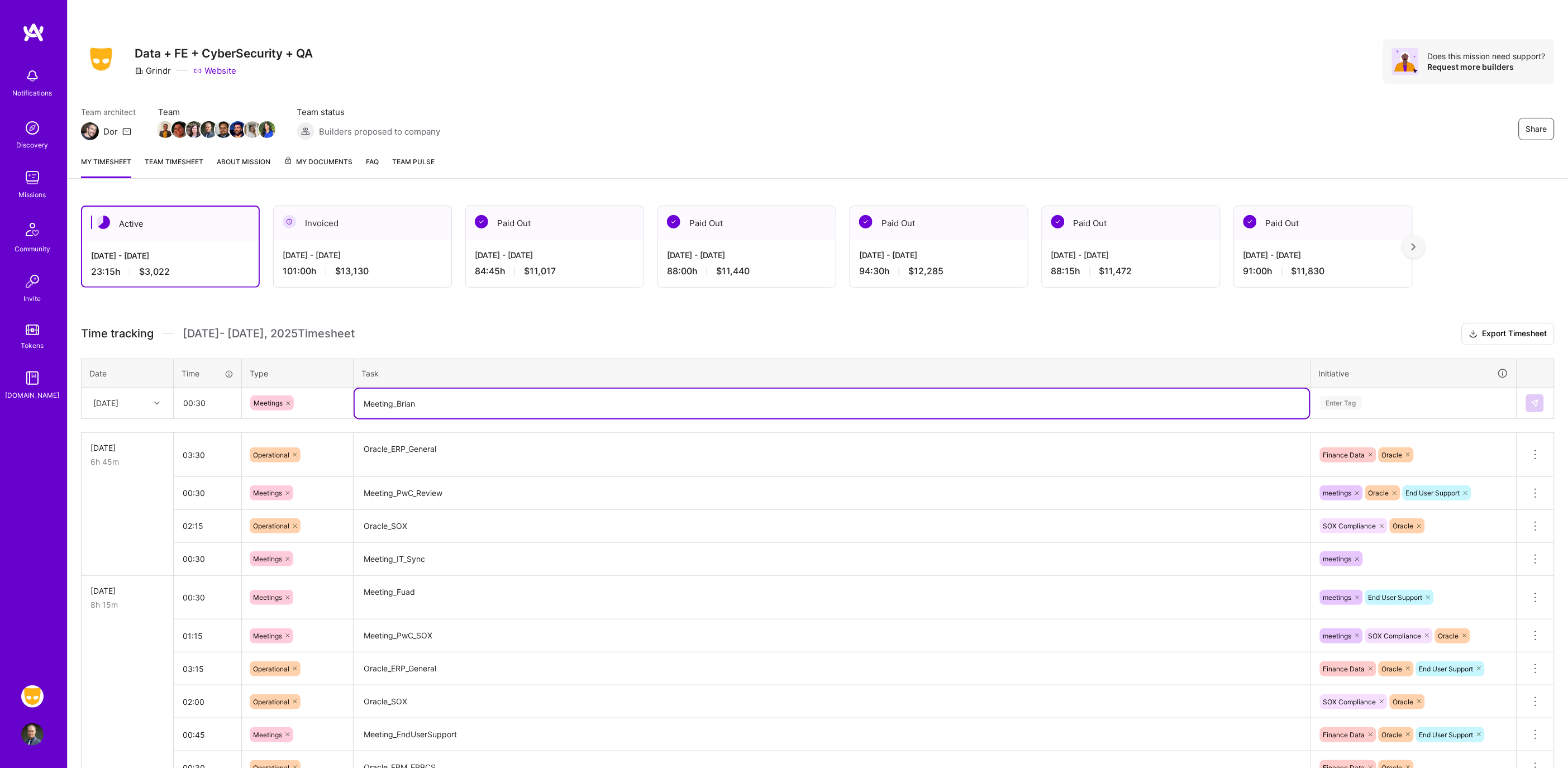
type textarea "Meeting_Brian"
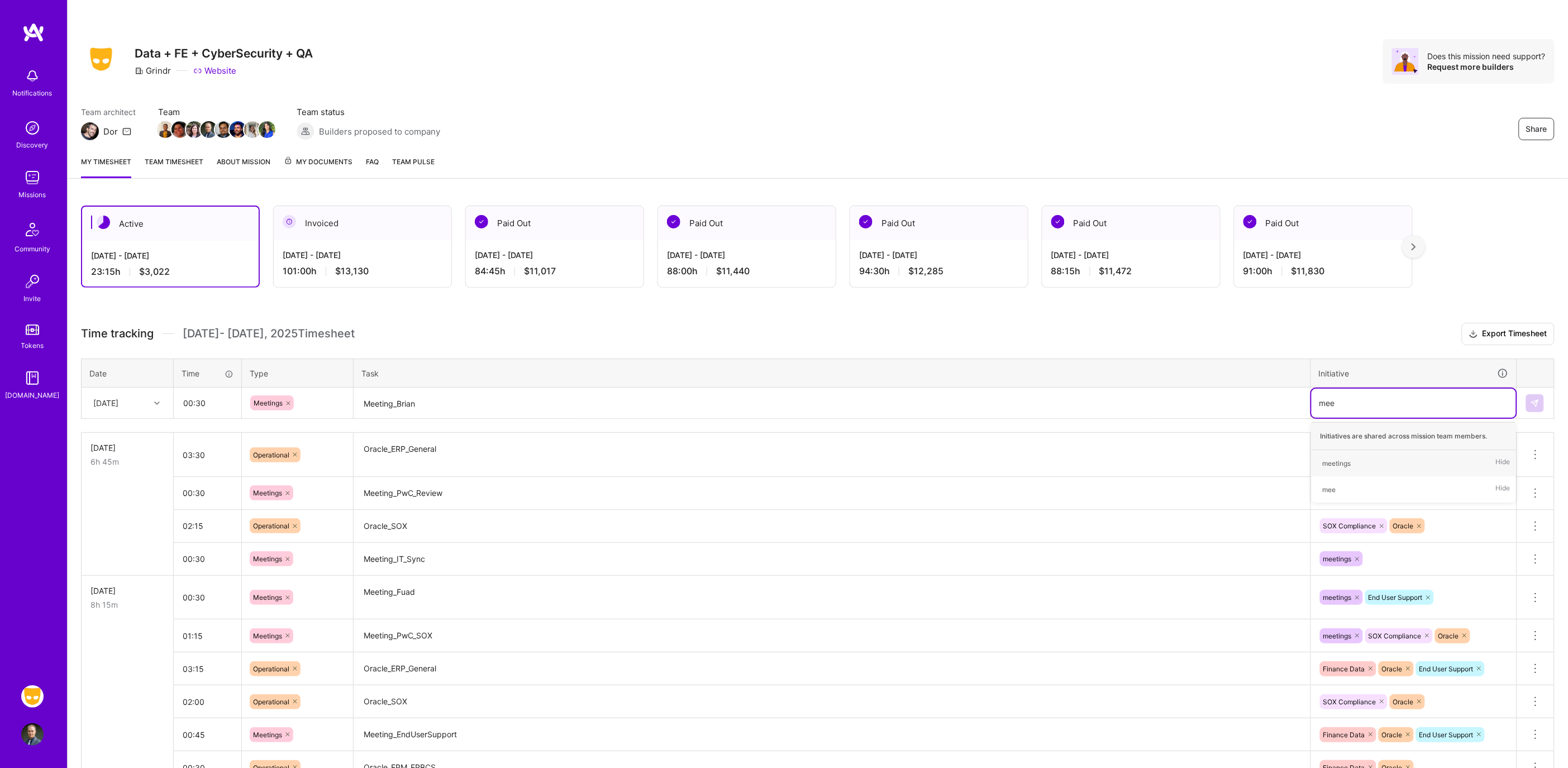
type input "meet"
type input "end"
type input "ora"
type input "fina"
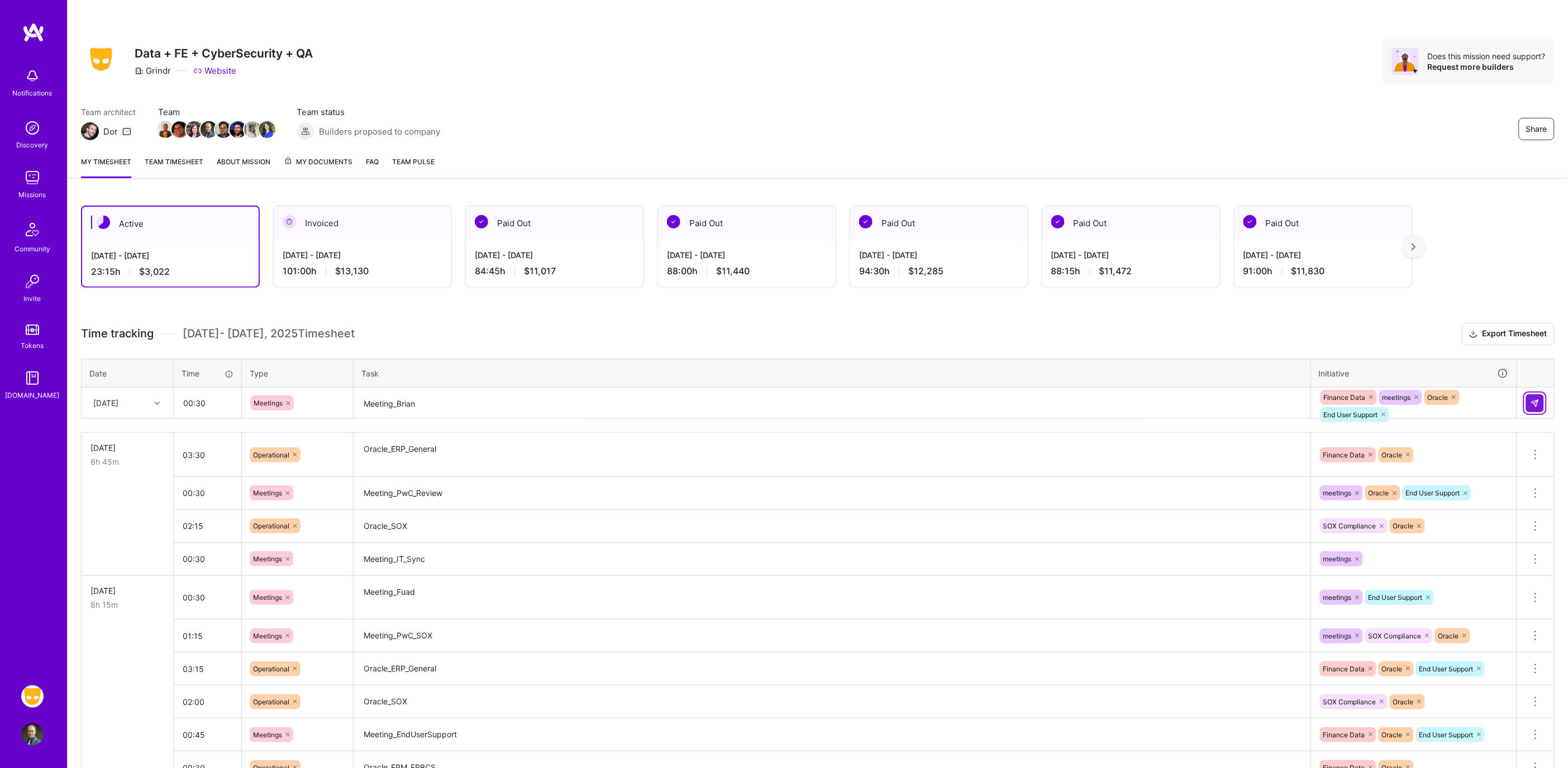
click at [1531, 399] on img at bounding box center [1534, 403] width 9 height 9
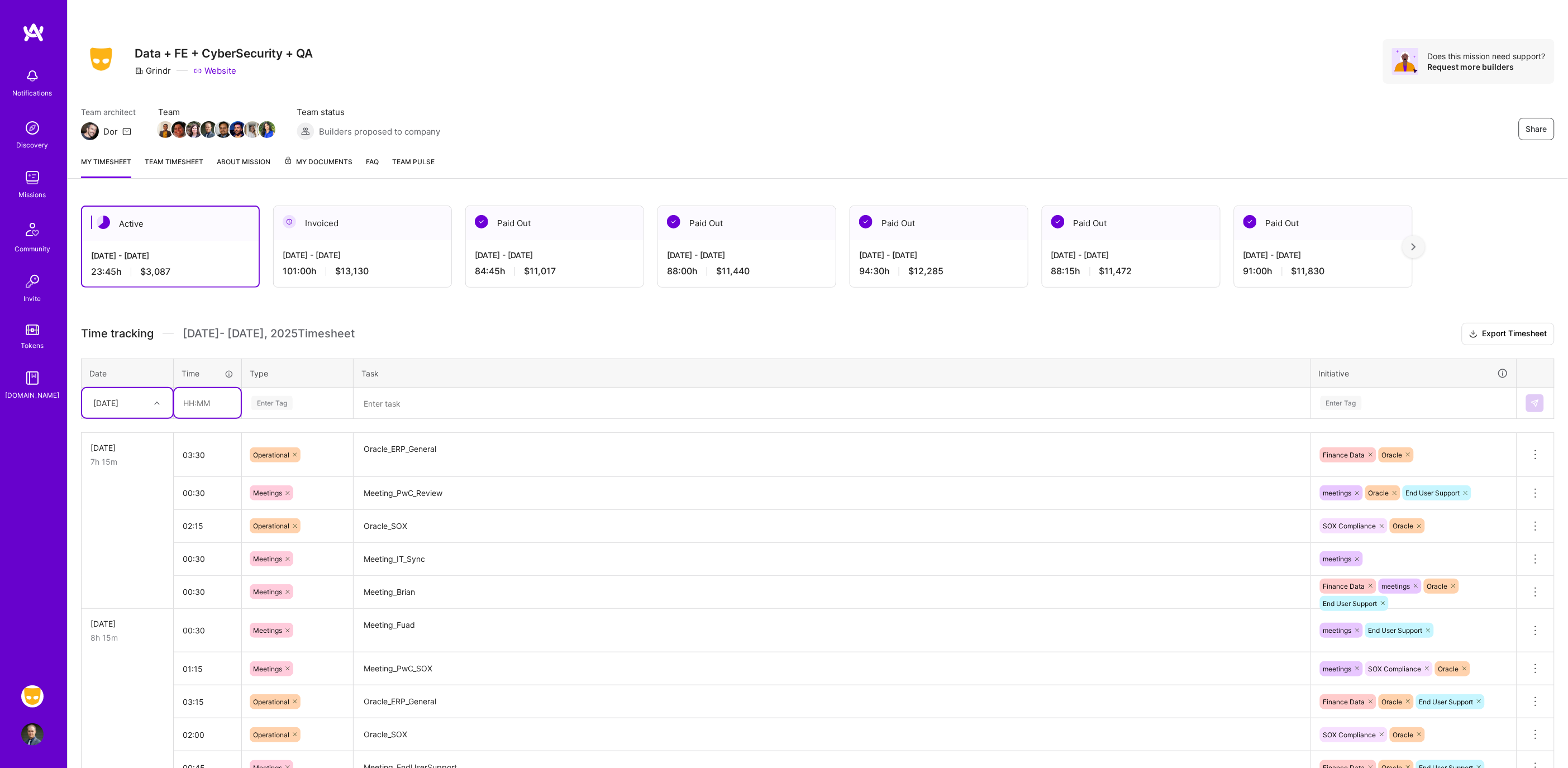
click at [226, 396] on input "text" at bounding box center [207, 403] width 67 height 29
type input "01:00"
type input "op"
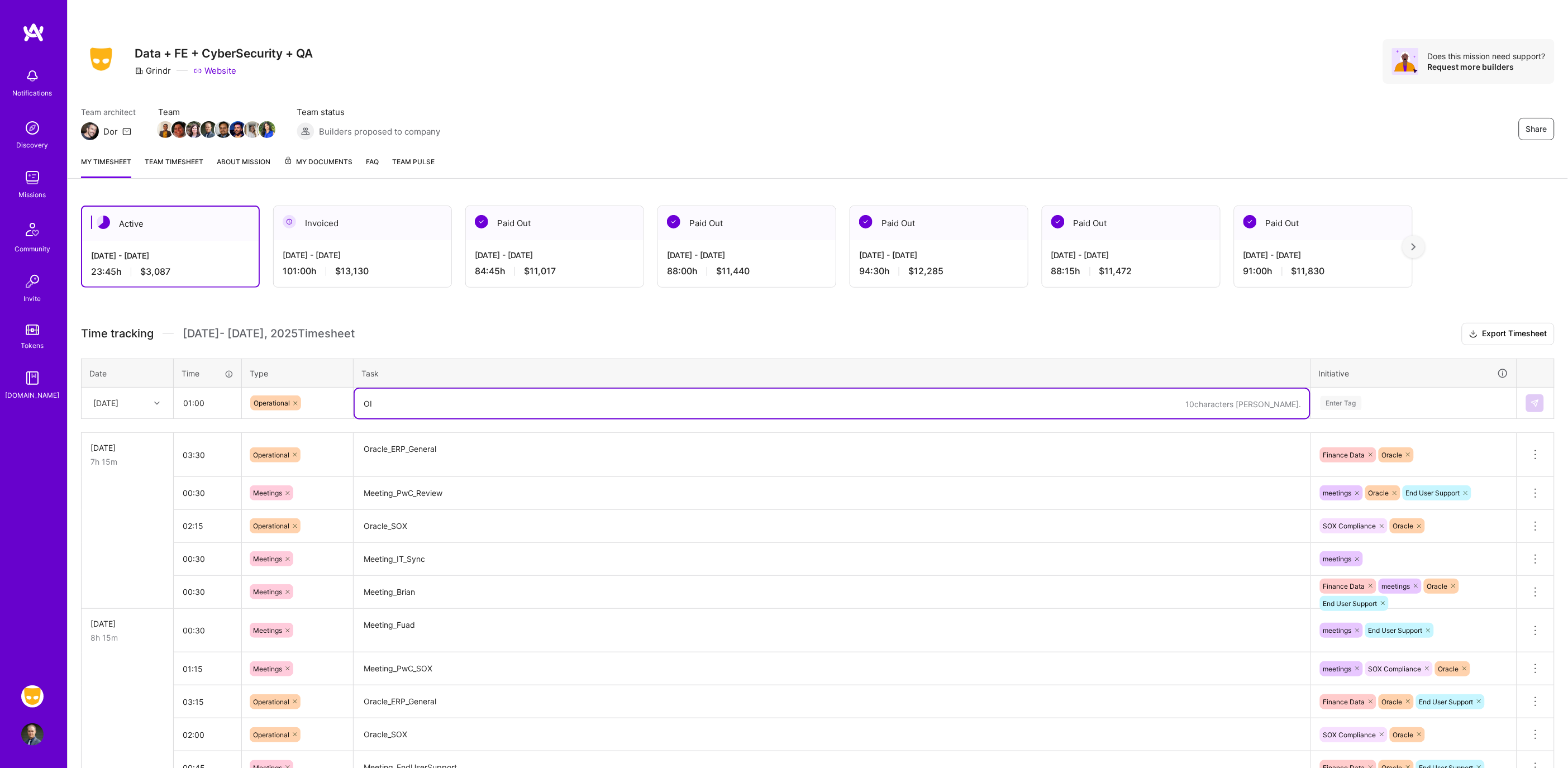
type textarea "O"
type textarea "Oracle_EPM_General"
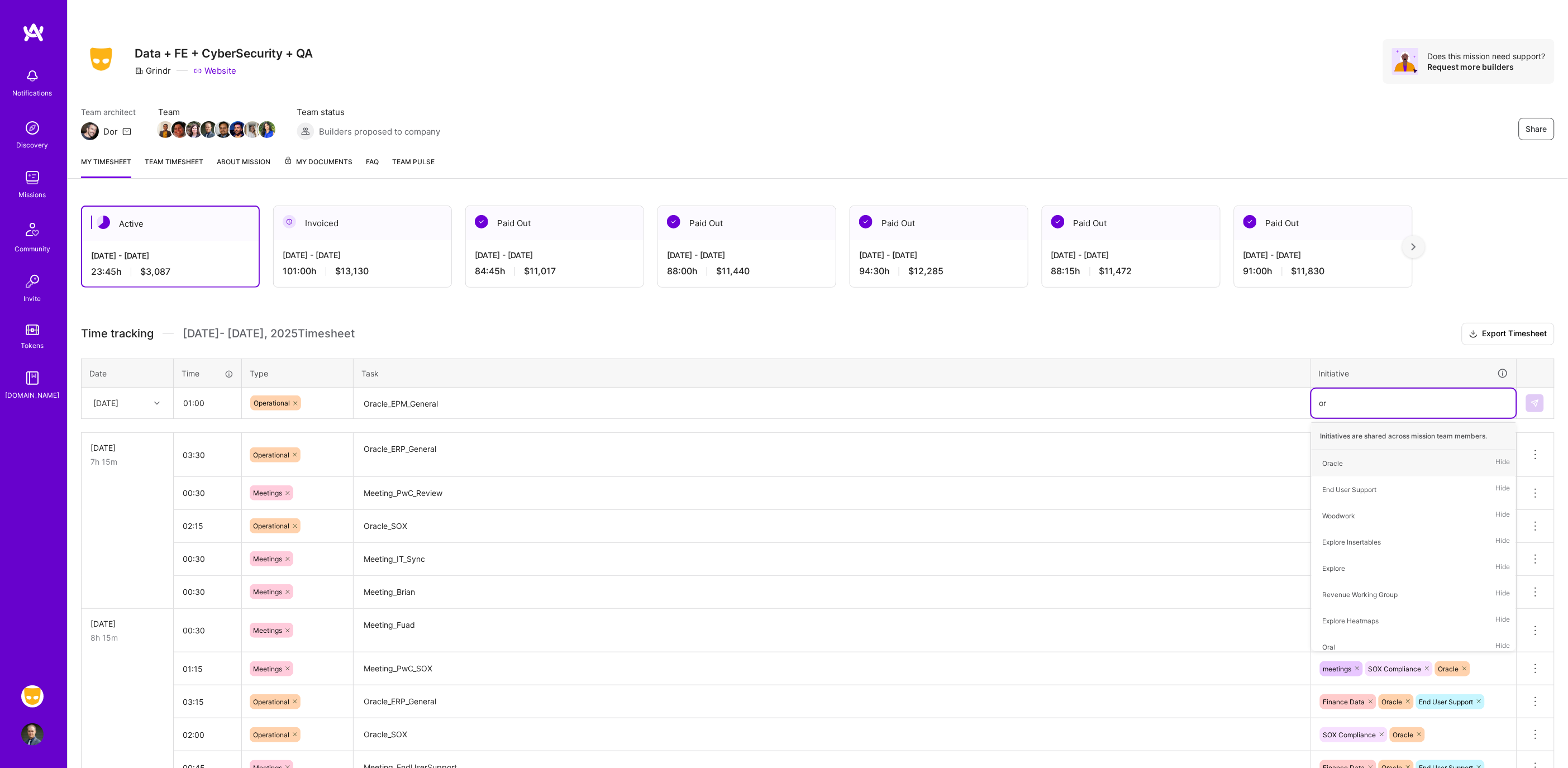
type input "ora"
type input "fina"
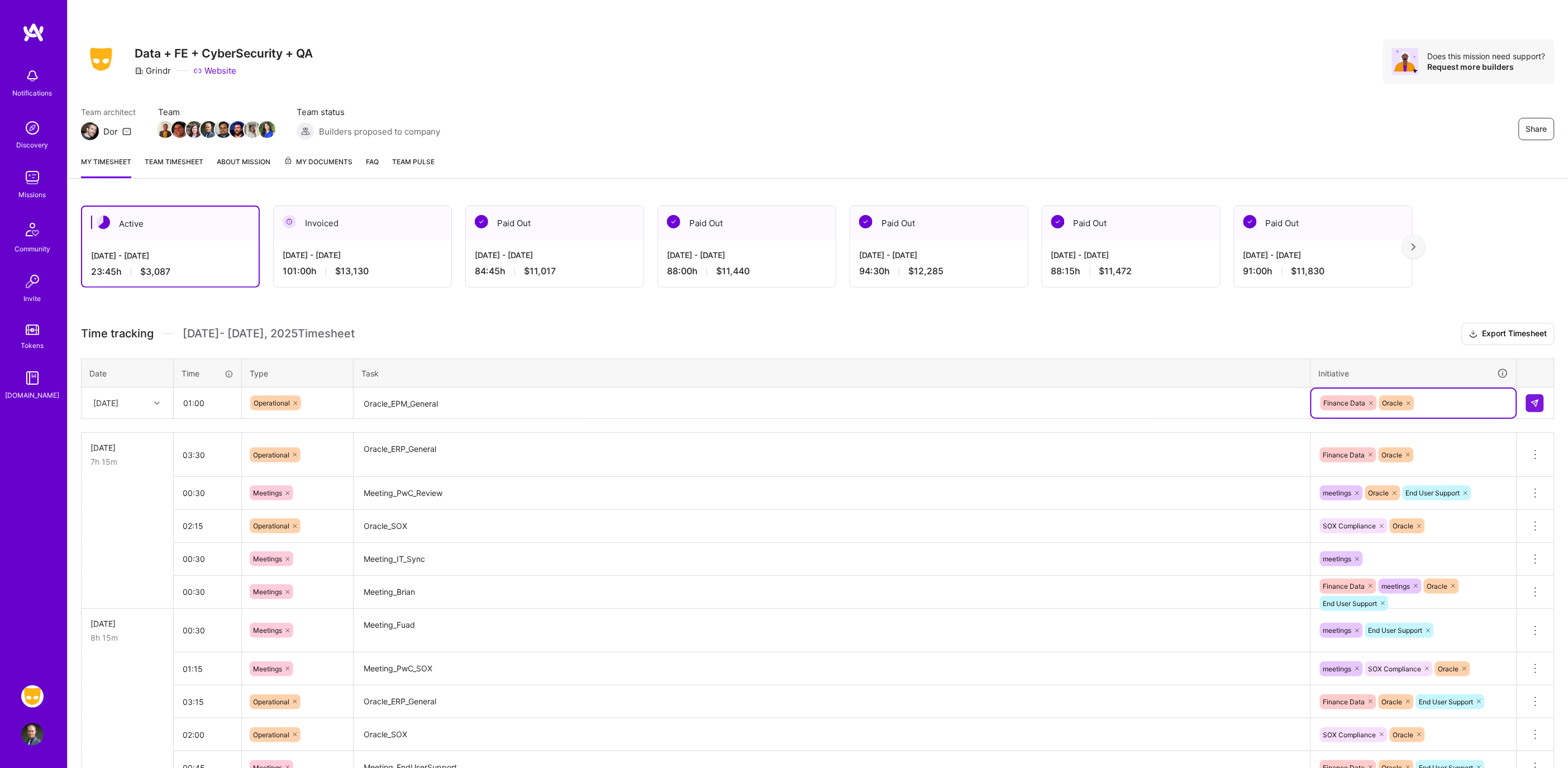
click at [1524, 402] on td at bounding box center [1535, 403] width 37 height 32
click at [1534, 401] on img at bounding box center [1534, 403] width 9 height 9
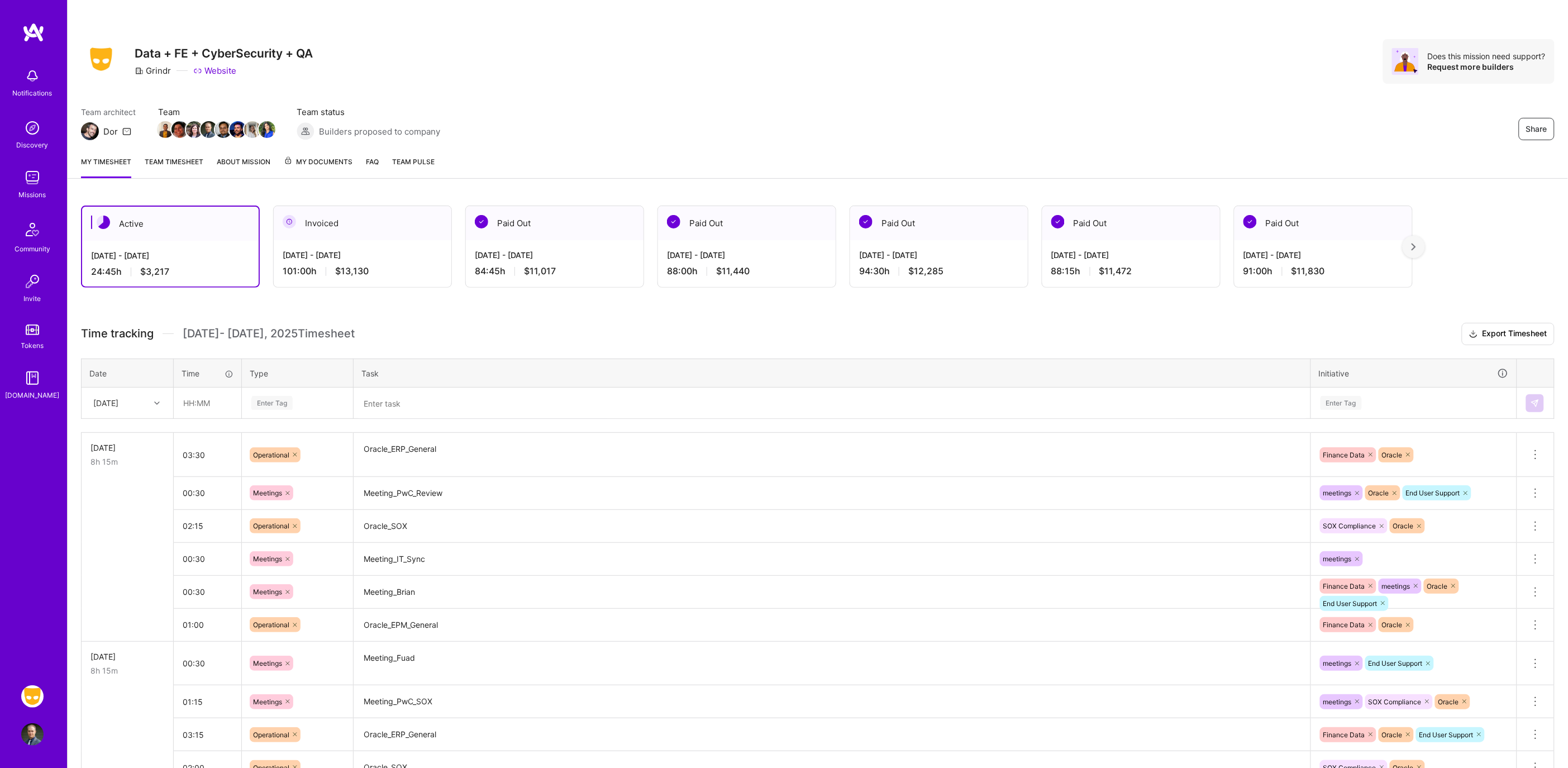
click at [152, 401] on div at bounding box center [158, 403] width 18 height 15
click at [111, 477] on div "[DATE]" at bounding box center [127, 476] width 91 height 20
drag, startPoint x: 205, startPoint y: 404, endPoint x: 271, endPoint y: 410, distance: 66.3
click at [206, 404] on input "text" at bounding box center [207, 403] width 67 height 29
click at [221, 401] on input "text" at bounding box center [207, 403] width 67 height 29
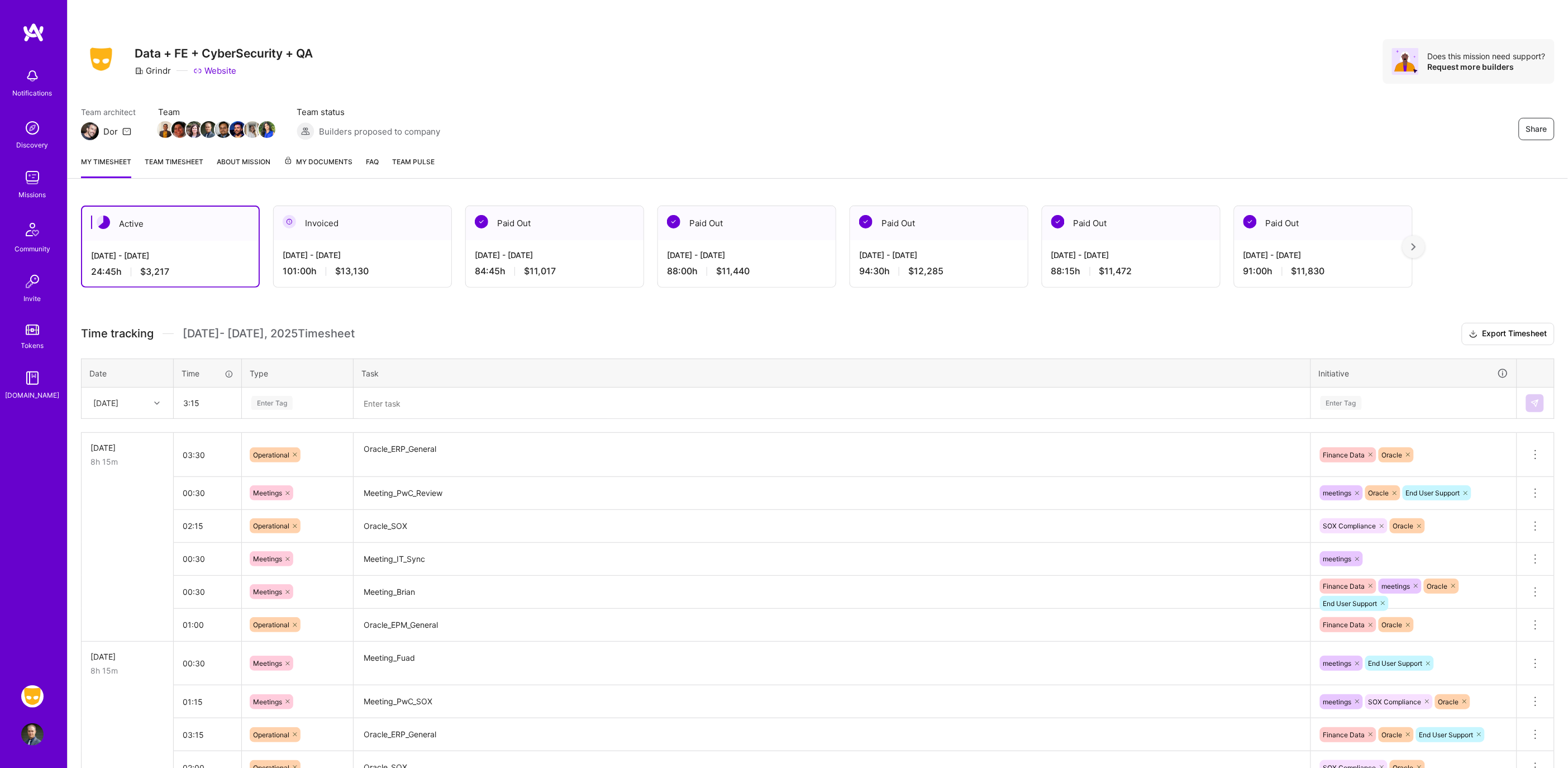
type input "03:15"
type input "op"
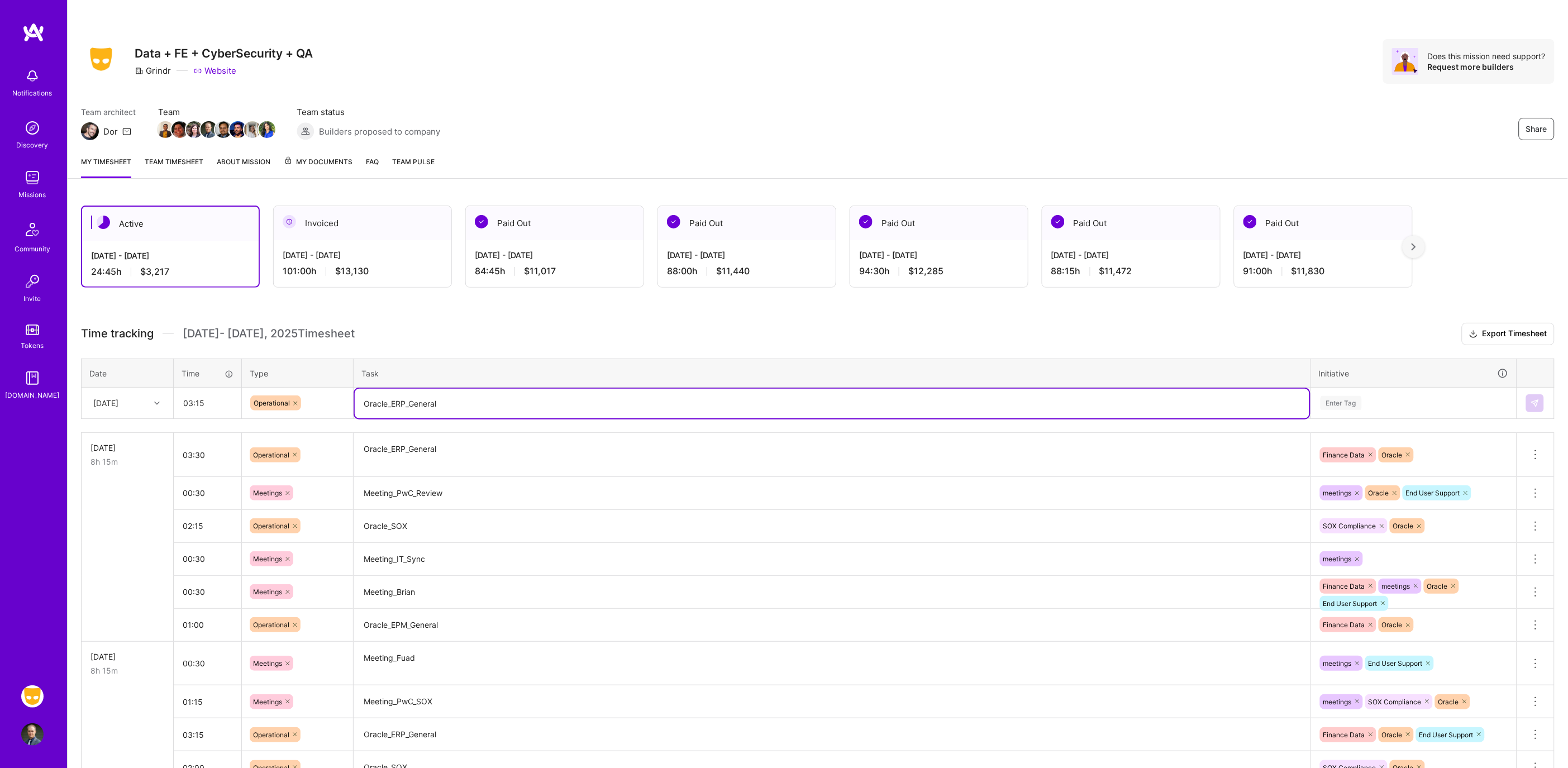
type textarea "Oracle_ERP_General"
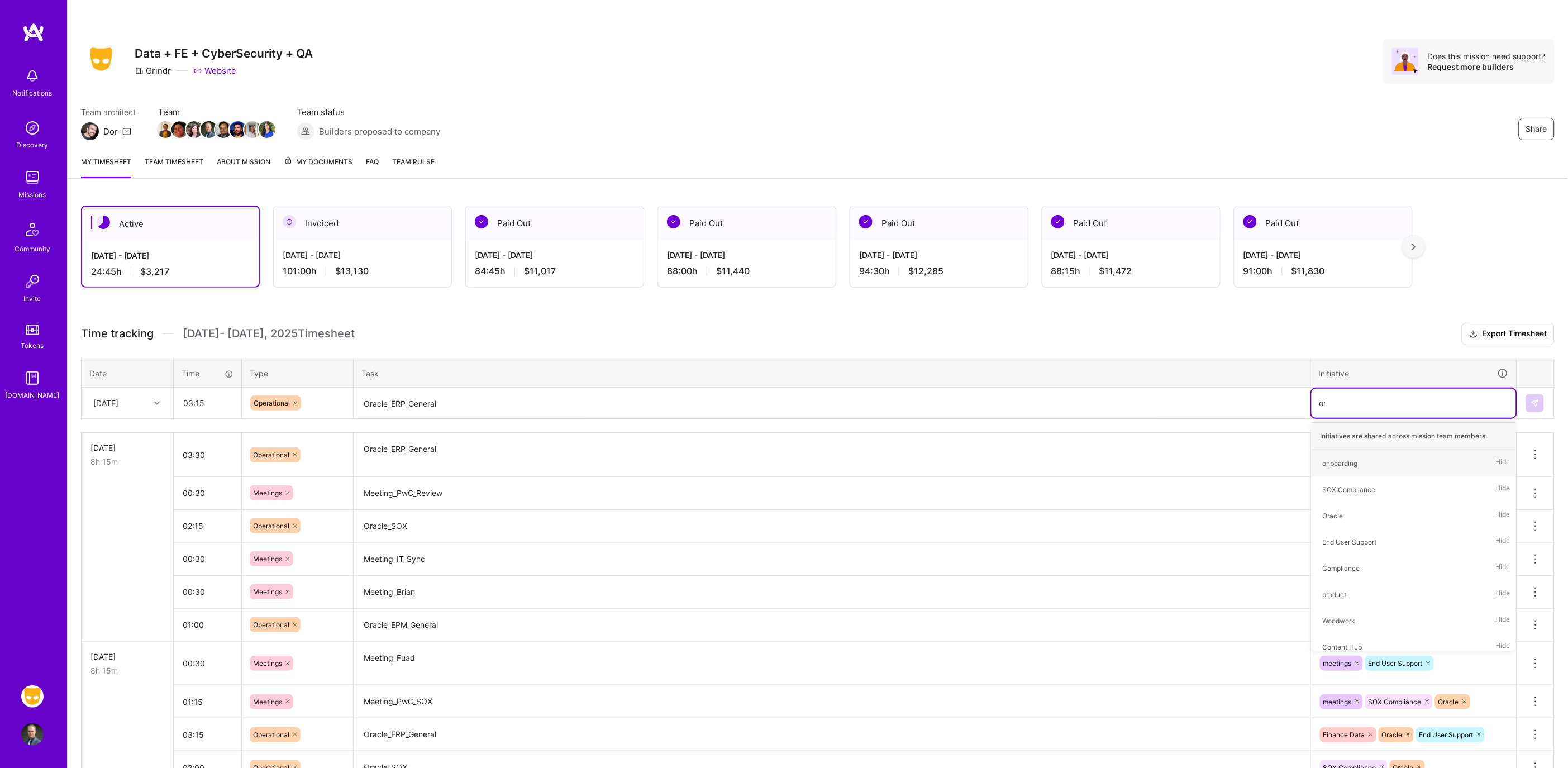
type input "ora"
type input "fin"
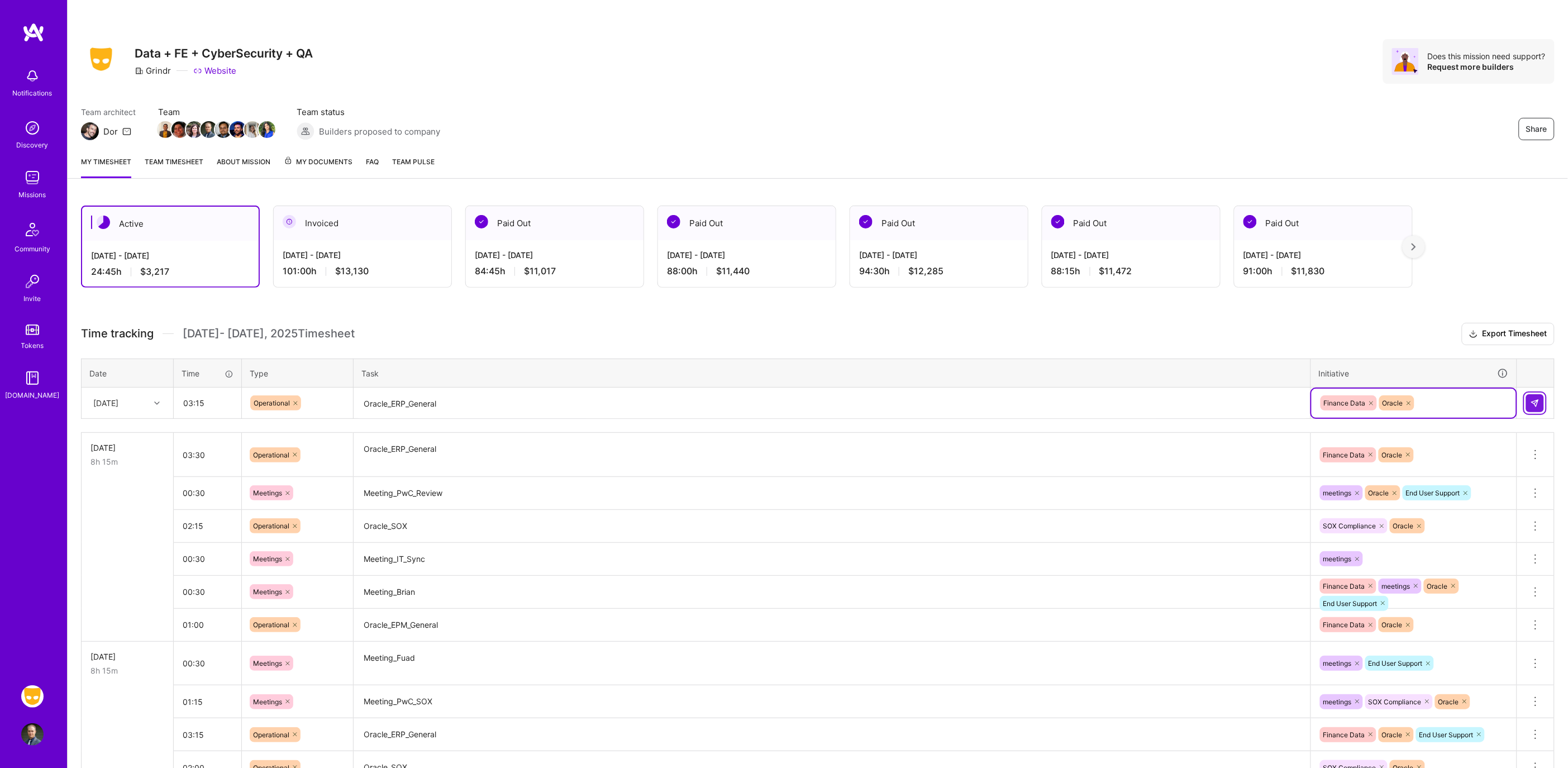
click at [1528, 405] on button at bounding box center [1534, 403] width 18 height 18
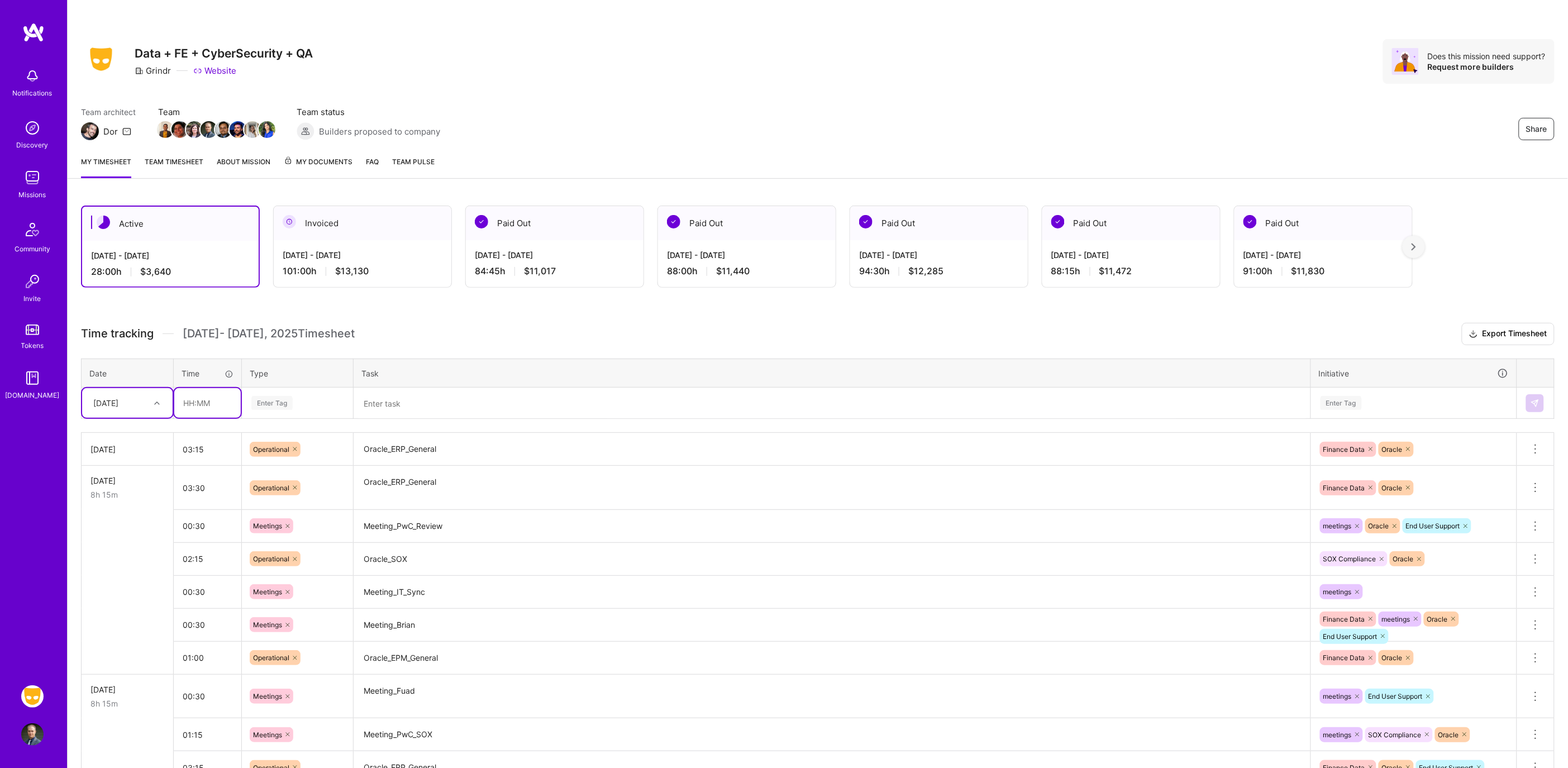
click at [215, 398] on input "text" at bounding box center [207, 403] width 67 height 29
type input "02:00"
type input "op"
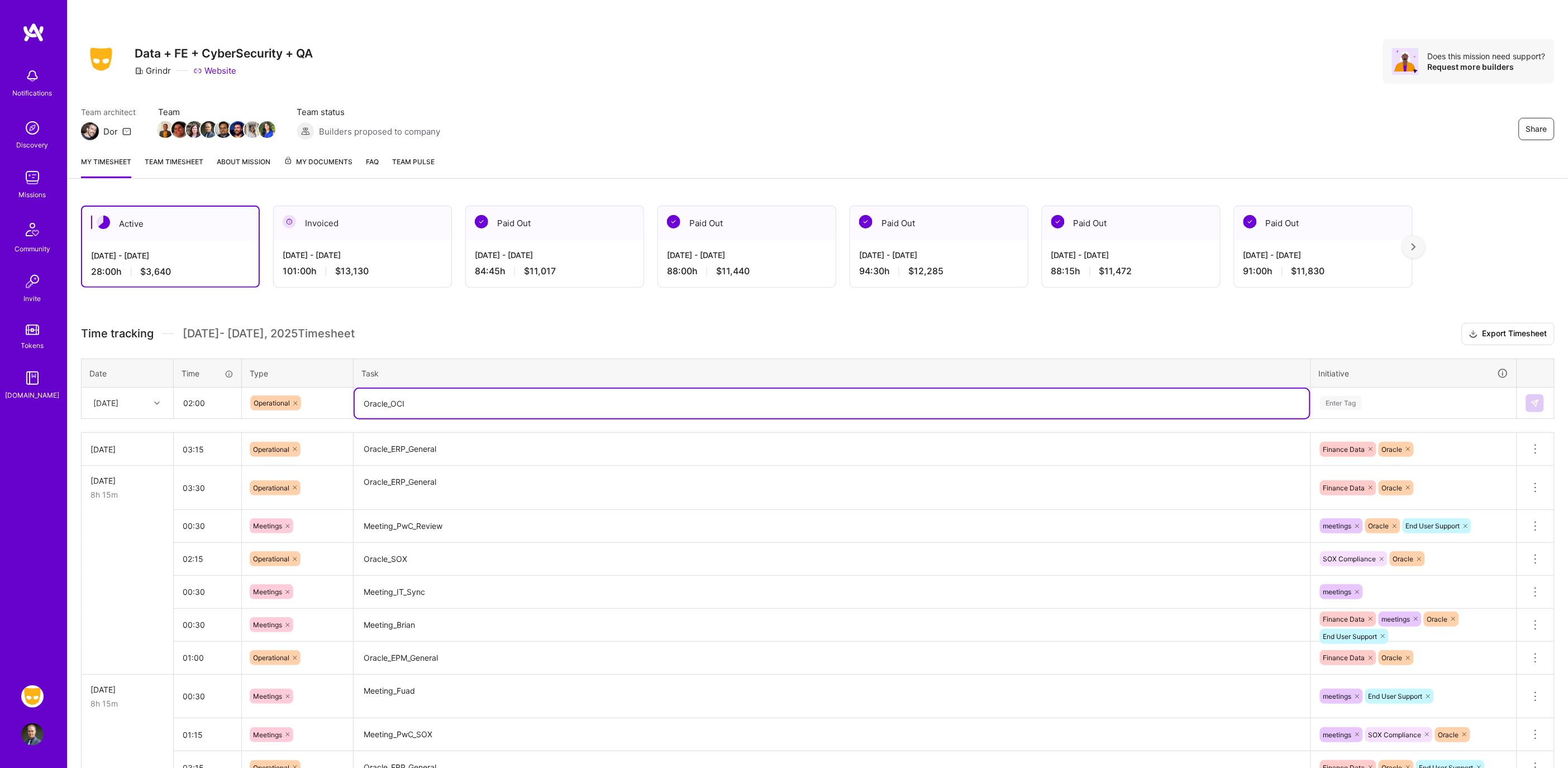
type textarea "Oracle_OCI"
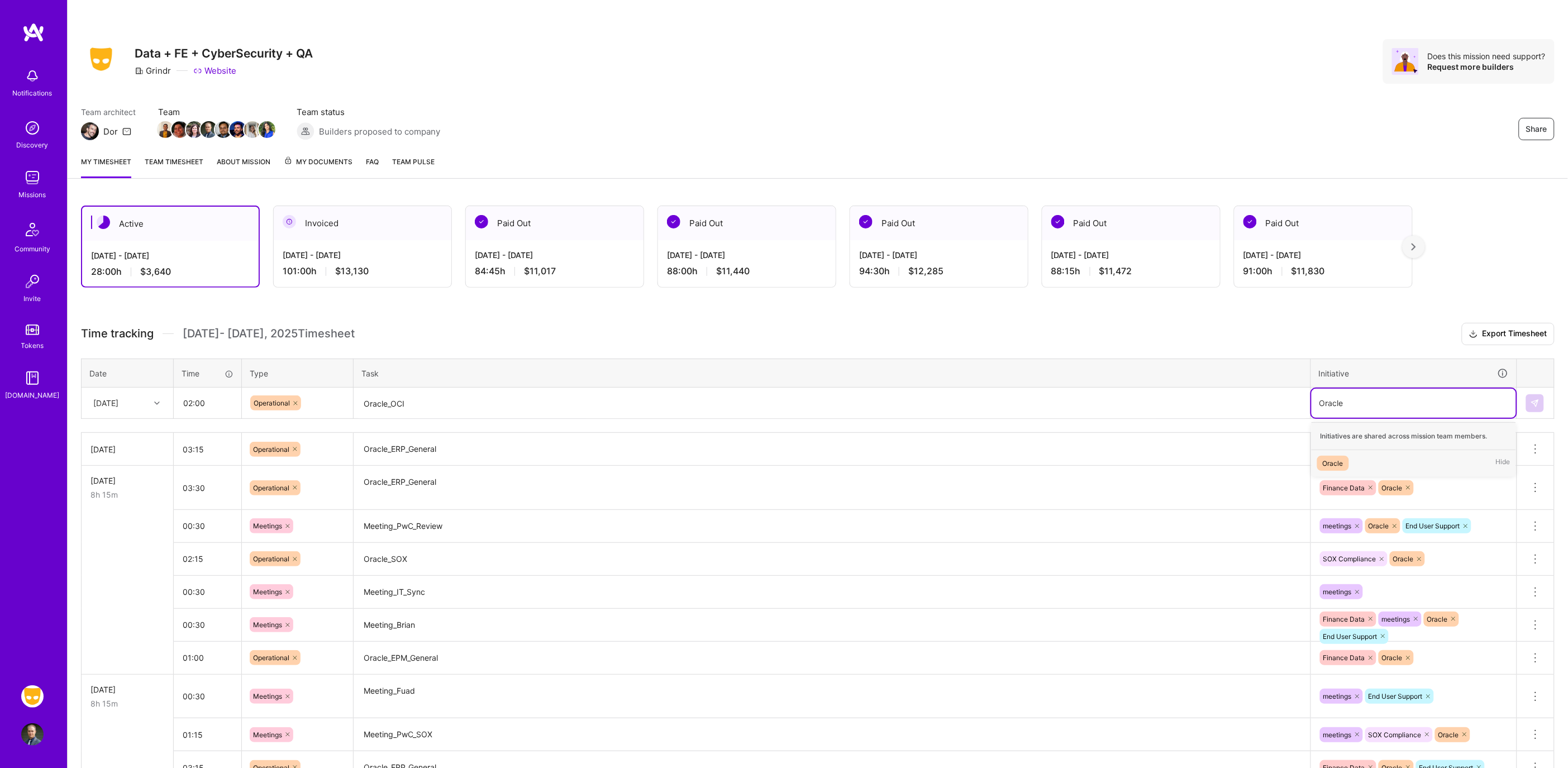
type input "Oracle"
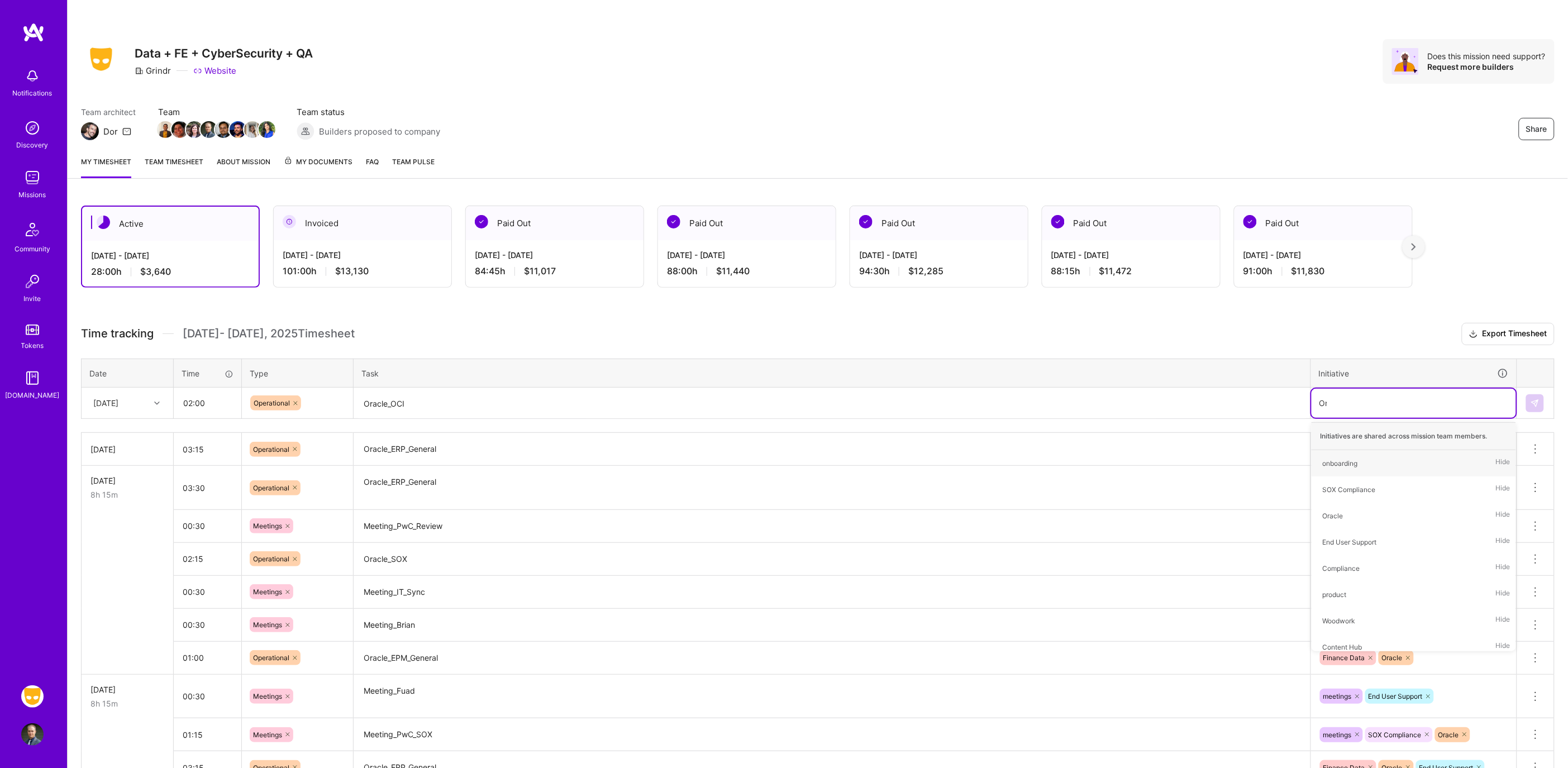
type input "Ora"
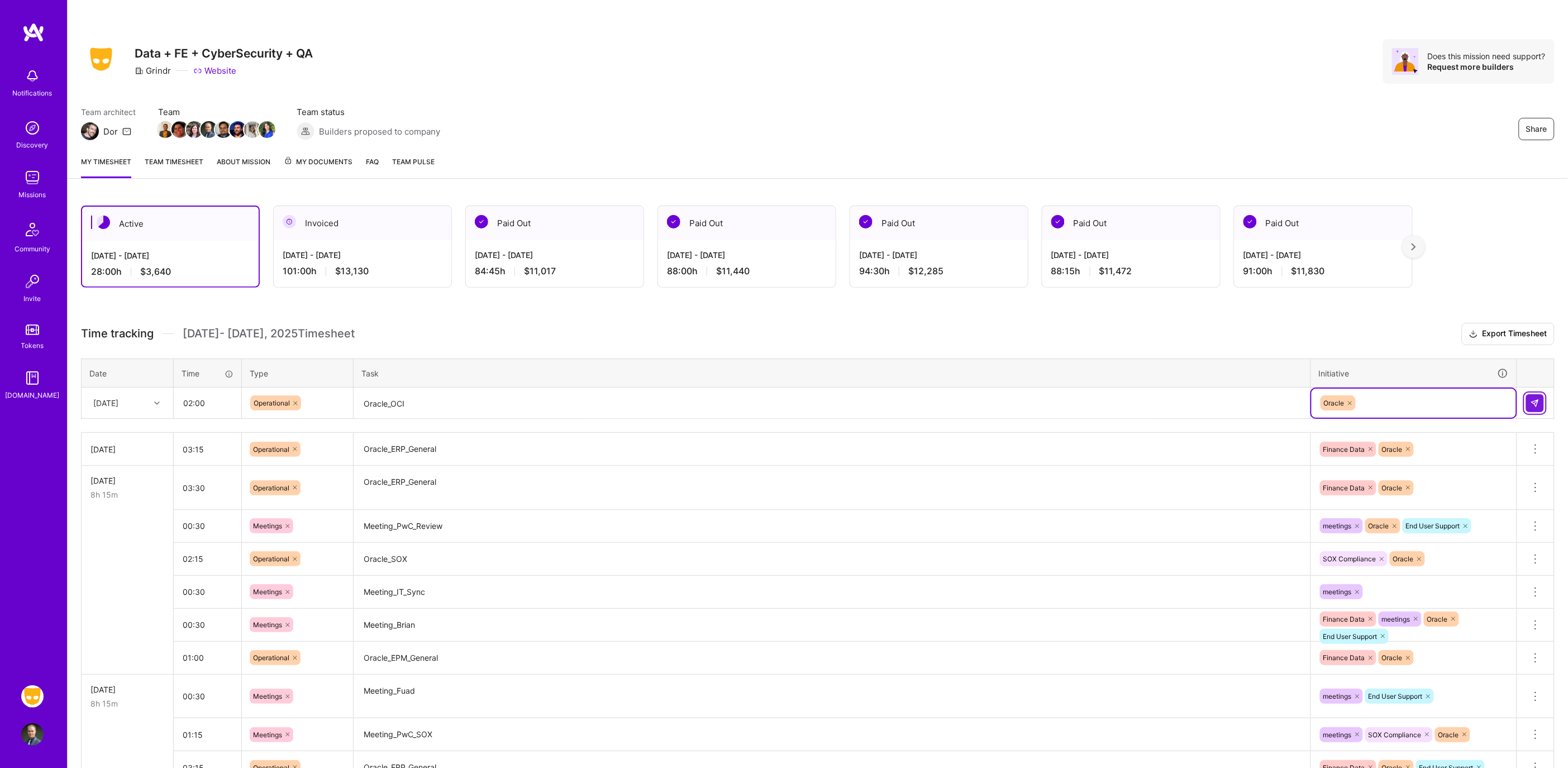
click at [1533, 398] on img at bounding box center [1534, 403] width 9 height 9
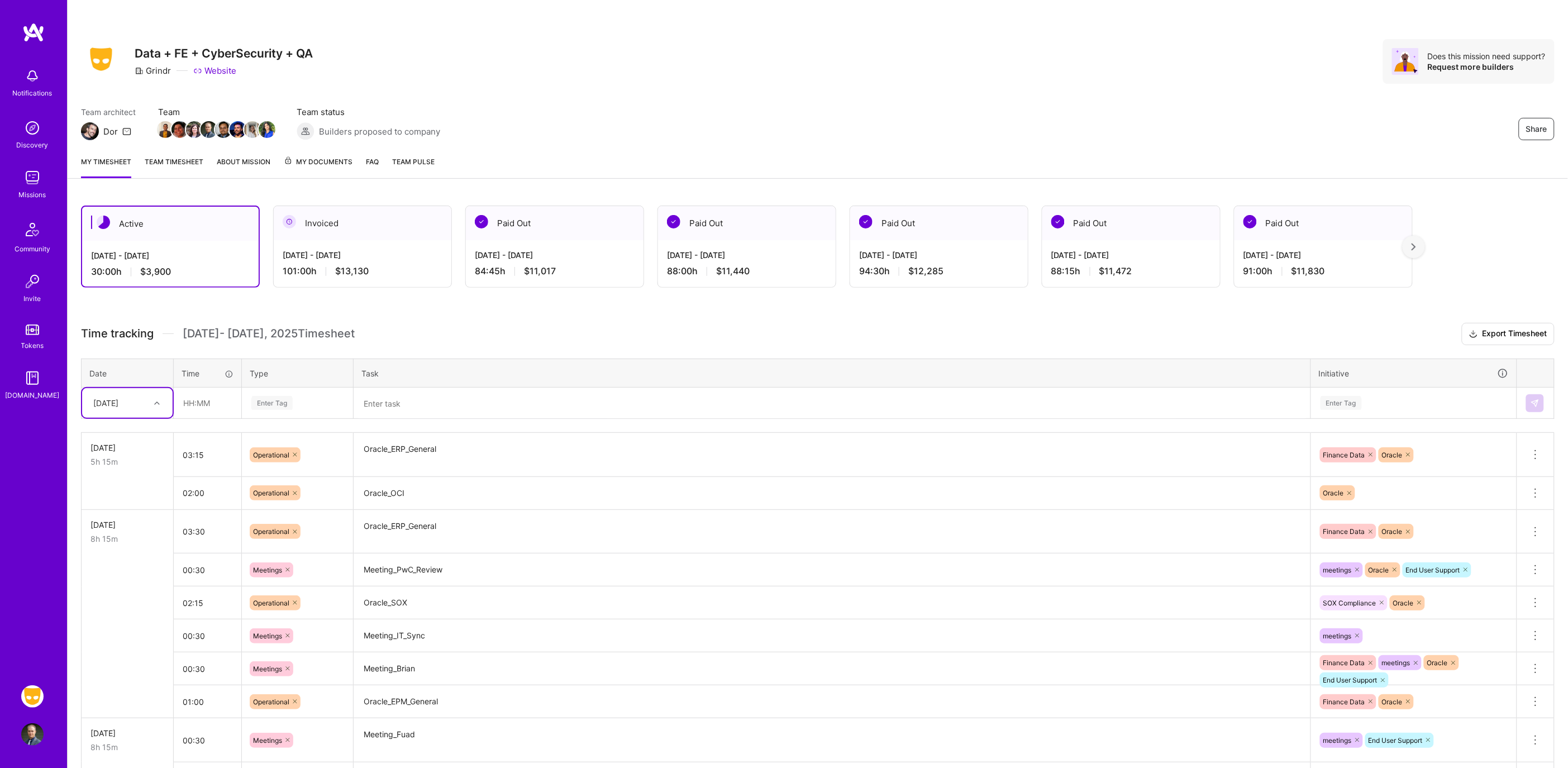
click at [278, 398] on div "Enter Tag" at bounding box center [272, 403] width 41 height 18
drag, startPoint x: 225, startPoint y: 403, endPoint x: 211, endPoint y: 403, distance: 14.0
click at [222, 403] on input "text" at bounding box center [207, 403] width 67 height 29
type input "02:30"
type input "op"
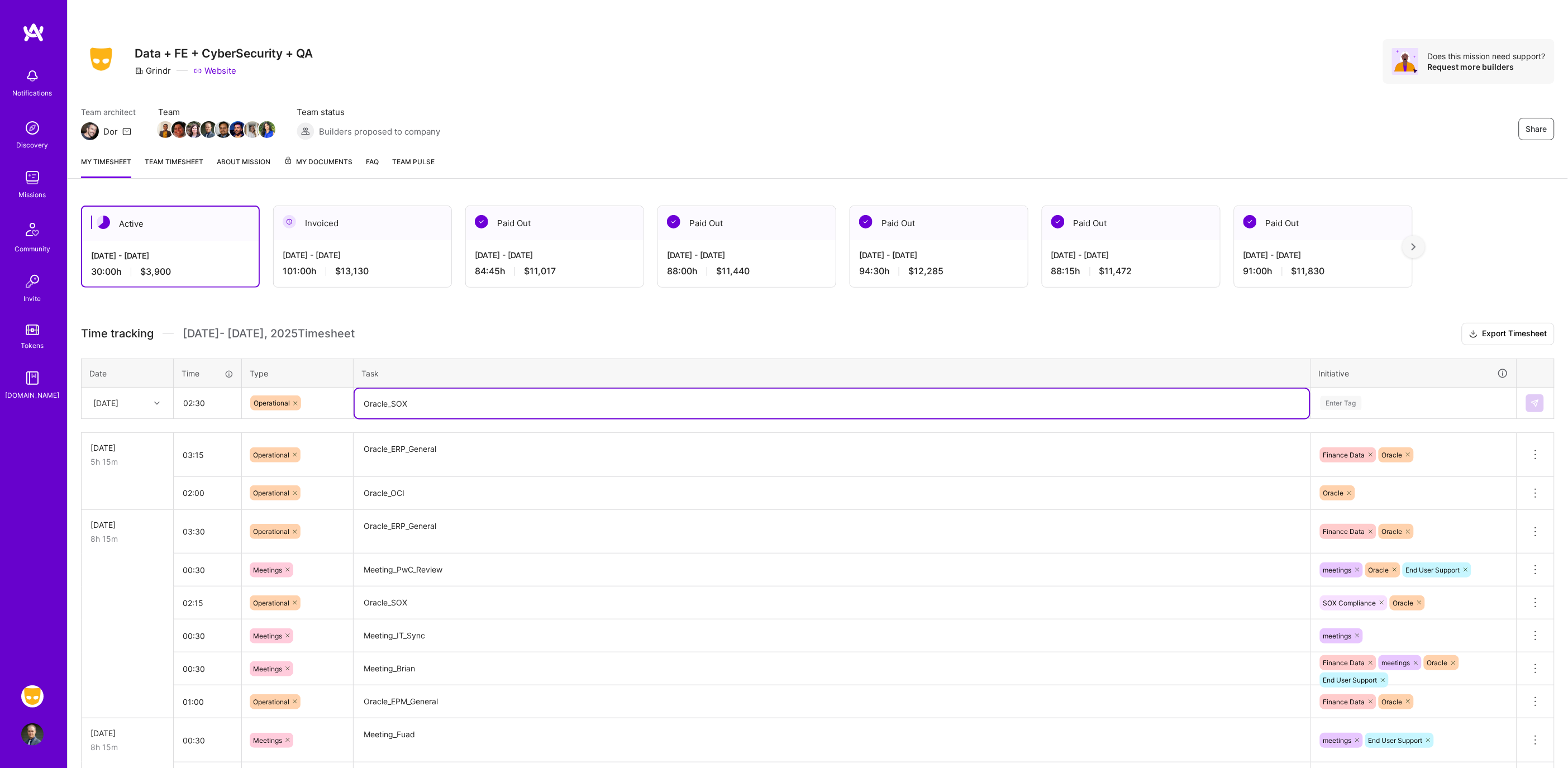
type textarea "Oracle_SOX"
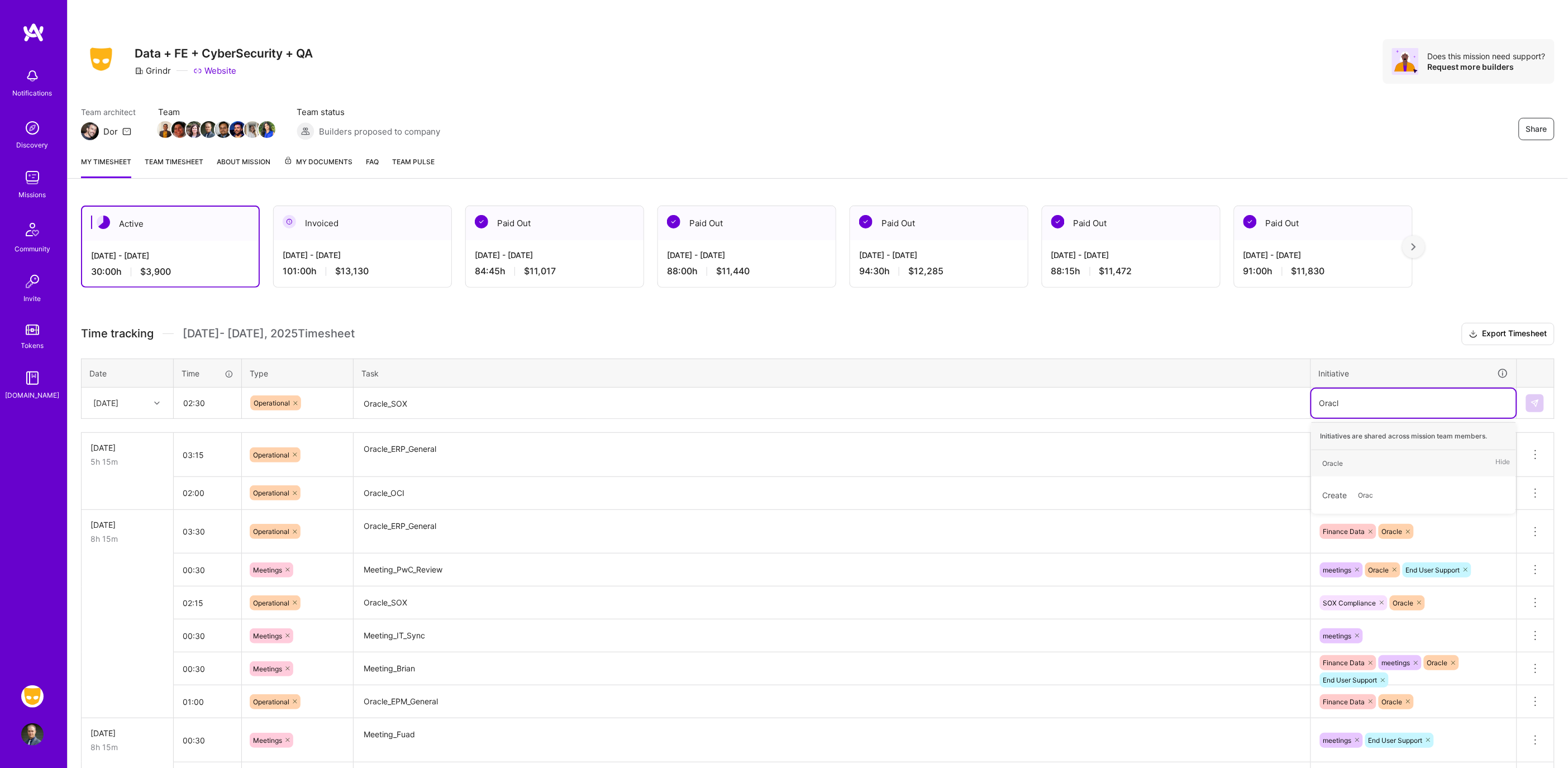
type input "Oracle"
type input "O"
type input "so"
click at [1534, 399] on img at bounding box center [1534, 403] width 9 height 9
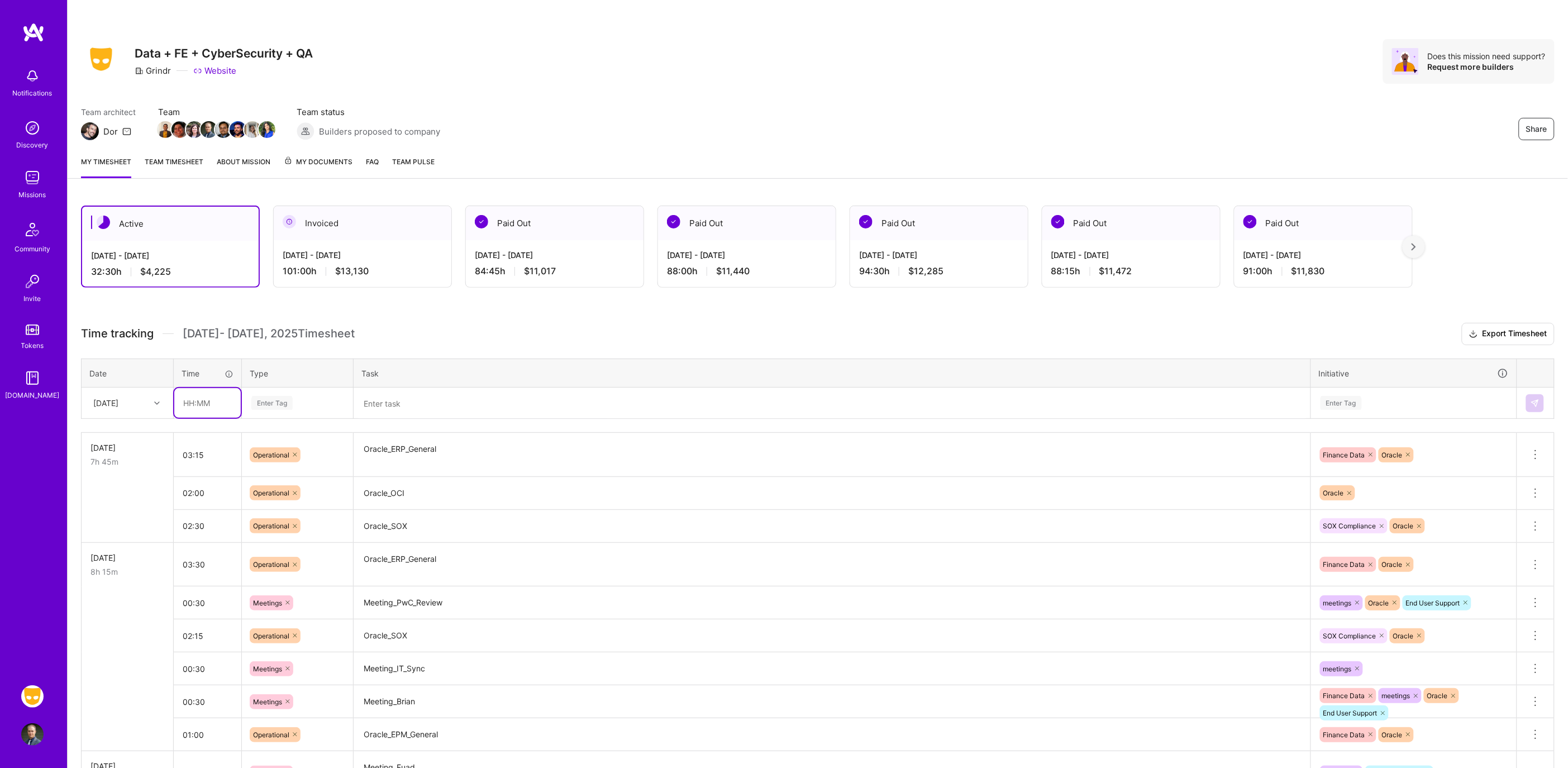
drag, startPoint x: 217, startPoint y: 388, endPoint x: 228, endPoint y: 391, distance: 11.4
click at [217, 388] on input "text" at bounding box center [207, 403] width 67 height 29
type input "00:30"
type input "op"
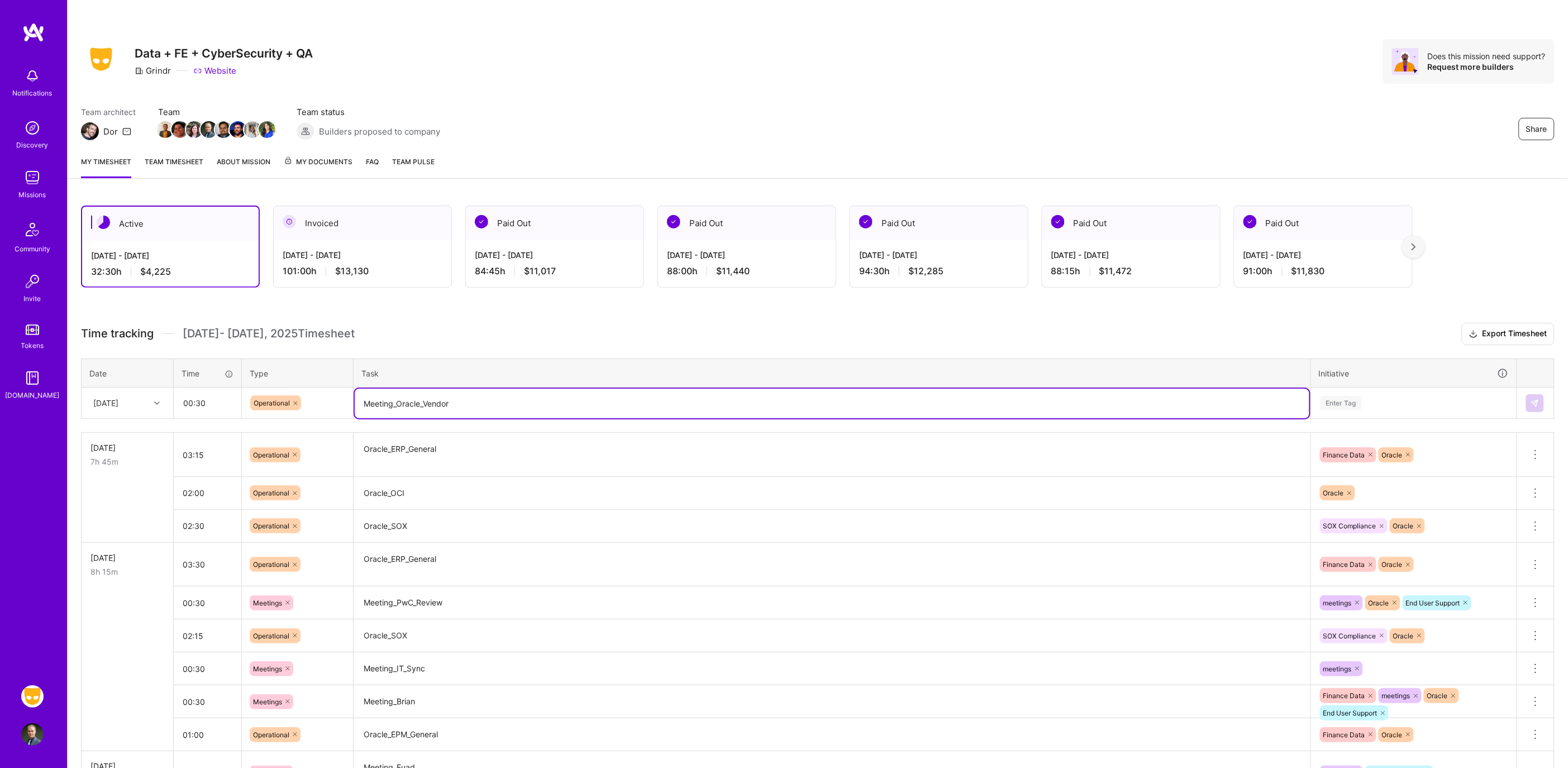
type textarea "Meeting_Oracle_Vendor"
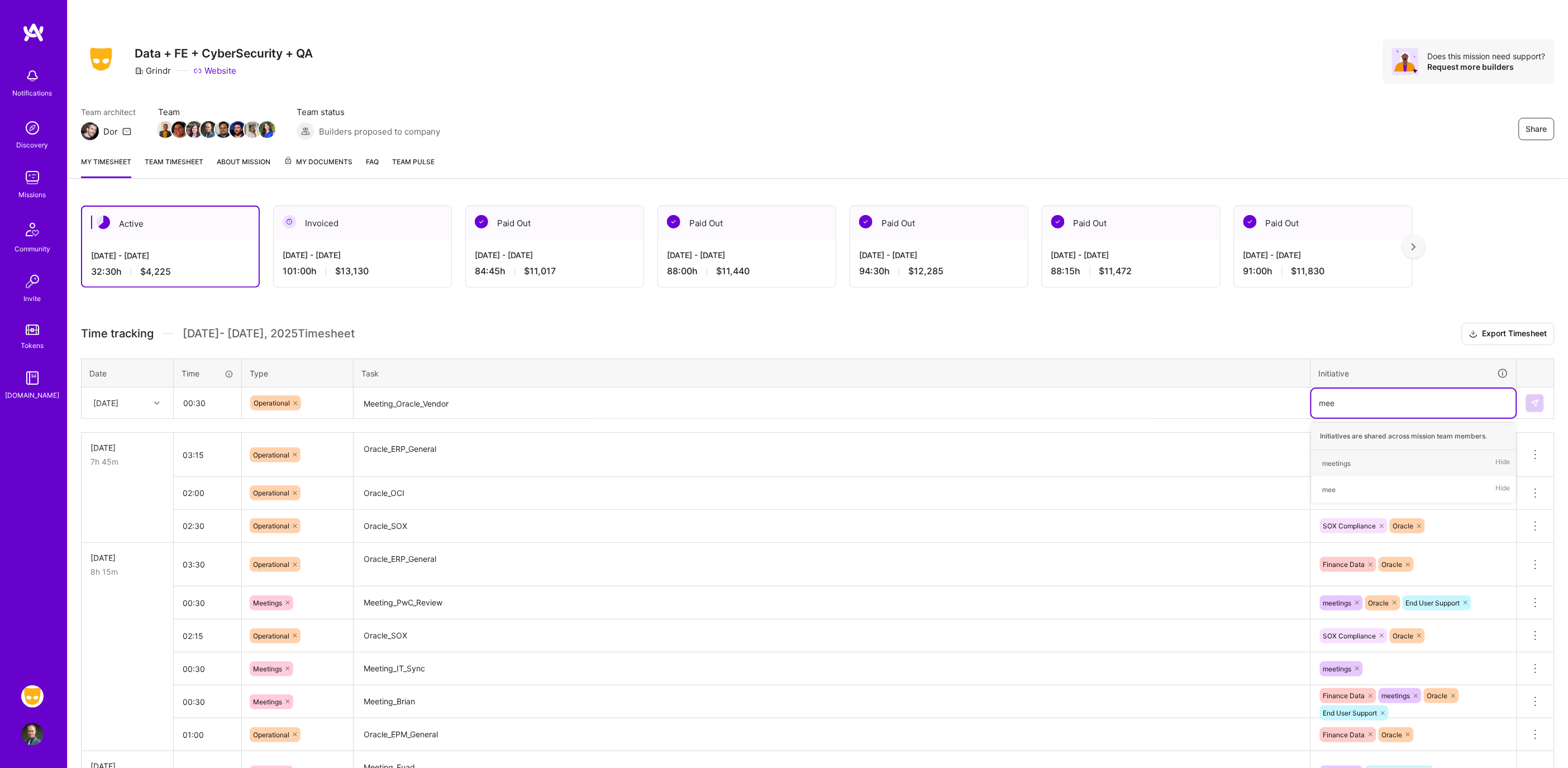
type input "meet"
type input "ora"
type input "fina"
click at [1534, 404] on img at bounding box center [1534, 403] width 9 height 9
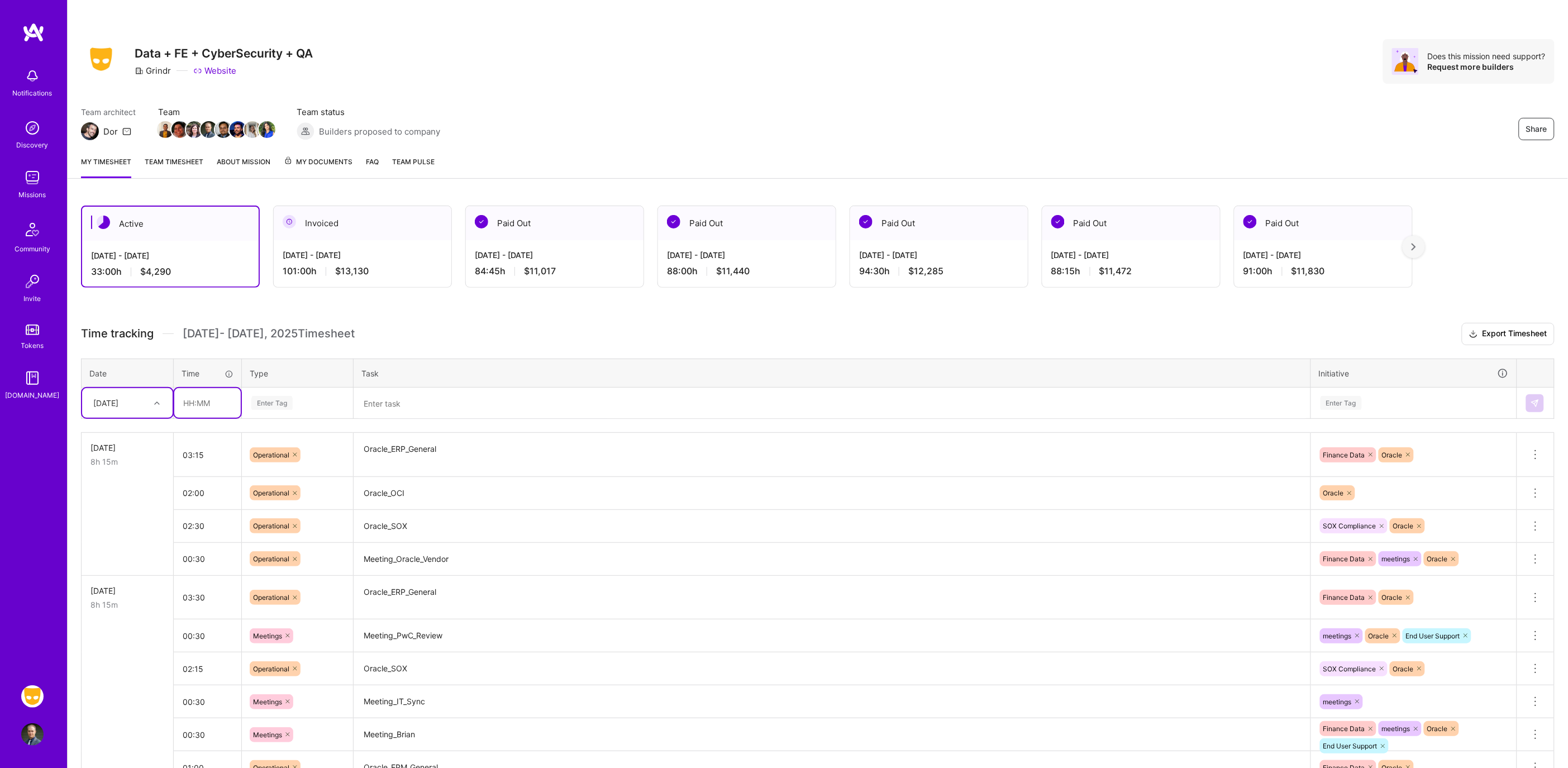
click at [193, 395] on input "text" at bounding box center [207, 403] width 67 height 29
type input "00:15"
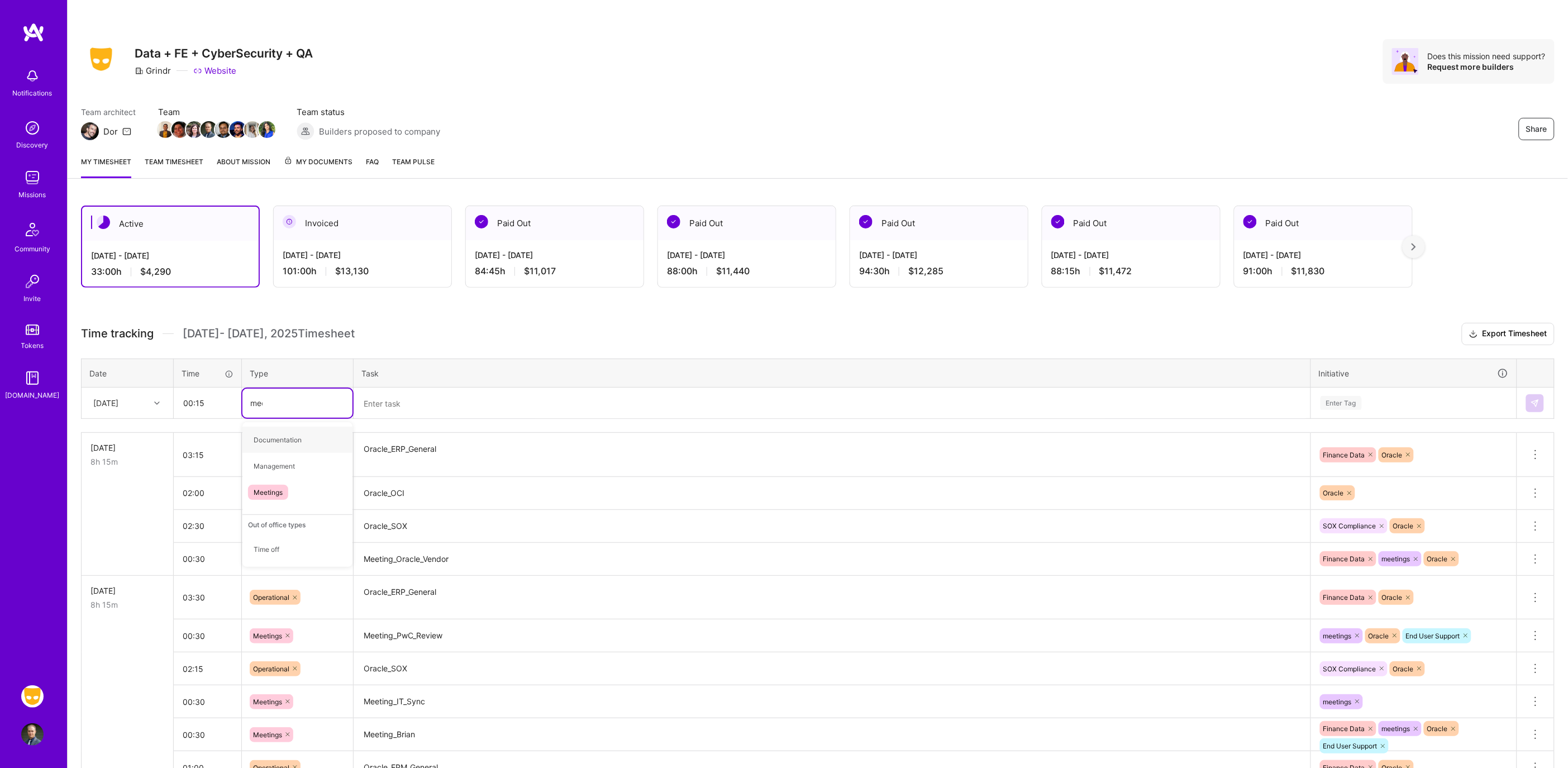
type input "meet"
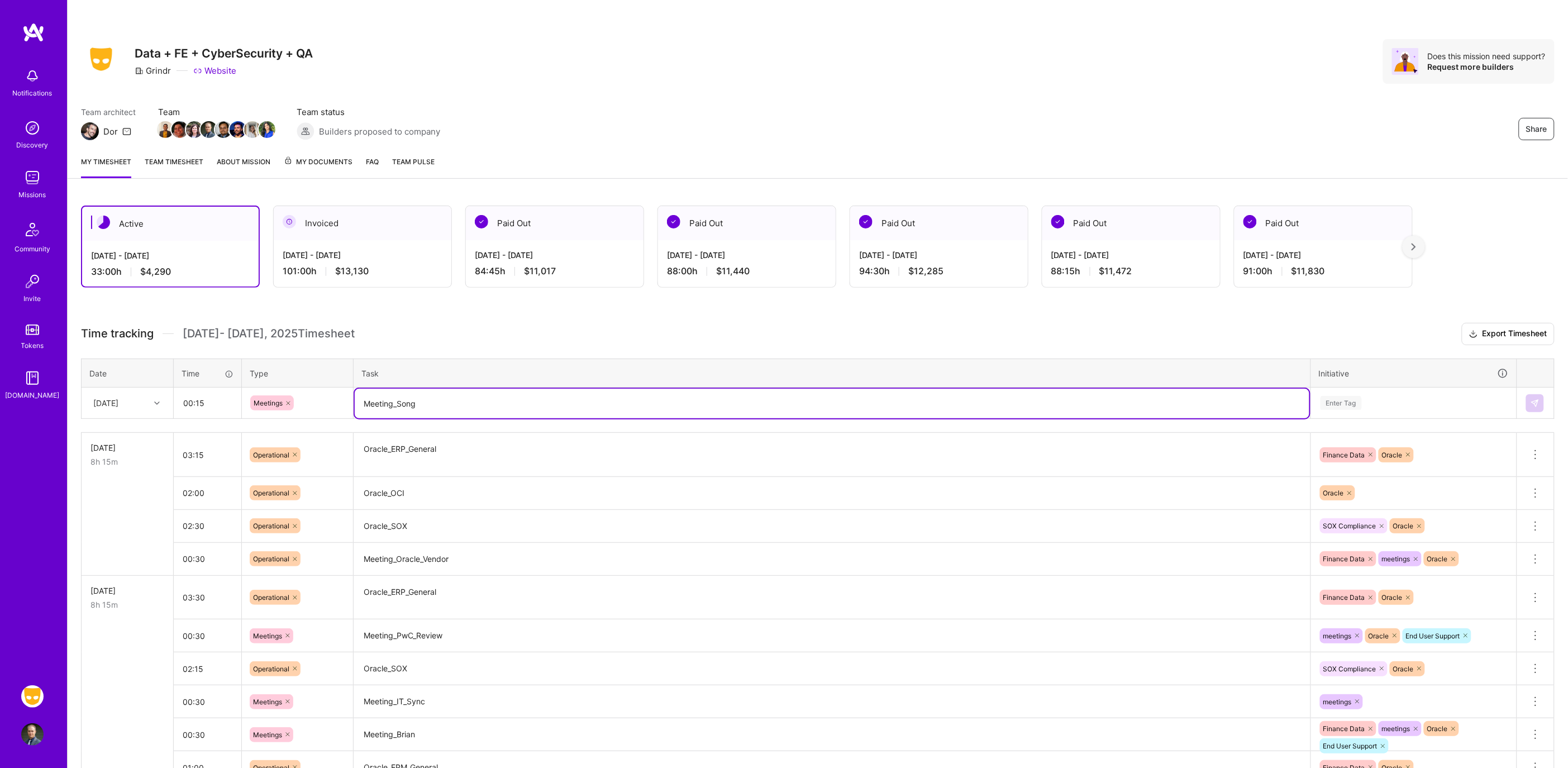
type textarea "Meeting_Song"
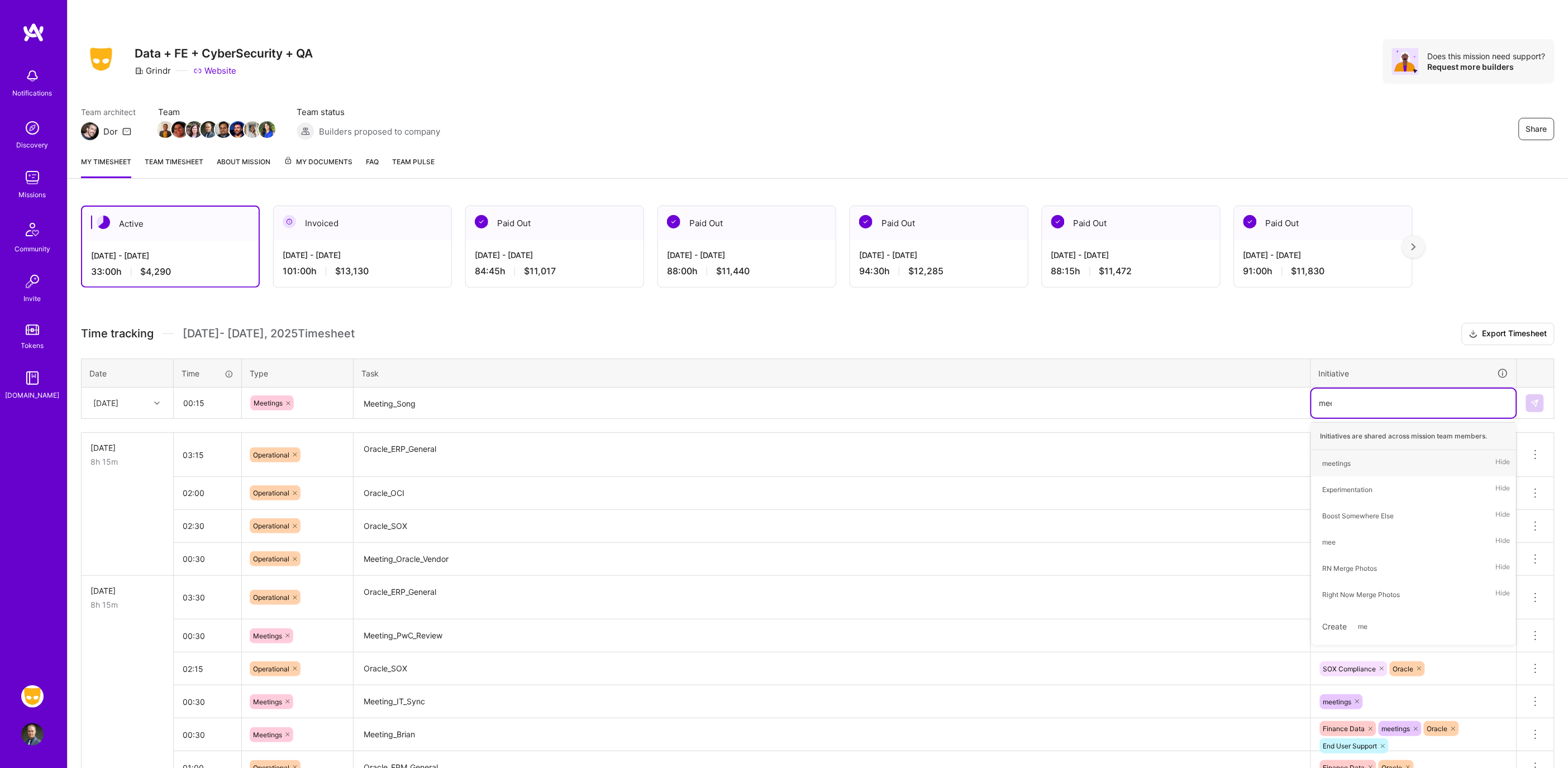
type input "meet"
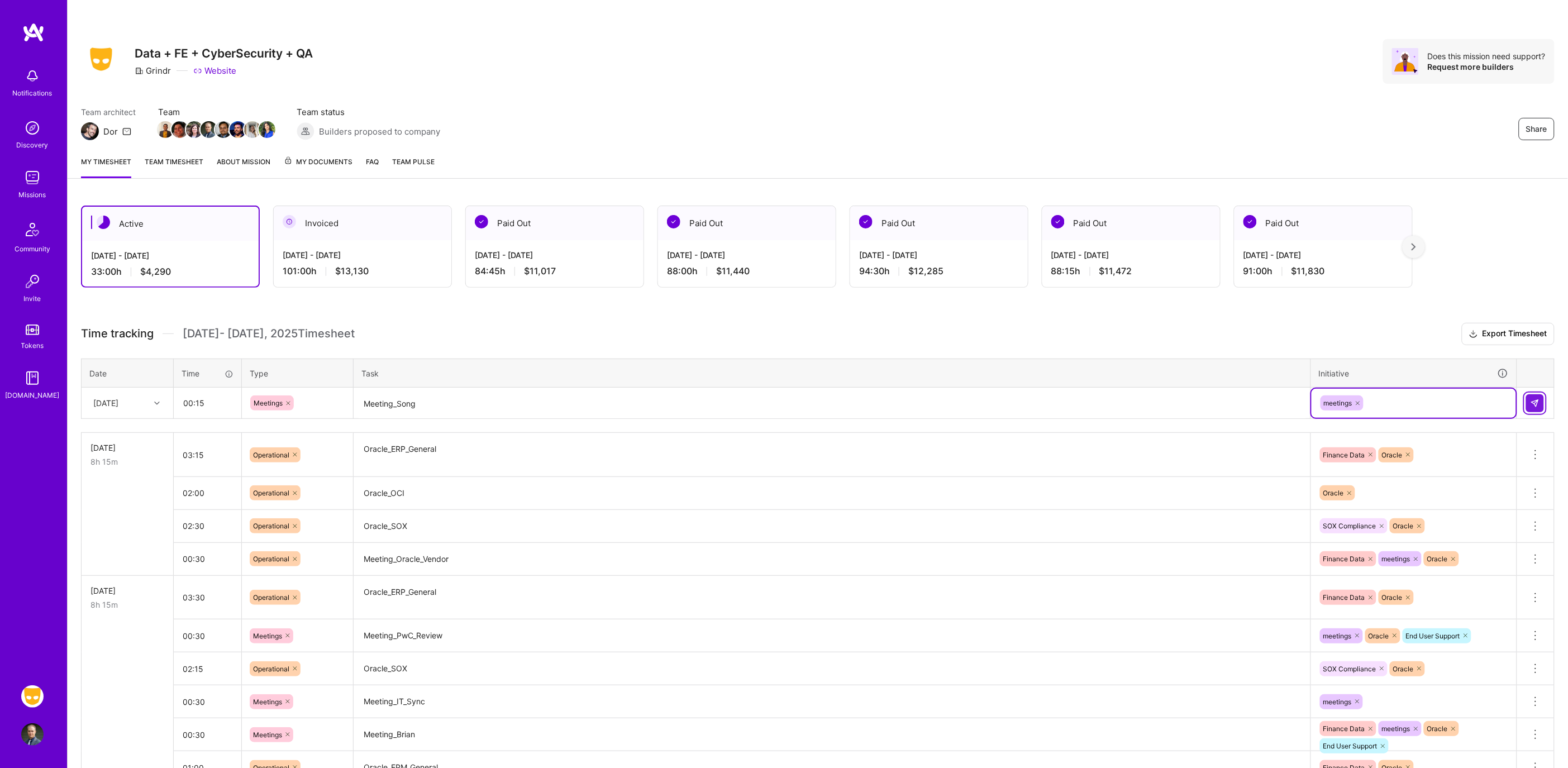
click at [1533, 400] on img at bounding box center [1534, 403] width 9 height 9
